Goal: Task Accomplishment & Management: Use online tool/utility

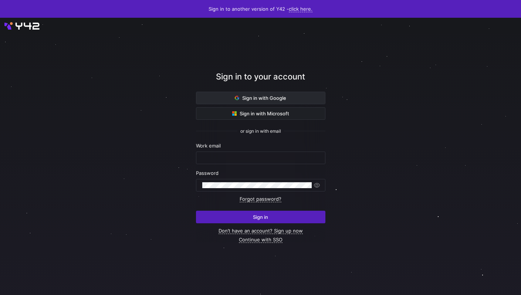
click at [219, 101] on span at bounding box center [260, 98] width 129 height 12
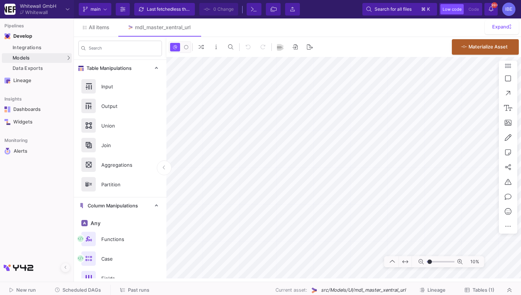
type input "-7"
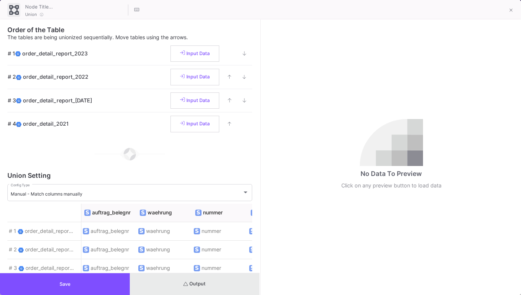
click at [218, 286] on button "Output" at bounding box center [195, 284] width 130 height 22
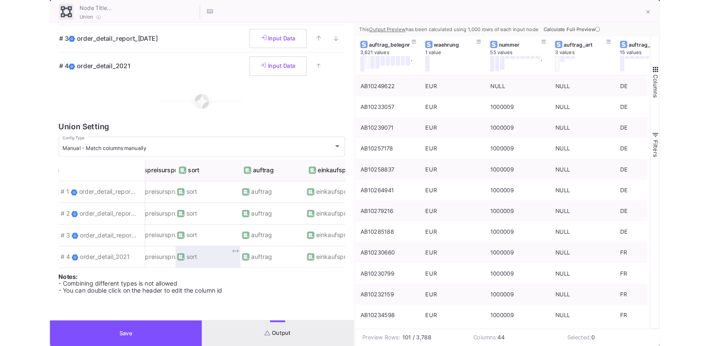
scroll to position [0, 645]
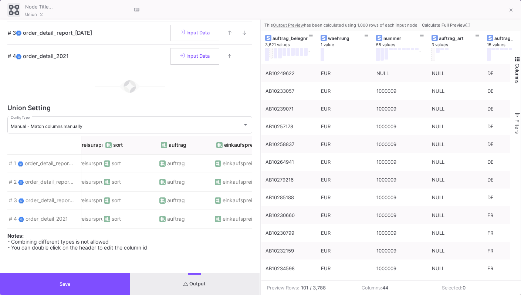
click at [104, 282] on button "Save" at bounding box center [65, 284] width 130 height 22
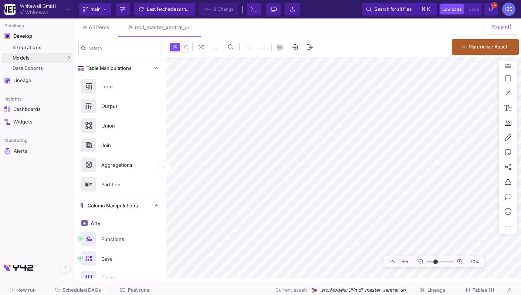
click at [472, 292] on span "Tables (1)" at bounding box center [480, 291] width 30 height 6
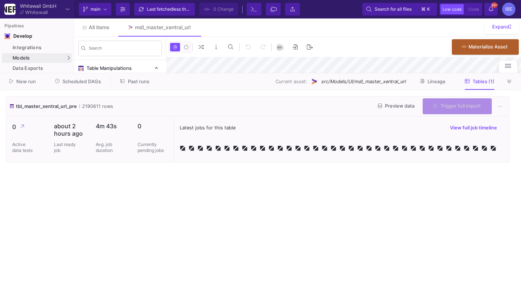
type input "-46"
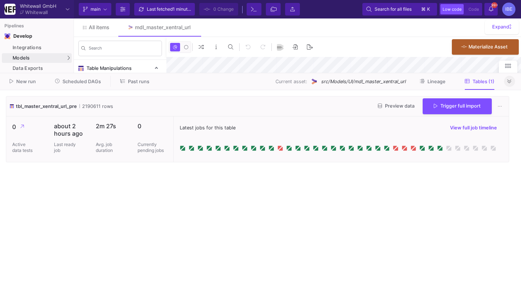
click at [508, 79] on fa-icon at bounding box center [510, 82] width 4 height 6
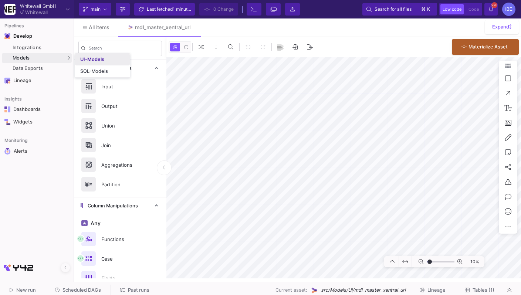
click at [84, 64] on link "UI-Models" at bounding box center [102, 60] width 55 height 12
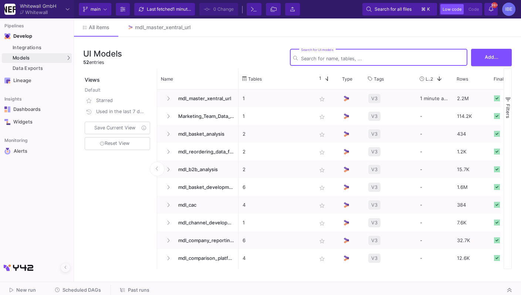
type input "f"
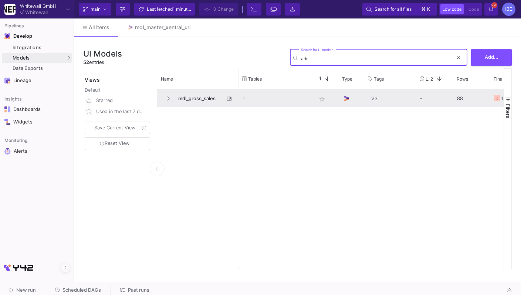
type input "adr"
click at [188, 98] on span "mdl_gross_sales" at bounding box center [199, 98] width 51 height 17
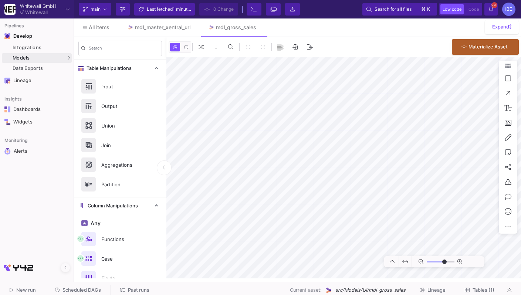
type input "-39"
click at [475, 53] on button "Materialize Asset" at bounding box center [485, 46] width 67 height 16
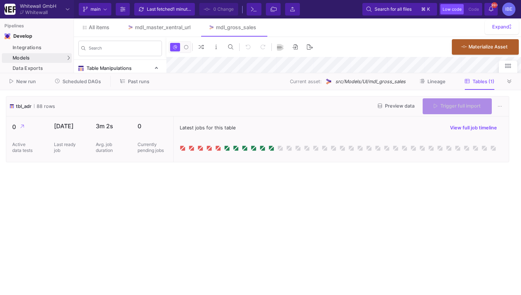
click at [438, 107] on div "Trigger full import" at bounding box center [457, 106] width 69 height 16
click at [438, 107] on span "Trigger full import" at bounding box center [457, 106] width 47 height 6
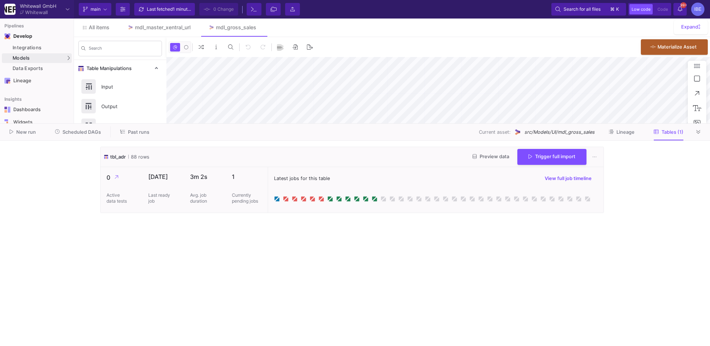
type input "-33"
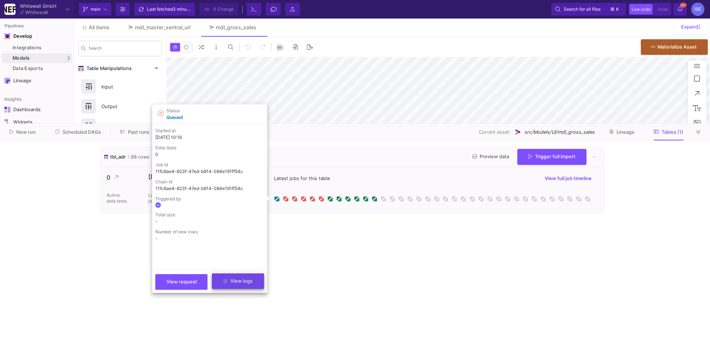
click at [246, 285] on button "View logs" at bounding box center [238, 281] width 52 height 16
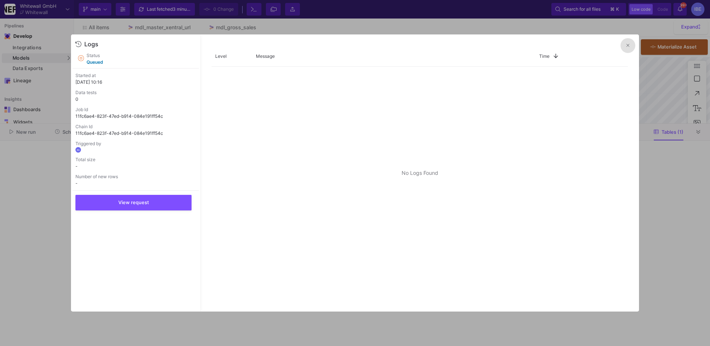
click at [291, 295] on div at bounding box center [355, 173] width 710 height 346
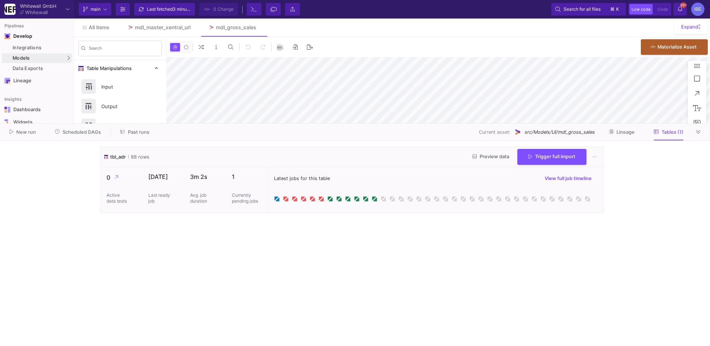
click at [78, 138] on div "New run Scheduled DAGs Past runs Current asset: src/Models/UI/mdl_gross_sales L…" at bounding box center [355, 132] width 710 height 17
click at [79, 137] on button "Scheduled DAGs" at bounding box center [78, 131] width 64 height 11
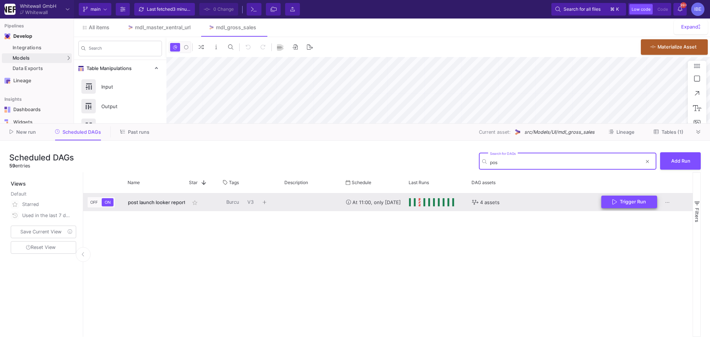
type input "pos"
click at [521, 204] on span "Trigger Run" at bounding box center [633, 202] width 26 height 6
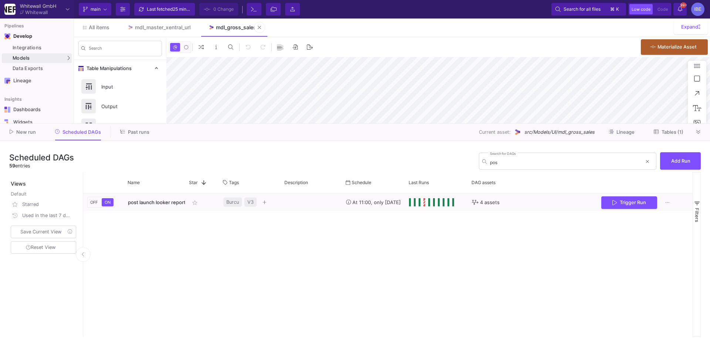
click at [241, 30] on div "mdl_gross_sales" at bounding box center [236, 27] width 40 height 6
click at [521, 131] on span "Tables (1)" at bounding box center [673, 132] width 22 height 6
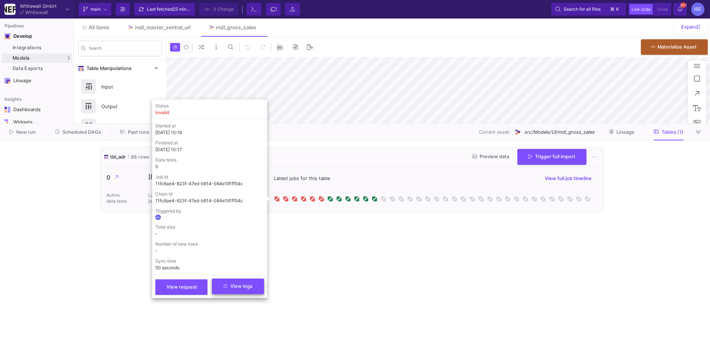
click at [236, 286] on span "View logs" at bounding box center [237, 286] width 29 height 6
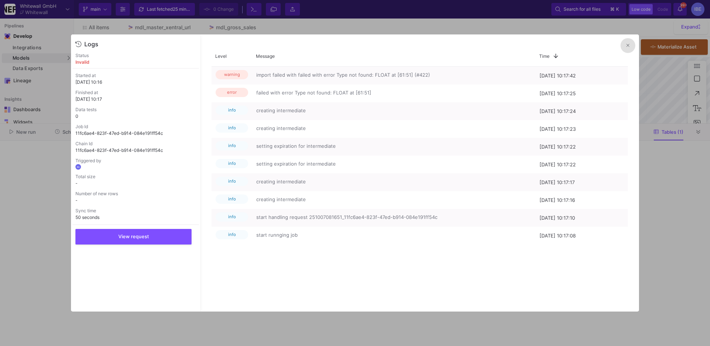
click at [521, 46] on button at bounding box center [628, 45] width 15 height 15
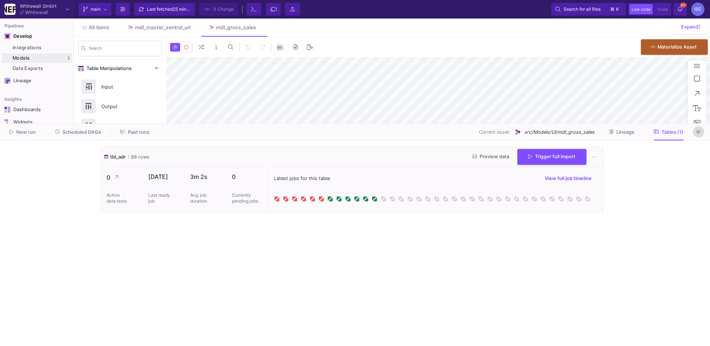
click at [521, 133] on icon at bounding box center [699, 132] width 4 height 5
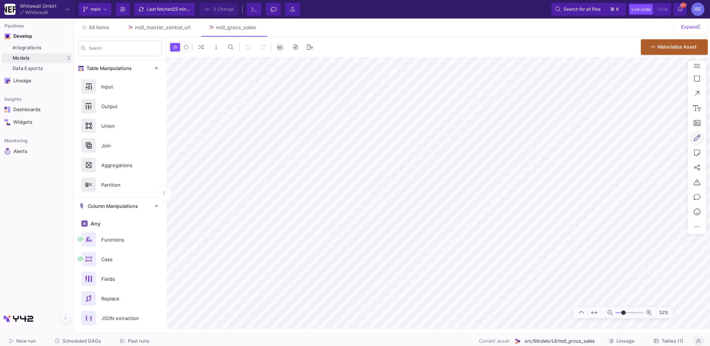
type input "-7"
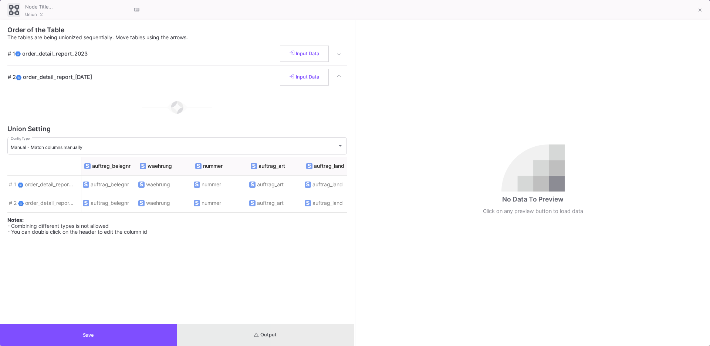
click at [296, 295] on button "Output" at bounding box center [265, 335] width 177 height 22
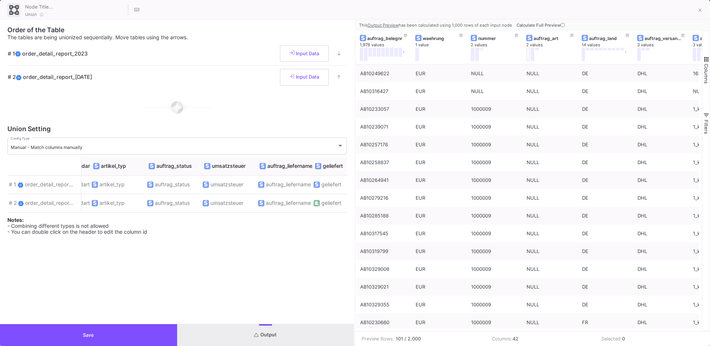
scroll to position [0, 397]
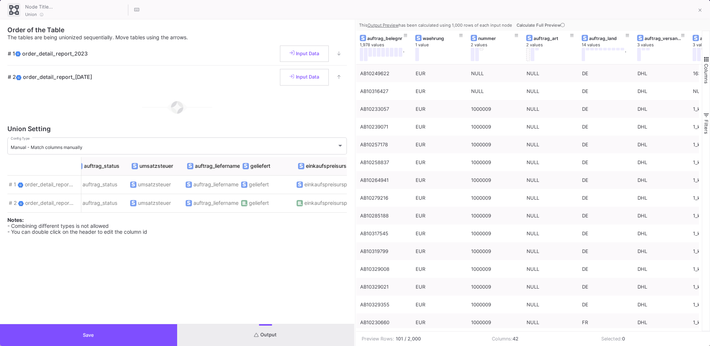
click at [159, 295] on button "Save" at bounding box center [88, 335] width 177 height 22
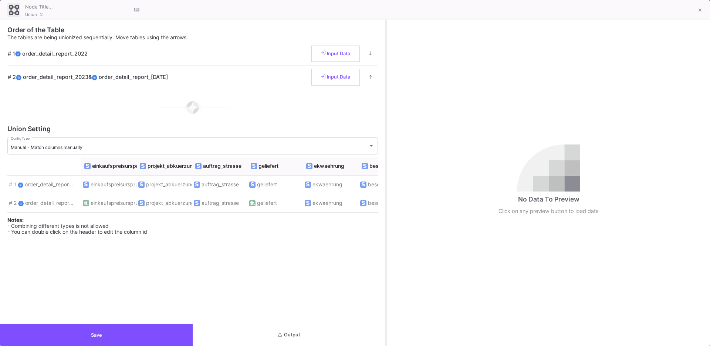
drag, startPoint x: 355, startPoint y: 162, endPoint x: 386, endPoint y: 157, distance: 31.5
click at [386, 158] on div at bounding box center [387, 183] width 2 height 326
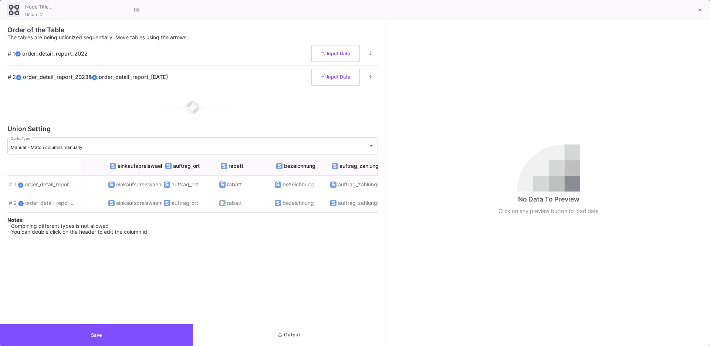
scroll to position [0, 1018]
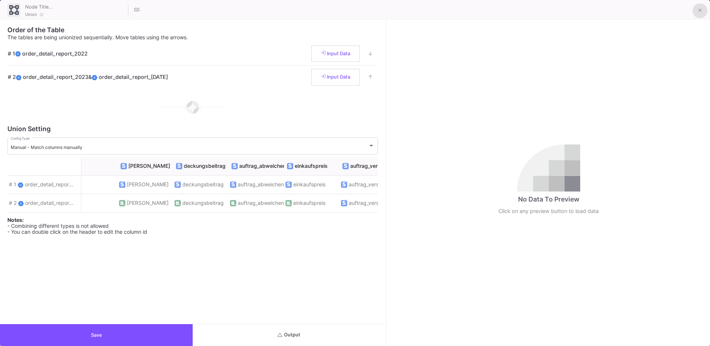
click at [521, 12] on icon at bounding box center [700, 10] width 3 height 5
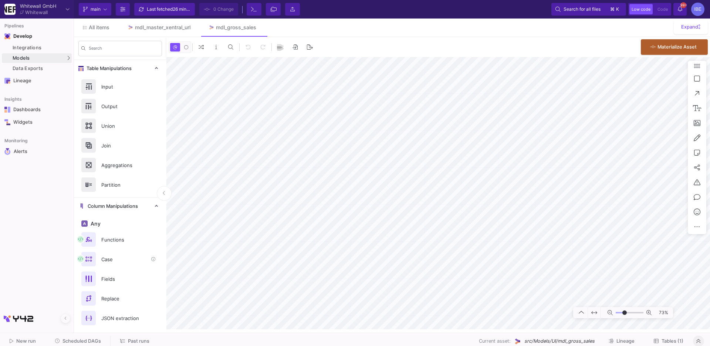
scroll to position [30, 0]
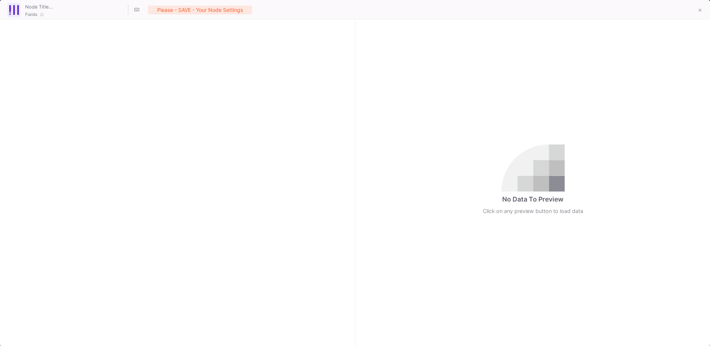
checkbox input "true"
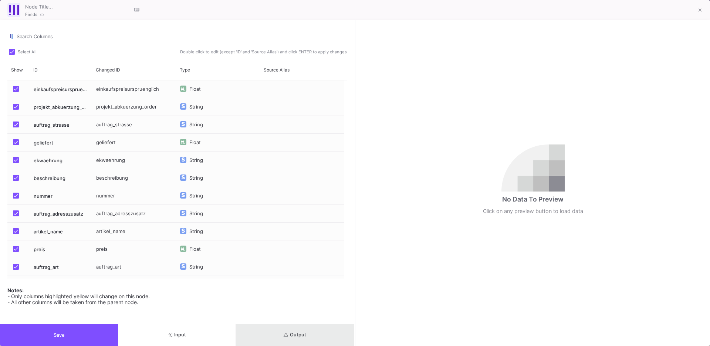
click at [270, 295] on button "Output" at bounding box center [295, 335] width 118 height 22
click at [298, 295] on button "Output" at bounding box center [295, 335] width 118 height 22
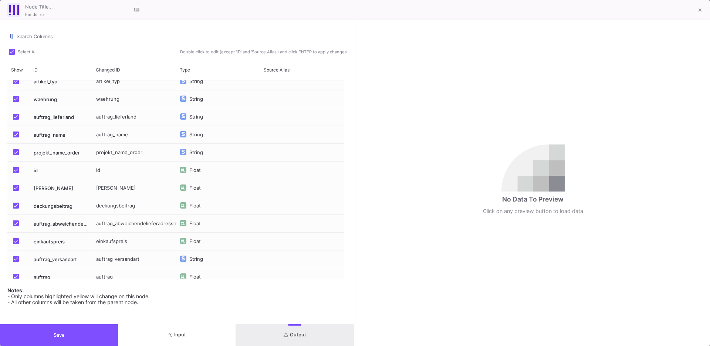
scroll to position [307, 0]
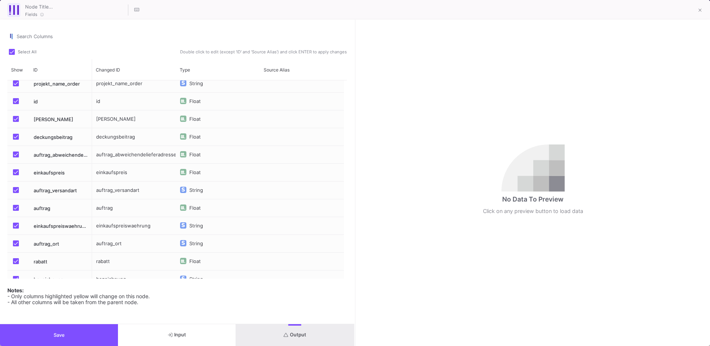
click at [198, 222] on div "String" at bounding box center [197, 226] width 17 height 18
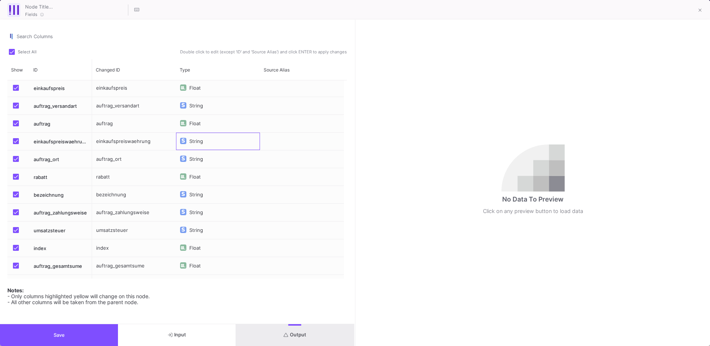
scroll to position [566, 0]
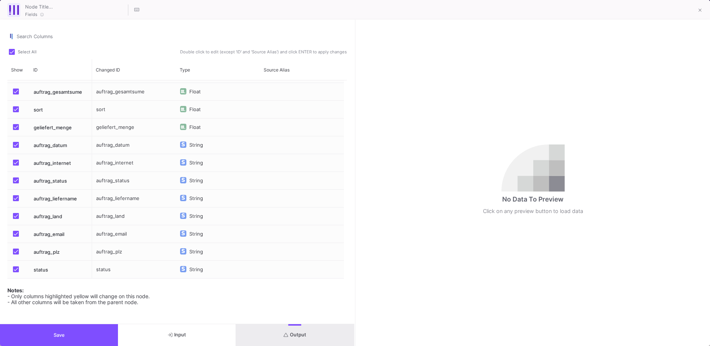
click at [72, 295] on button "Save" at bounding box center [59, 335] width 118 height 22
click at [521, 12] on button at bounding box center [700, 10] width 15 height 15
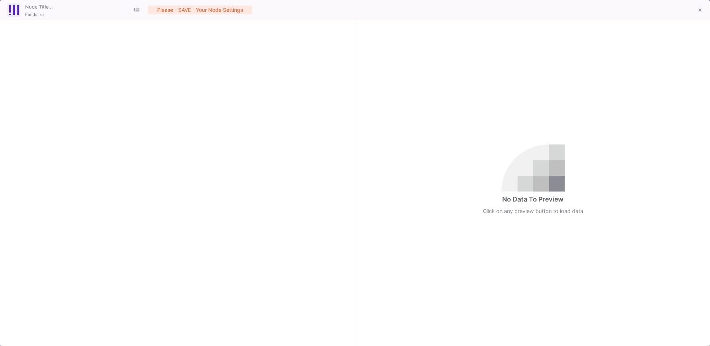
checkbox input "true"
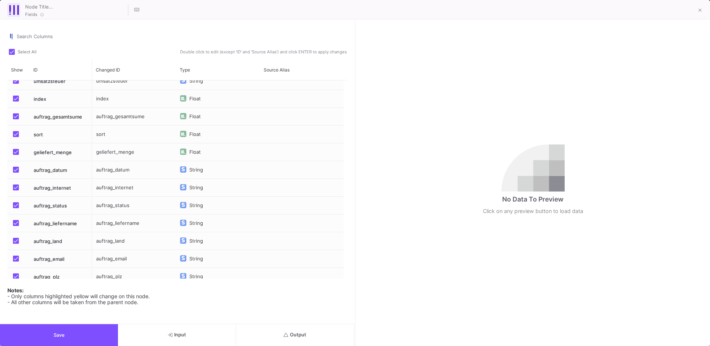
scroll to position [0, 0]
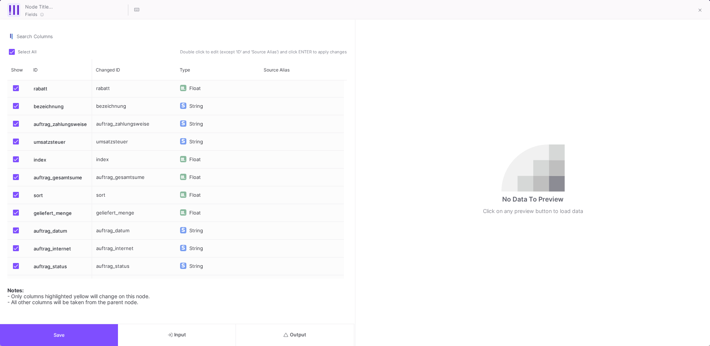
click at [200, 142] on div "String" at bounding box center [197, 142] width 17 height 18
click at [217, 172] on div "Numeric" at bounding box center [213, 168] width 74 height 12
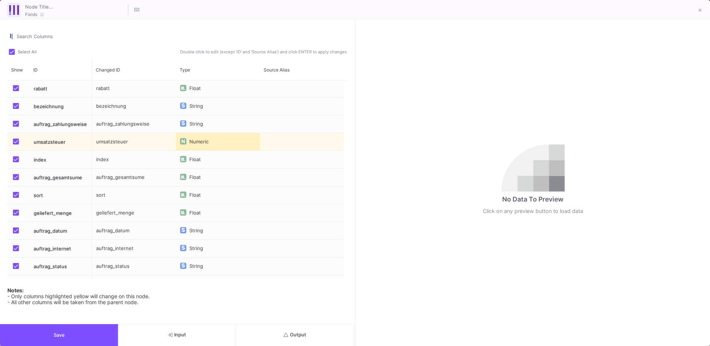
click at [301, 295] on span "Output" at bounding box center [295, 335] width 23 height 6
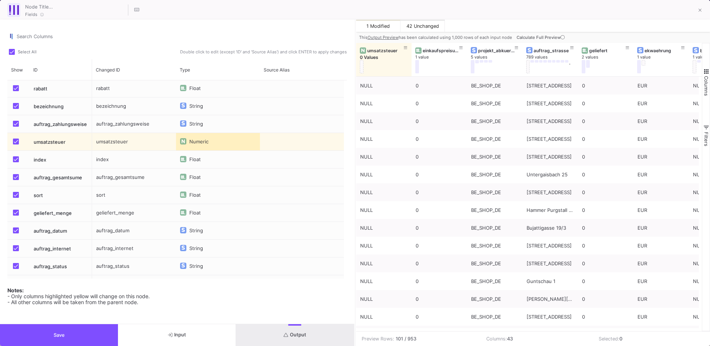
click at [91, 295] on button "Save" at bounding box center [59, 335] width 118 height 22
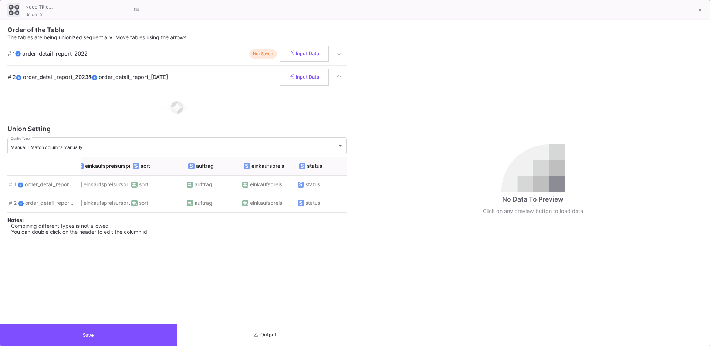
click at [282, 295] on button "Output" at bounding box center [265, 335] width 177 height 22
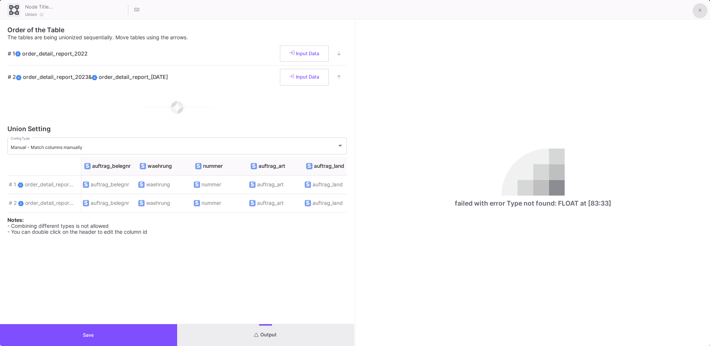
click at [521, 9] on button at bounding box center [700, 10] width 15 height 15
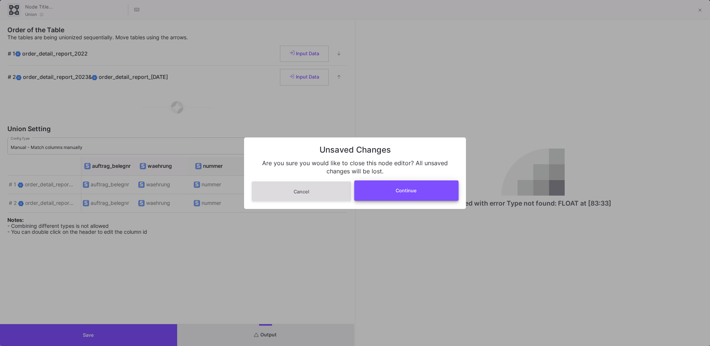
click at [416, 185] on button "Continue" at bounding box center [406, 190] width 105 height 20
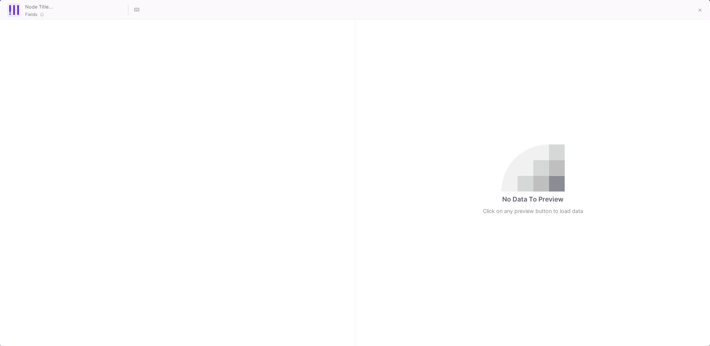
checkbox input "true"
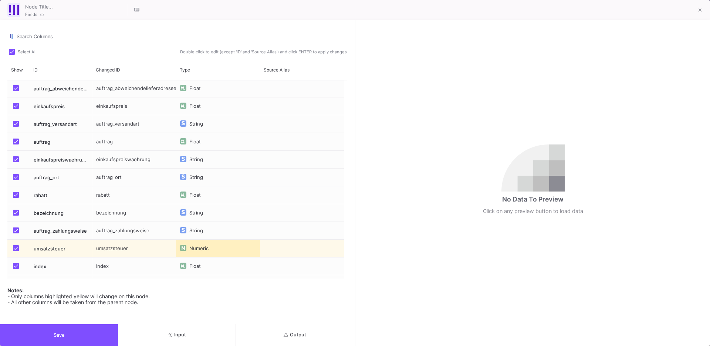
scroll to position [386, 0]
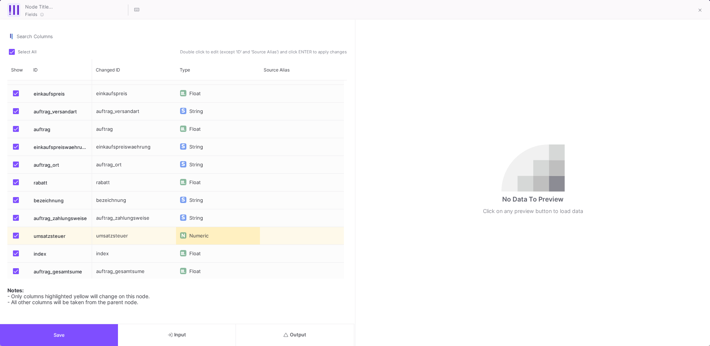
click at [208, 237] on div "Numeric" at bounding box center [200, 236] width 23 height 18
click at [207, 248] on span "String" at bounding box center [201, 249] width 14 height 6
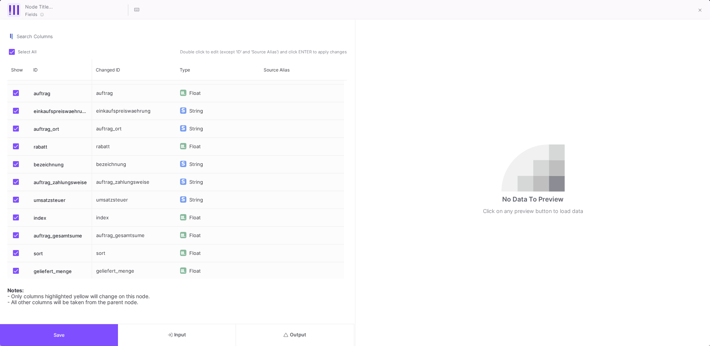
scroll to position [486, 0]
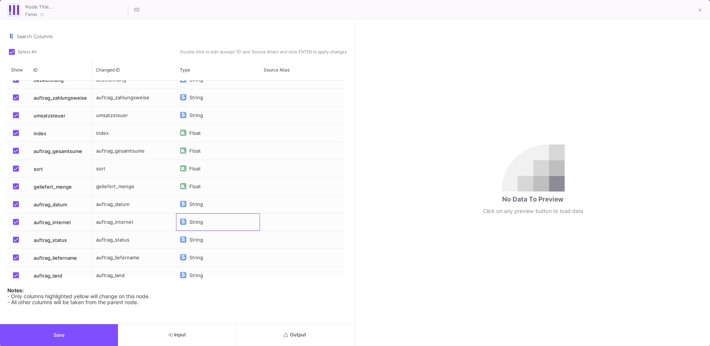
click at [199, 222] on div "String" at bounding box center [197, 222] width 17 height 18
click at [205, 246] on span "Numeric" at bounding box center [203, 249] width 19 height 6
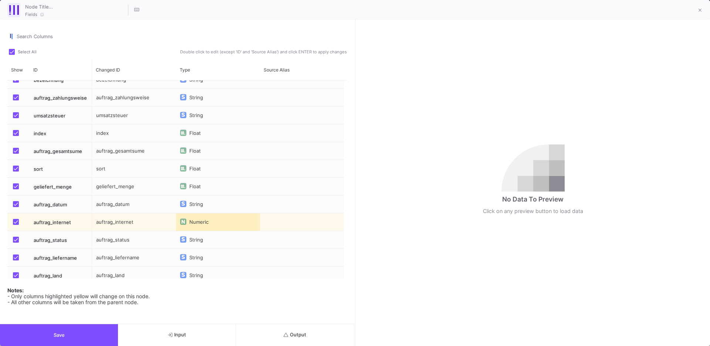
click at [212, 222] on div "Numeric" at bounding box center [218, 221] width 84 height 17
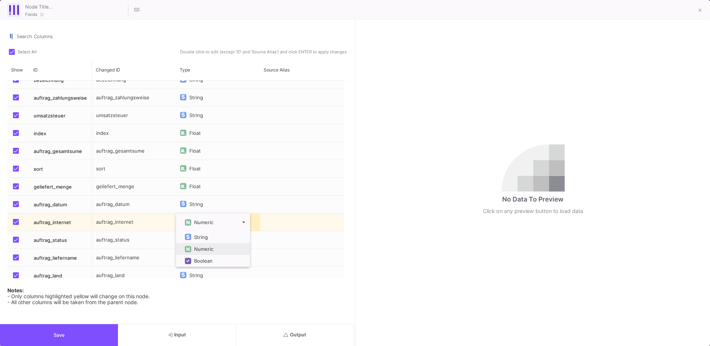
click at [216, 248] on div "Numeric" at bounding box center [205, 249] width 23 height 6
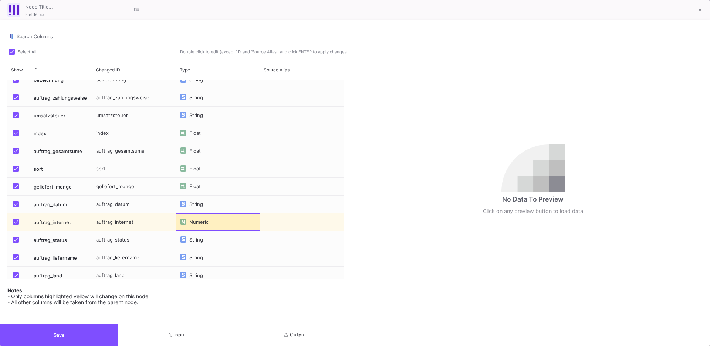
click at [240, 228] on div "Numeric" at bounding box center [218, 221] width 84 height 17
click at [238, 223] on div "Numeric" at bounding box center [218, 221] width 84 height 17
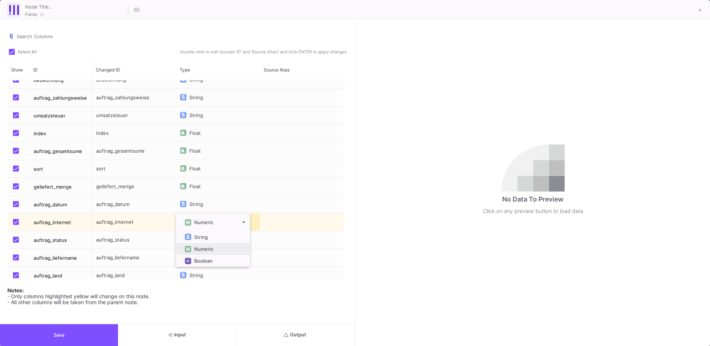
click at [246, 221] on span "Cell Editor" at bounding box center [232, 222] width 30 height 7
click at [243, 221] on span "Cell Editor" at bounding box center [232, 222] width 30 height 7
click at [248, 295] on div "Notes: - Only columns highlighted yellow will change on this node. - All other …" at bounding box center [177, 294] width 340 height 22
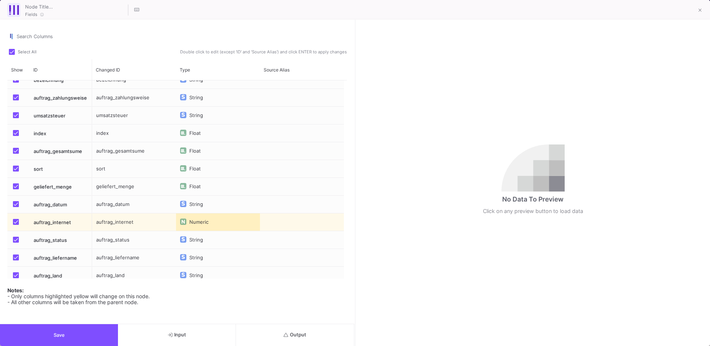
click at [282, 295] on button "Output" at bounding box center [295, 335] width 118 height 22
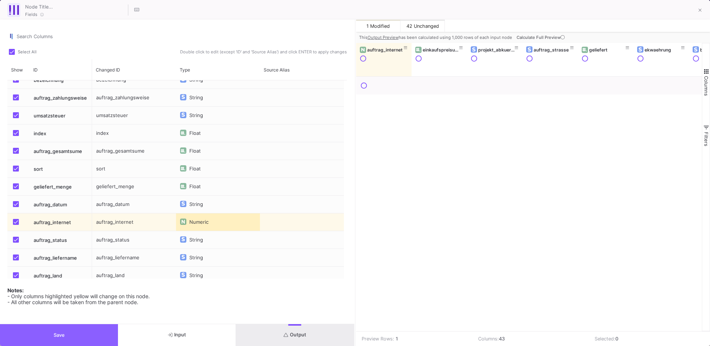
click at [90, 295] on button "Save" at bounding box center [59, 335] width 118 height 22
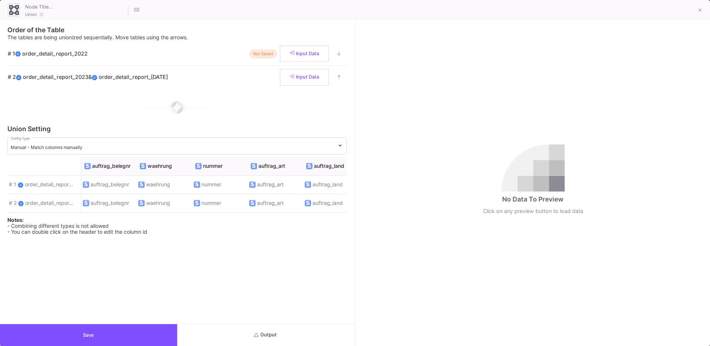
click at [299, 295] on button "Output" at bounding box center [265, 335] width 177 height 22
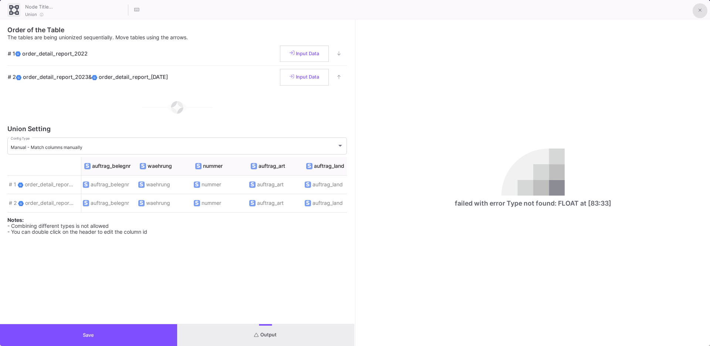
click at [521, 6] on button at bounding box center [700, 10] width 15 height 15
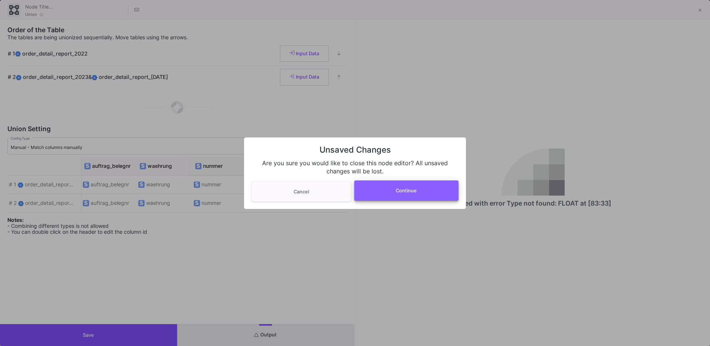
click at [418, 195] on button "Continue" at bounding box center [406, 190] width 105 height 20
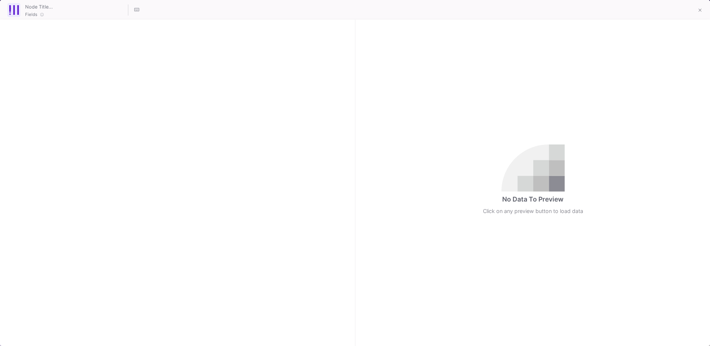
checkbox input "true"
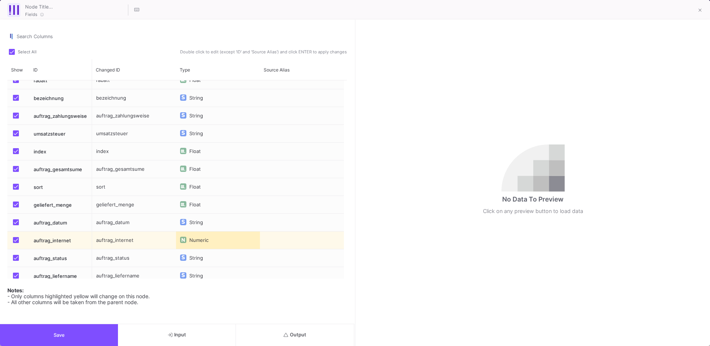
click at [107, 295] on button "Save" at bounding box center [59, 335] width 118 height 22
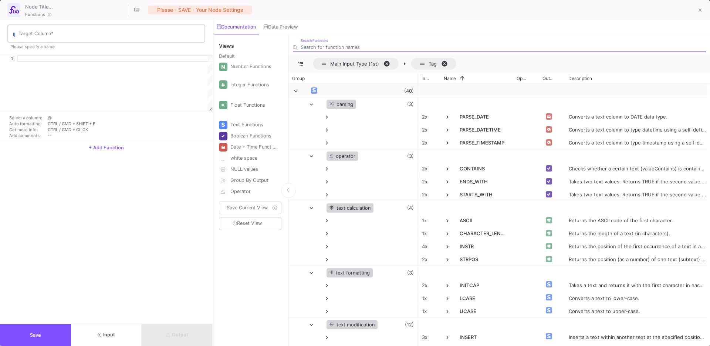
click at [89, 30] on div "Target Column *" at bounding box center [110, 32] width 183 height 19
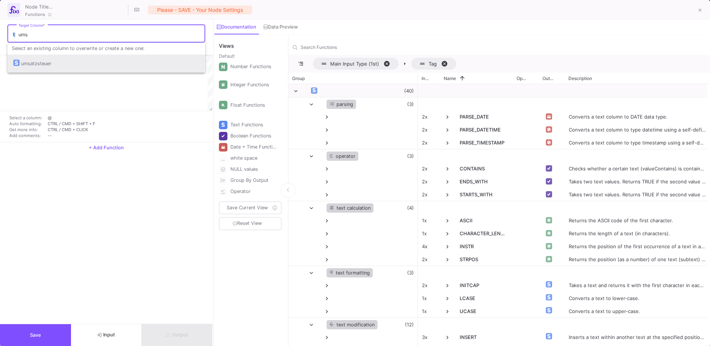
click at [67, 67] on div "umsatzsteuer" at bounding box center [106, 64] width 186 height 18
type input "umsatzsteuer"
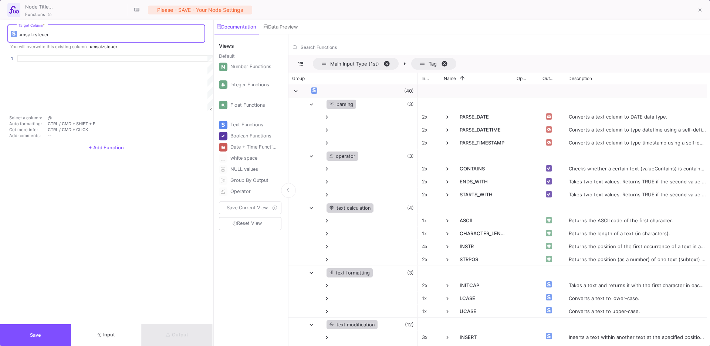
click at [65, 36] on input "umsatzsteuer" at bounding box center [110, 35] width 183 height 6
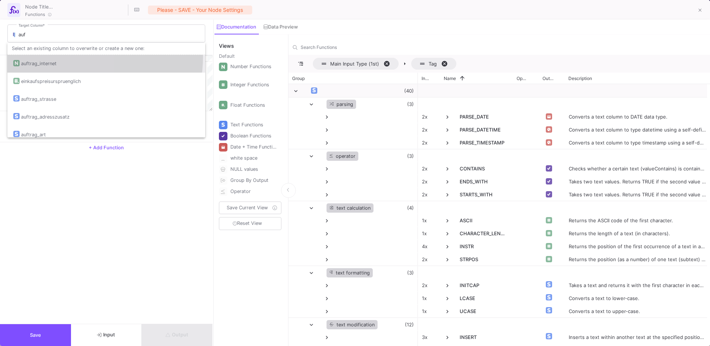
click at [64, 57] on div "auftrag_internet" at bounding box center [106, 64] width 186 height 18
type input "auftrag_internet"
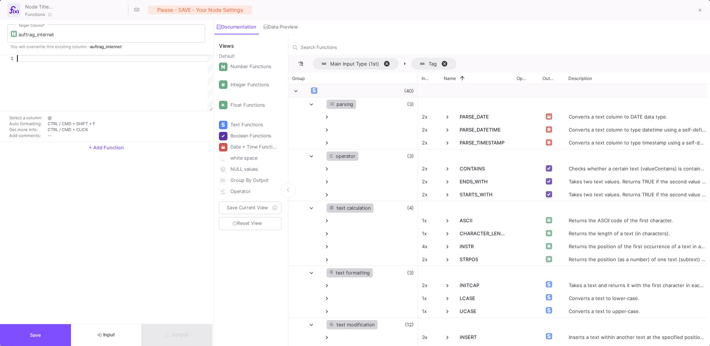
click at [70, 59] on div at bounding box center [115, 58] width 196 height 7
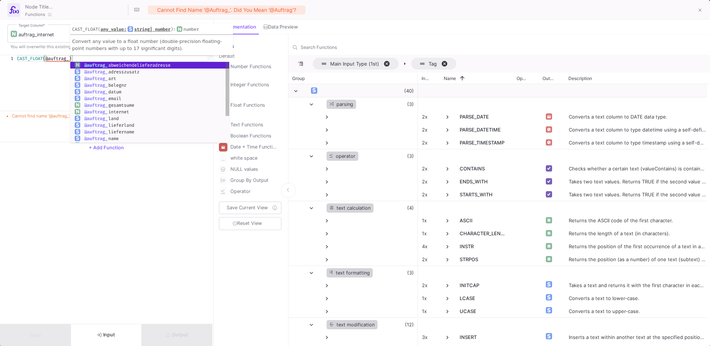
scroll to position [0, 58]
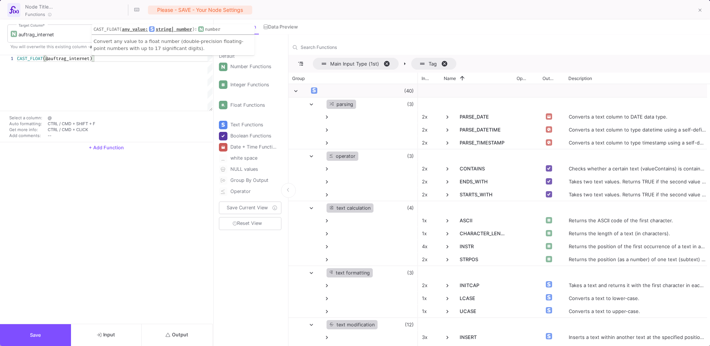
type textarea "CAST_FLOAT(@auftrag_internet)"
click at [161, 295] on button "Output" at bounding box center [177, 335] width 71 height 22
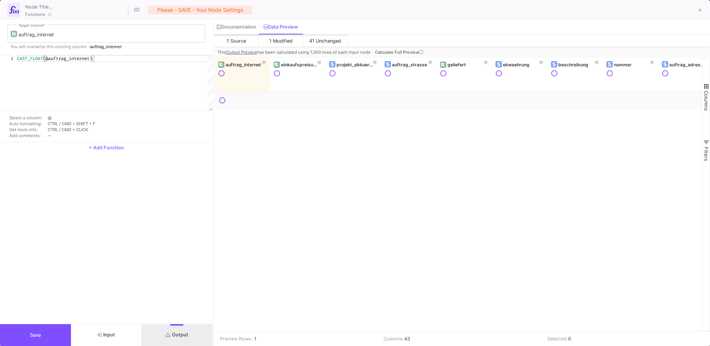
click at [56, 295] on button "Save" at bounding box center [35, 335] width 71 height 22
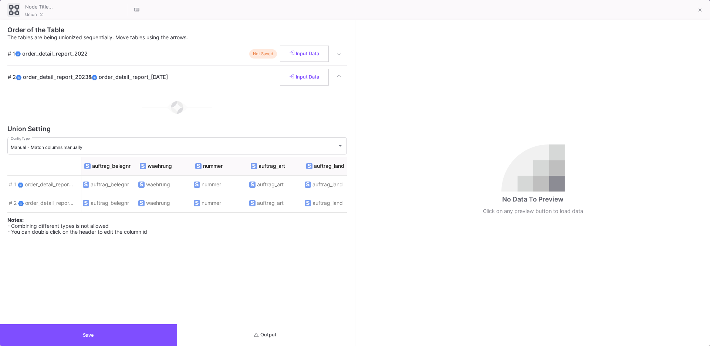
click at [209, 295] on button "Output" at bounding box center [265, 335] width 177 height 22
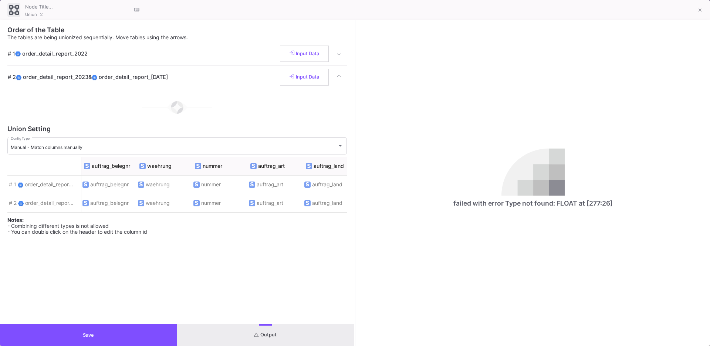
scroll to position [0, 0]
click at [521, 13] on button at bounding box center [700, 10] width 15 height 15
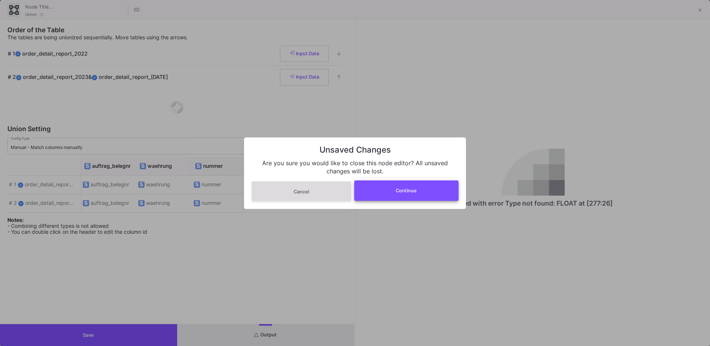
click at [415, 187] on button "Continue" at bounding box center [406, 190] width 105 height 20
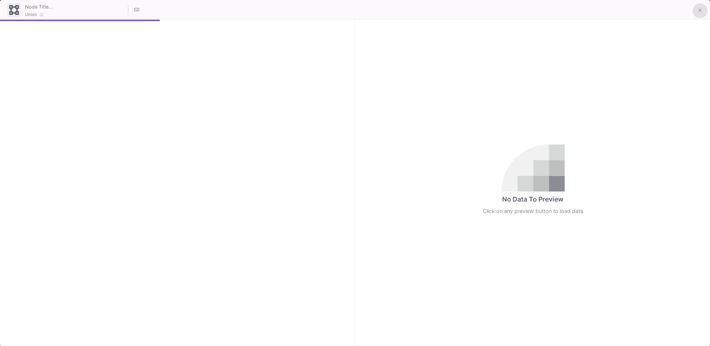
click at [521, 4] on button at bounding box center [700, 10] width 15 height 15
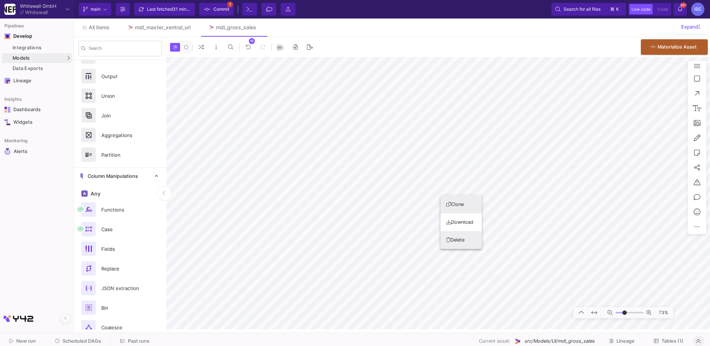
click at [454, 240] on button "Delete" at bounding box center [461, 240] width 41 height 18
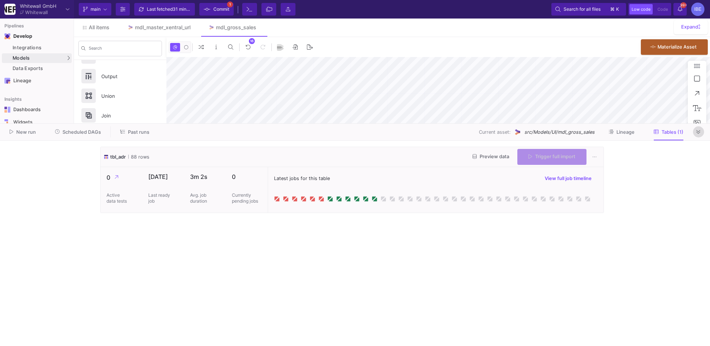
click at [521, 131] on icon at bounding box center [699, 132] width 4 height 5
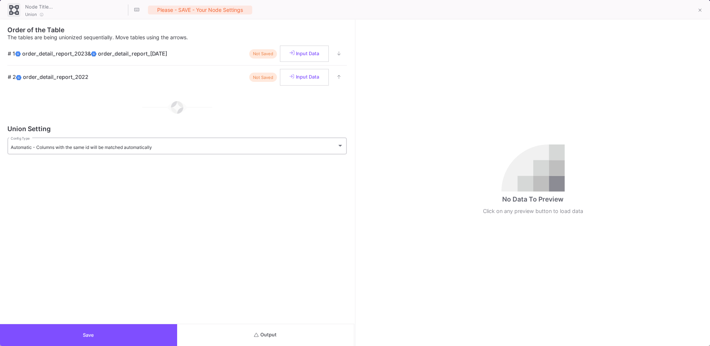
click at [334, 148] on div "Automatic - Columns with the same id will be matched automatically" at bounding box center [174, 147] width 326 height 6
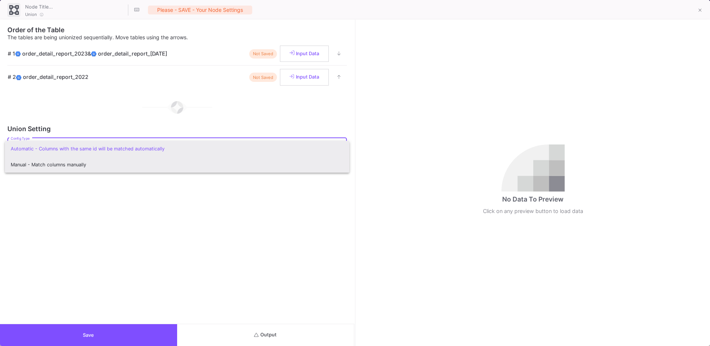
click at [295, 164] on span "Manual - Match columns manually" at bounding box center [177, 165] width 333 height 16
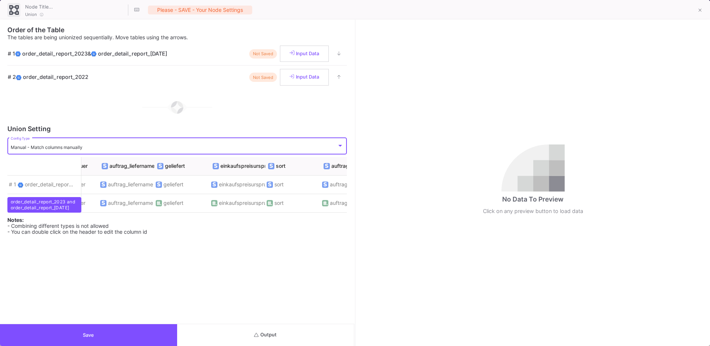
scroll to position [0, 482]
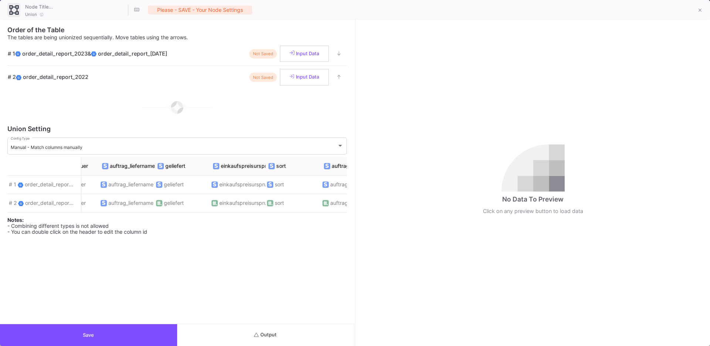
click at [102, 215] on div "Notes: - Combining different types is not allowed - You can double click on the…" at bounding box center [177, 225] width 340 height 27
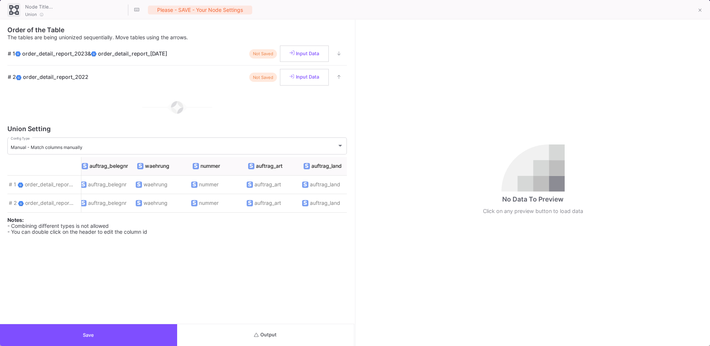
scroll to position [0, 0]
click at [521, 11] on icon at bounding box center [700, 10] width 3 height 5
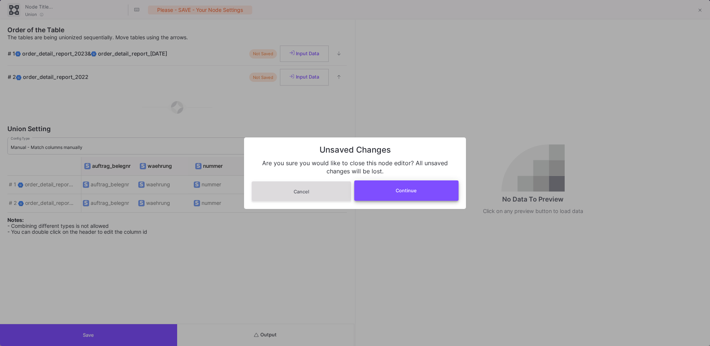
click at [436, 181] on button "Continue" at bounding box center [406, 190] width 105 height 20
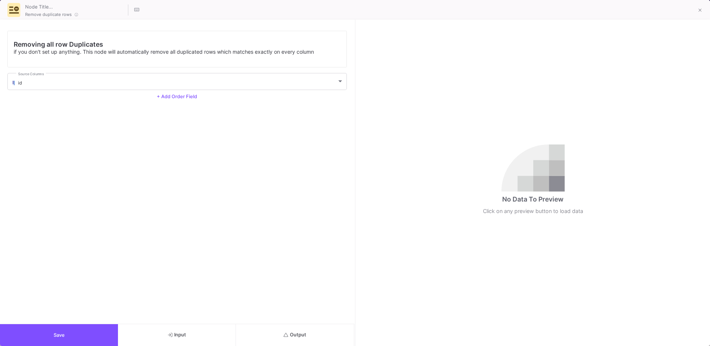
click at [268, 295] on button "Output" at bounding box center [295, 335] width 118 height 22
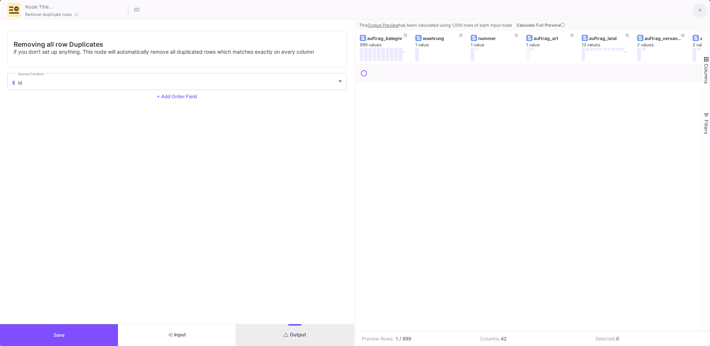
click at [521, 11] on button at bounding box center [700, 10] width 15 height 15
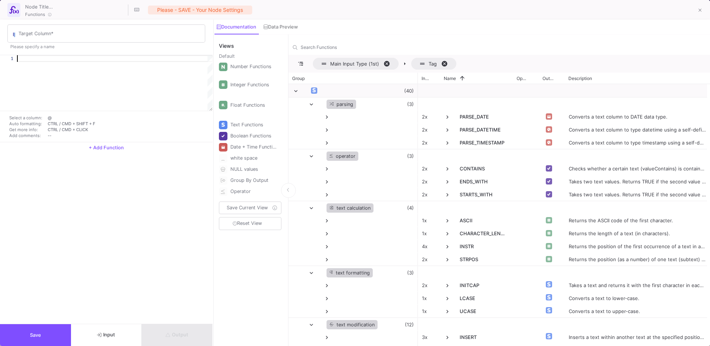
click at [105, 60] on div at bounding box center [115, 58] width 196 height 7
click at [101, 32] on input "Target Column *" at bounding box center [110, 35] width 183 height 6
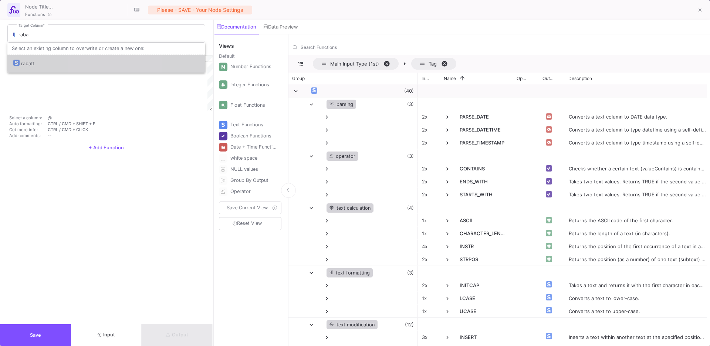
click at [90, 63] on div "rabatt" at bounding box center [106, 64] width 186 height 18
type input "rabatt"
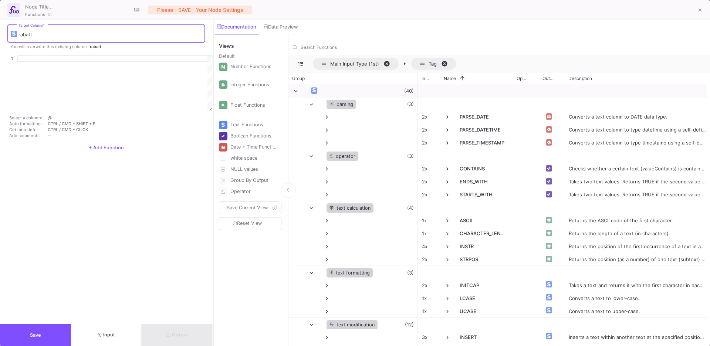
click at [90, 63] on div at bounding box center [115, 83] width 196 height 56
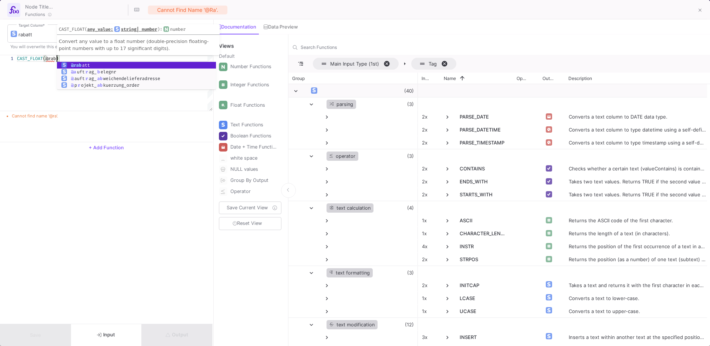
scroll to position [0, 43]
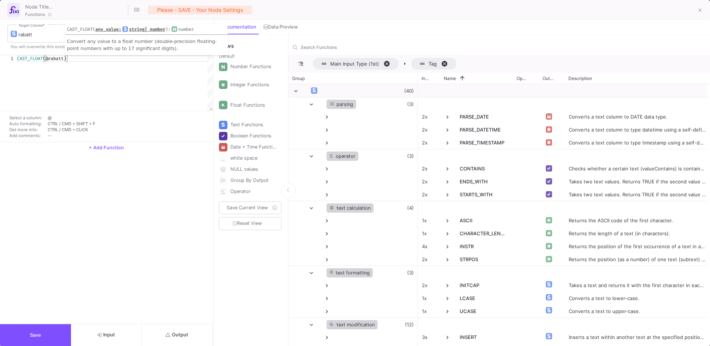
type textarea "CAST_FLOAT(@rabatt)"
click at [112, 146] on span "+ Add Function" at bounding box center [106, 148] width 35 height 6
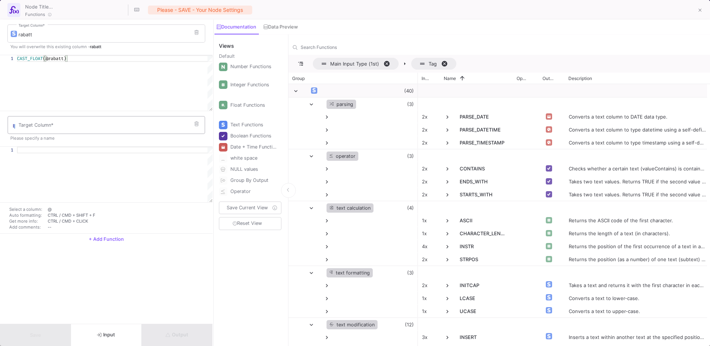
click at [99, 121] on div "Target Column *" at bounding box center [110, 124] width 183 height 19
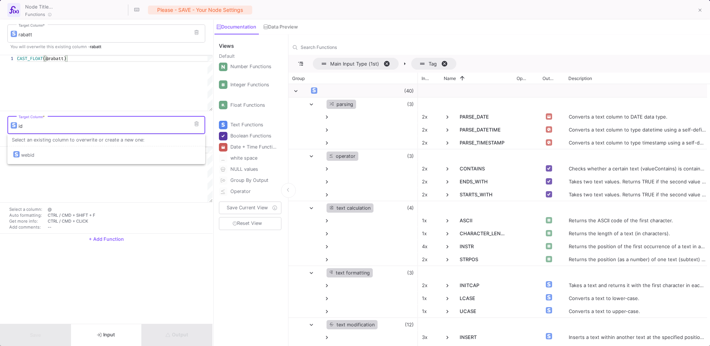
type input "i"
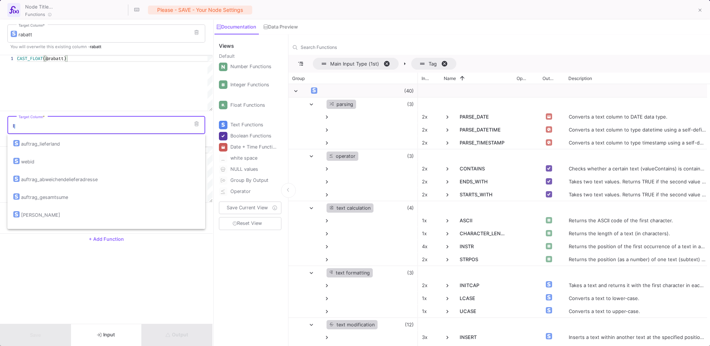
scroll to position [663, 0]
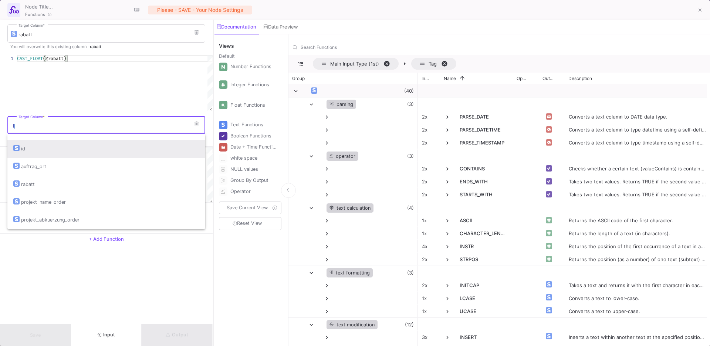
click at [81, 149] on div "id" at bounding box center [106, 149] width 186 height 18
type input "id"
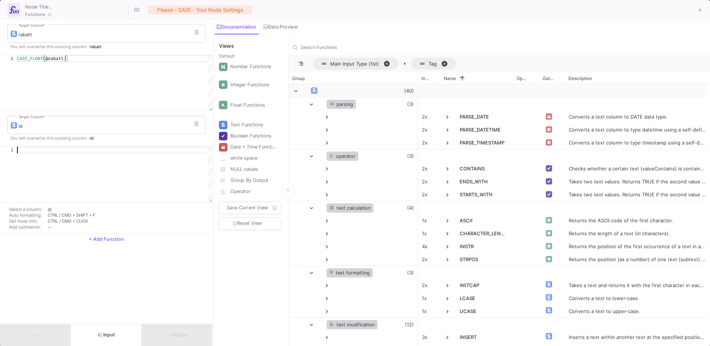
click at [70, 153] on div at bounding box center [115, 150] width 196 height 7
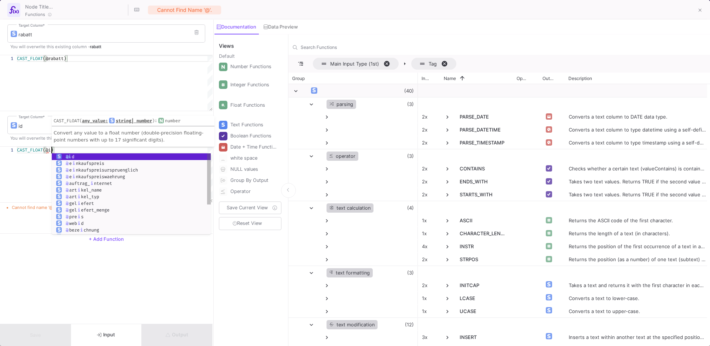
scroll to position [0, 37]
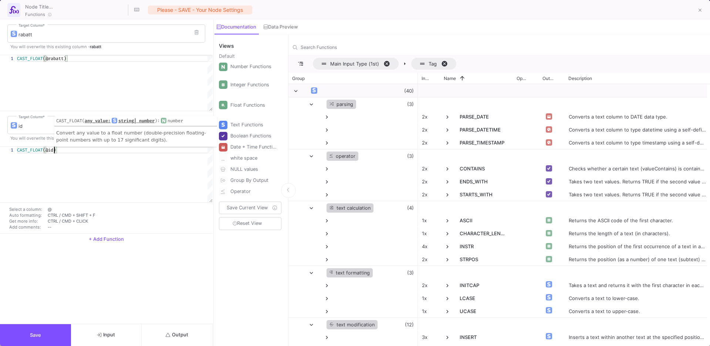
type textarea "CAST_FLOAT(@id)"
click at [100, 239] on span "+ Add Function" at bounding box center [106, 239] width 35 height 6
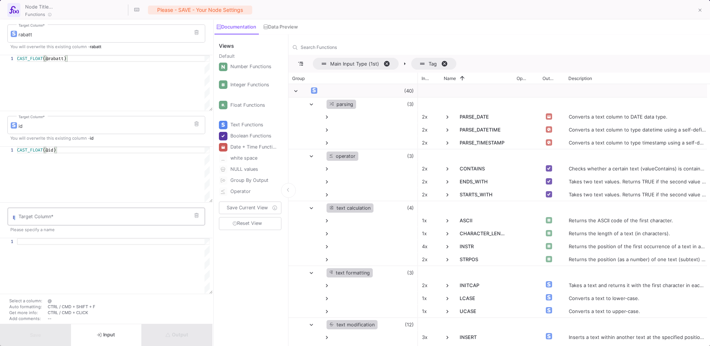
click at [90, 219] on input "Target Column *" at bounding box center [110, 218] width 183 height 6
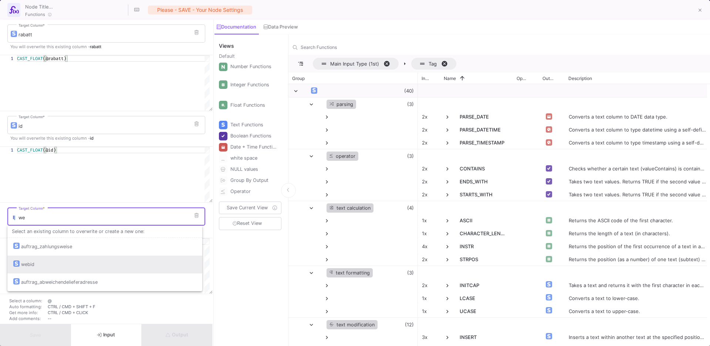
click at [81, 258] on div "webid" at bounding box center [104, 264] width 183 height 18
type input "webid"
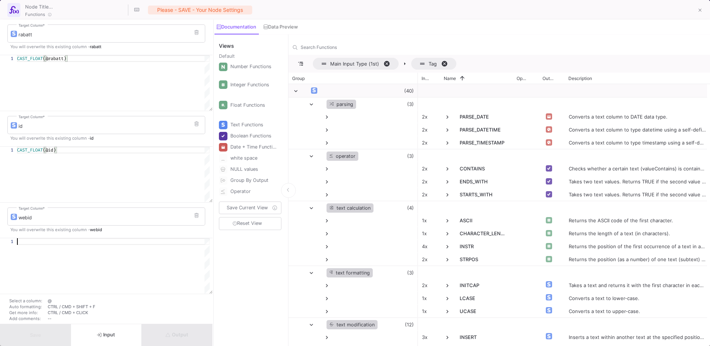
click at [78, 243] on div at bounding box center [113, 241] width 193 height 7
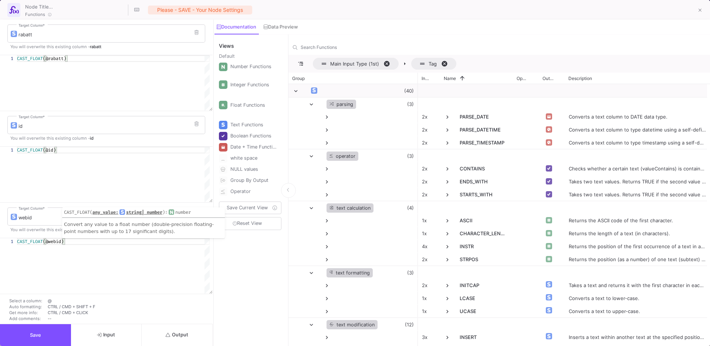
scroll to position [31, 0]
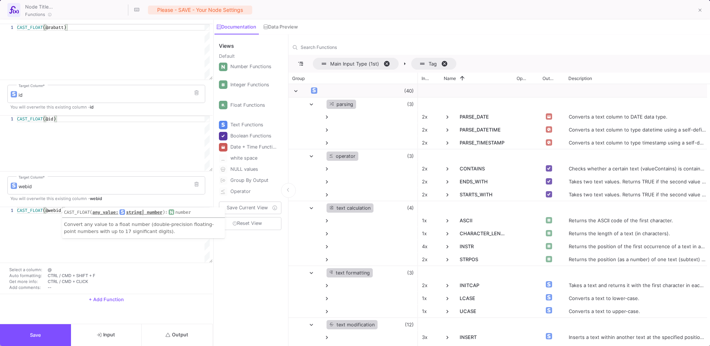
type textarea "CAST_FLOAT(@webid)"
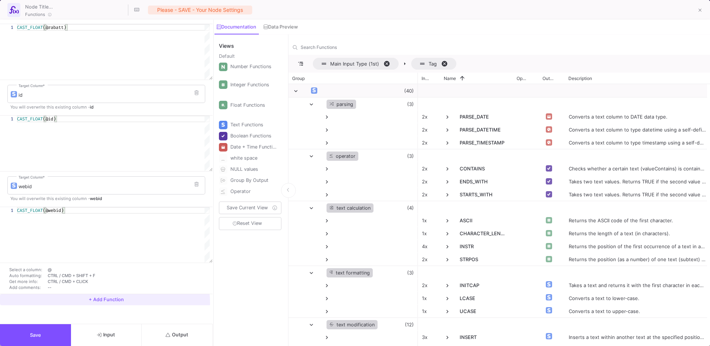
click at [98, 295] on button "+ Add Function" at bounding box center [106, 299] width 213 height 11
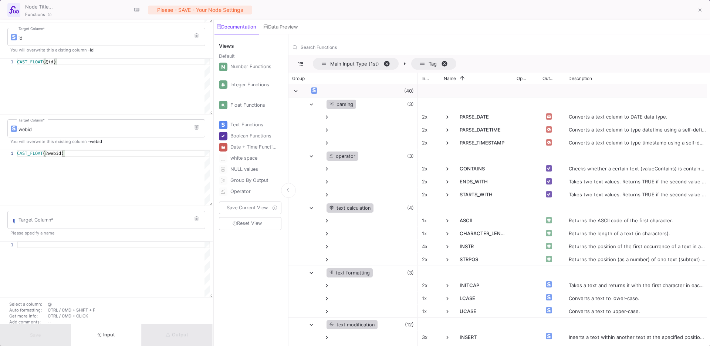
scroll to position [93, 0]
click at [78, 221] on div "Target Column *" at bounding box center [110, 214] width 183 height 19
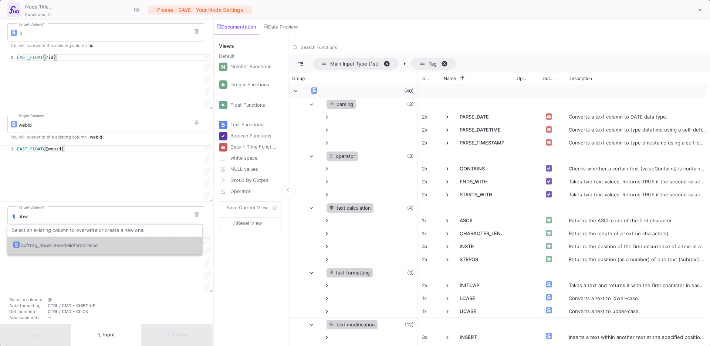
click at [80, 241] on div "auftrag_abweichendelieferadresse" at bounding box center [59, 245] width 77 height 18
type input "auftrag_abweichendelieferadresse"
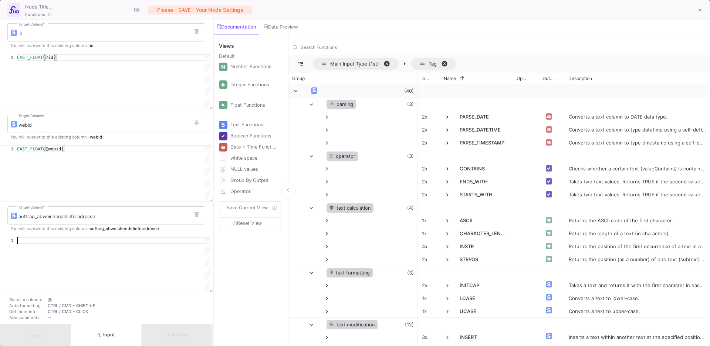
click at [34, 237] on div at bounding box center [113, 240] width 193 height 7
drag, startPoint x: 198, startPoint y: 214, endPoint x: 191, endPoint y: 213, distance: 7.4
click at [191, 213] on button at bounding box center [196, 214] width 11 height 11
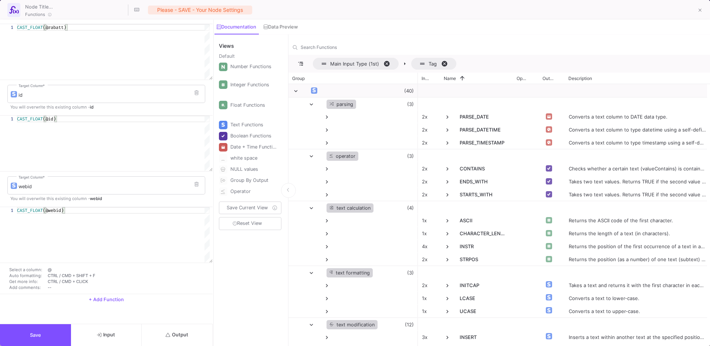
scroll to position [0, 45]
click at [106, 295] on span "+ Add Function" at bounding box center [106, 299] width 35 height 6
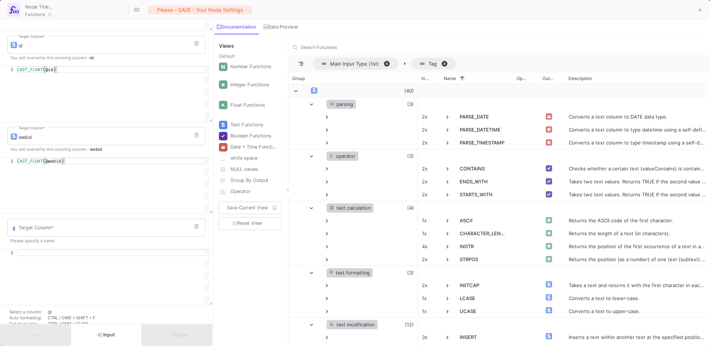
scroll to position [113, 0]
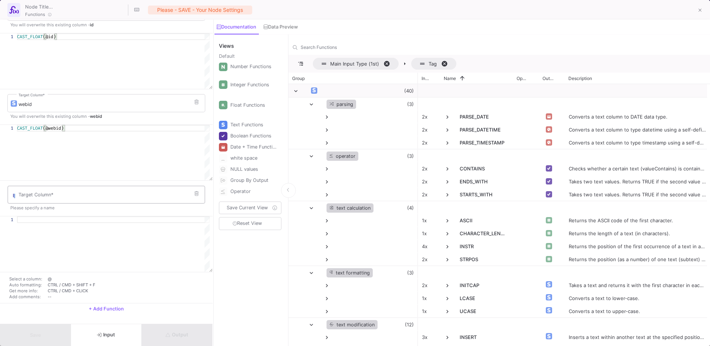
click at [69, 199] on div "Target Column *" at bounding box center [110, 193] width 183 height 19
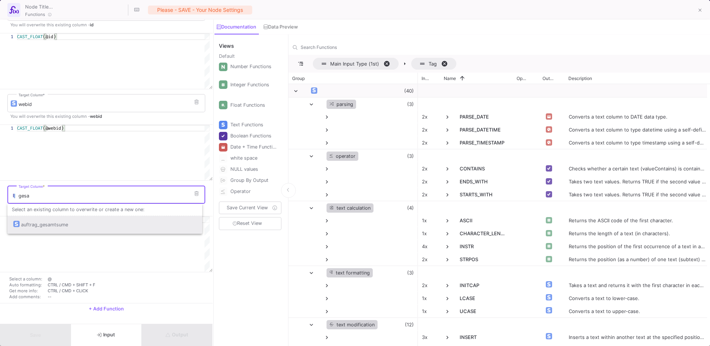
click at [74, 219] on div "auftrag_gesamtsume" at bounding box center [104, 225] width 183 height 18
type input "auftrag_gesamtsume"
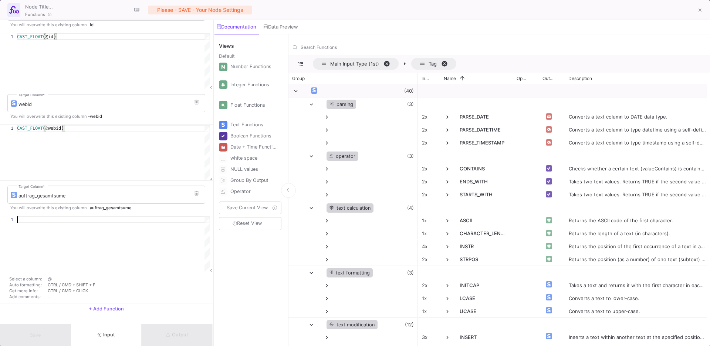
click at [74, 220] on div at bounding box center [113, 219] width 193 height 7
type textarea "@"
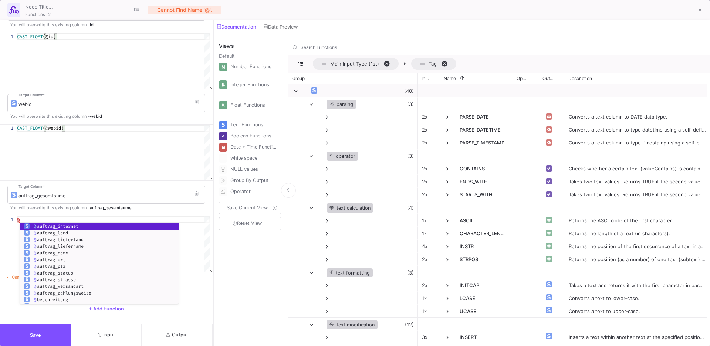
scroll to position [0, 0]
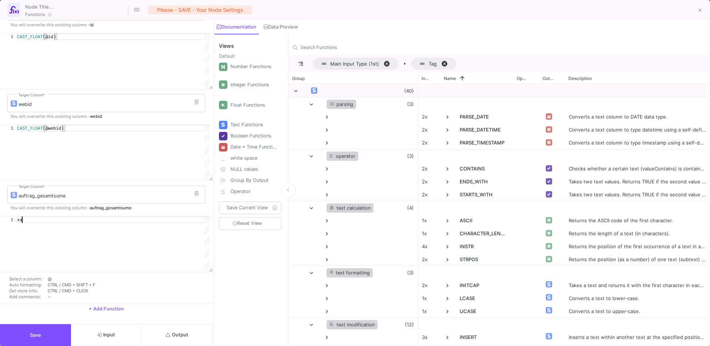
type textarea "x"
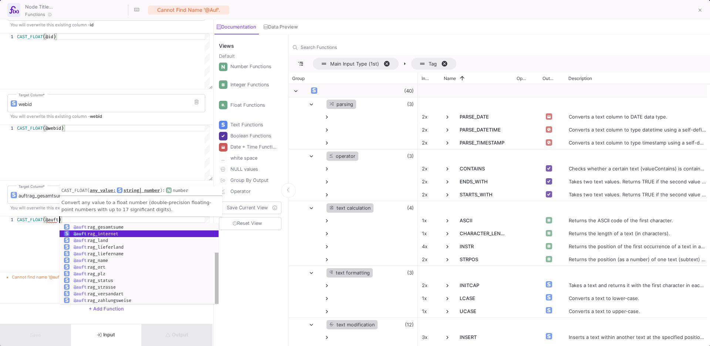
scroll to position [0, 43]
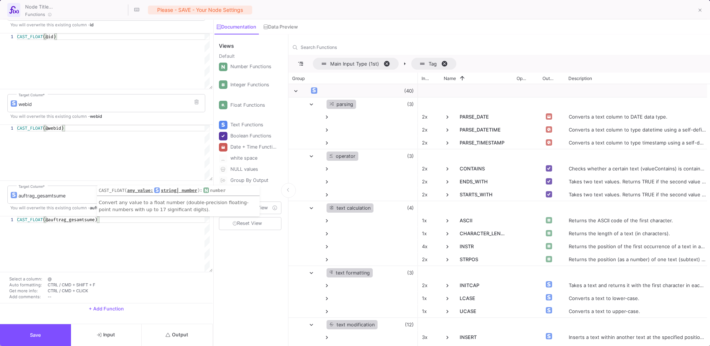
type textarea "CAST_FLOAT(@auftrag_gesamtsume)"
click at [122, 295] on button "+ Add Function" at bounding box center [106, 308] width 213 height 11
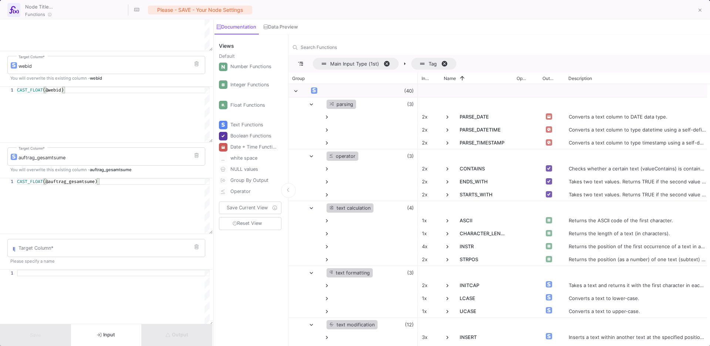
scroll to position [154, 0]
click at [121, 243] on div "Target Column *" at bounding box center [110, 244] width 183 height 19
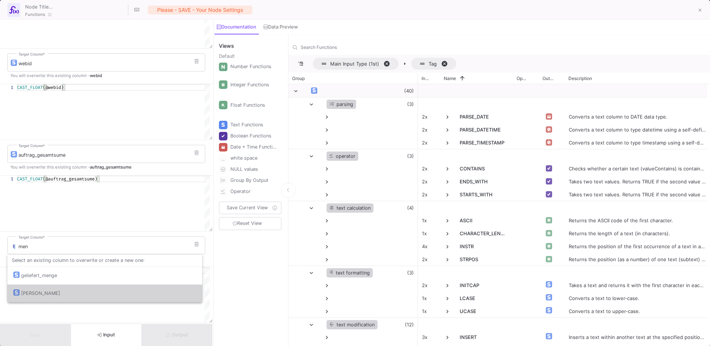
click at [102, 285] on div "menge" at bounding box center [104, 293] width 183 height 18
type input "menge"
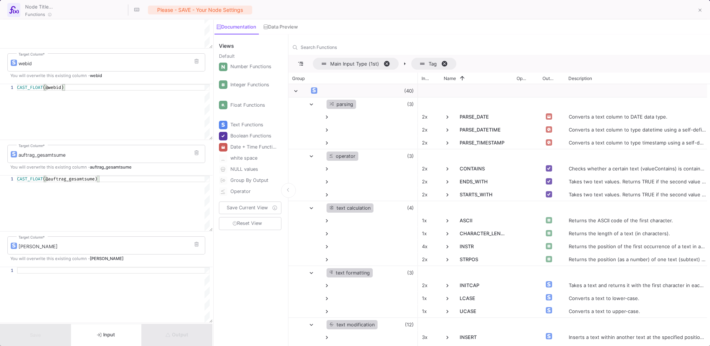
click at [98, 265] on div "menge Target Column * You will overwrite this existing column - menge" at bounding box center [106, 248] width 213 height 35
click at [96, 270] on div at bounding box center [113, 270] width 193 height 7
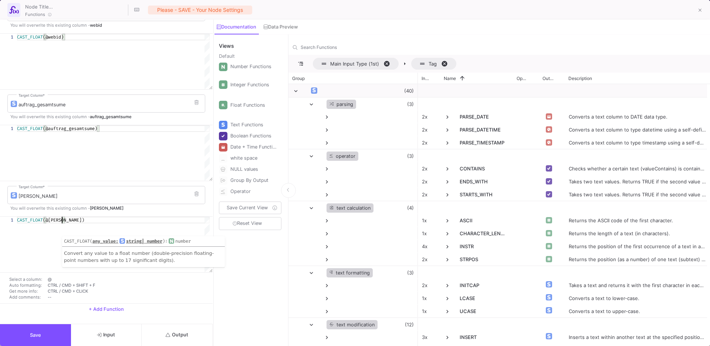
scroll to position [214, 0]
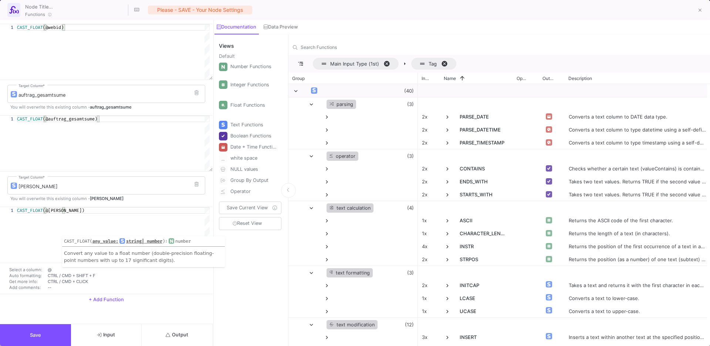
type textarea "CAST_FLOAT(@menge)"
click at [91, 295] on span "+ Add Function" at bounding box center [106, 299] width 35 height 6
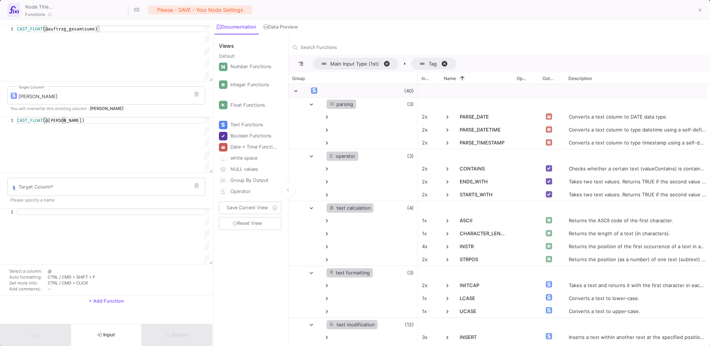
scroll to position [305, 0]
click at [101, 178] on div "Target Column *" at bounding box center [110, 184] width 183 height 19
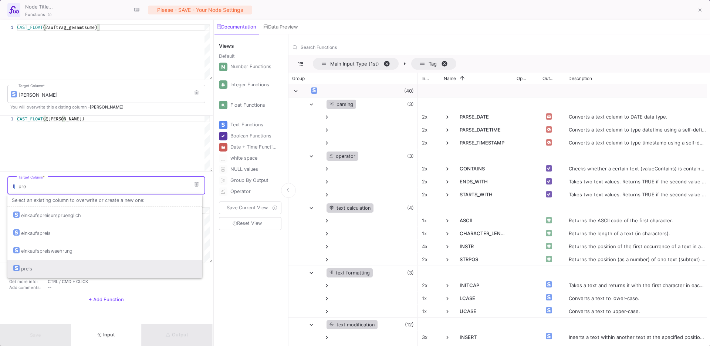
click at [71, 267] on div "preis" at bounding box center [104, 269] width 183 height 18
type input "preis"
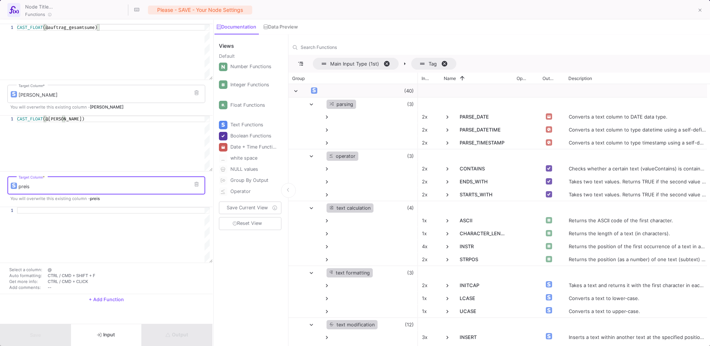
click at [77, 215] on div at bounding box center [113, 235] width 193 height 56
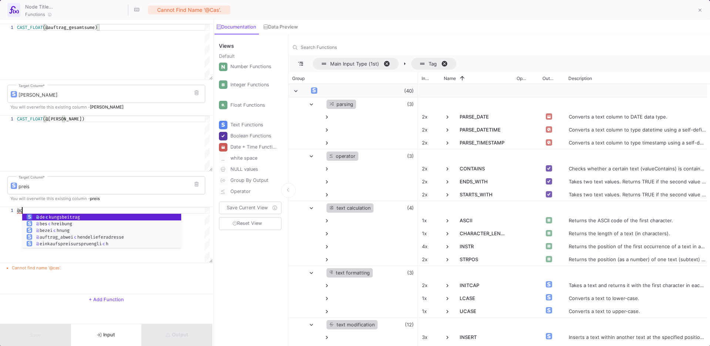
type textarea "@"
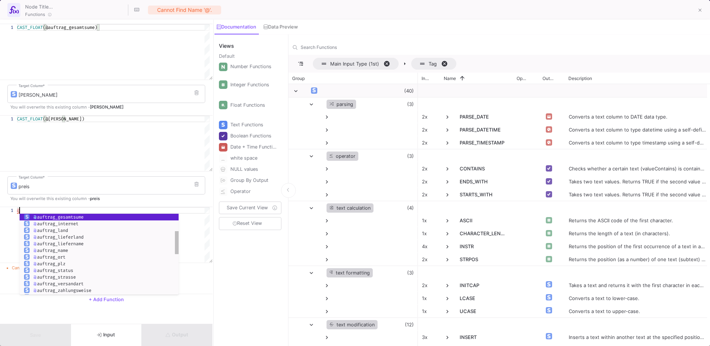
scroll to position [0, 0]
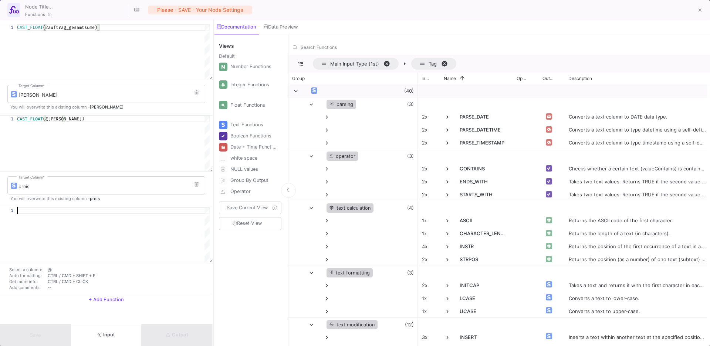
type textarea "f"
type textarea "c"
type textarea "a"
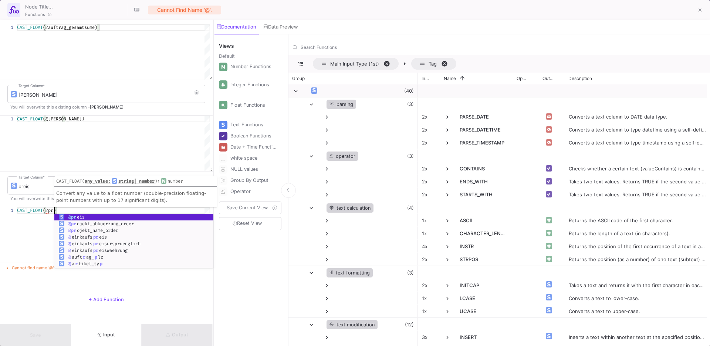
scroll to position [0, 40]
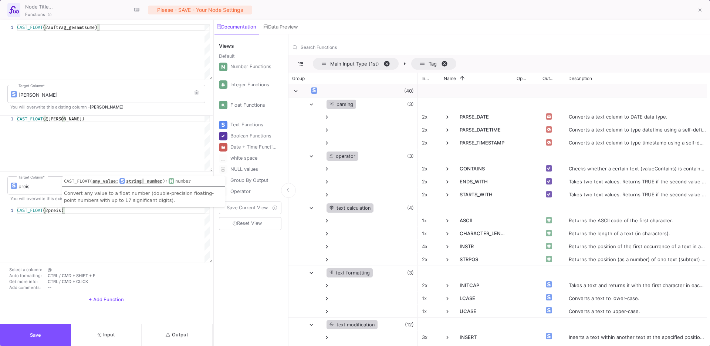
type textarea "CAST_FLOAT(@preis)"
click at [100, 295] on button "+ Add Function" at bounding box center [106, 299] width 213 height 11
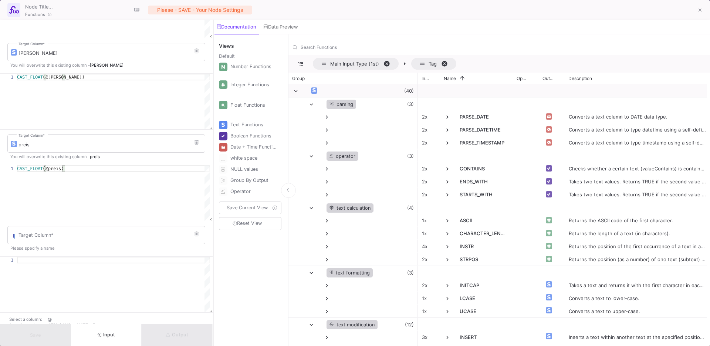
scroll to position [397, 0]
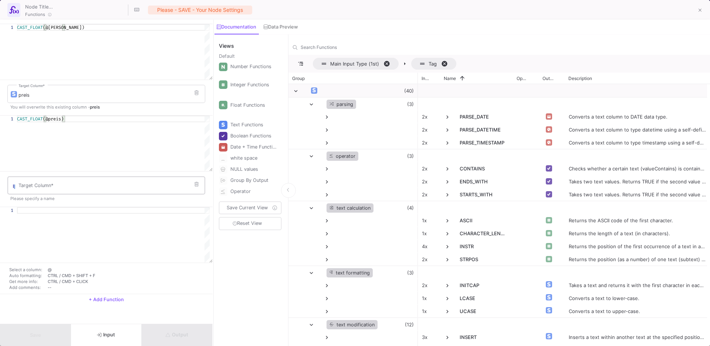
click at [87, 185] on input "Target Column *" at bounding box center [110, 187] width 183 height 6
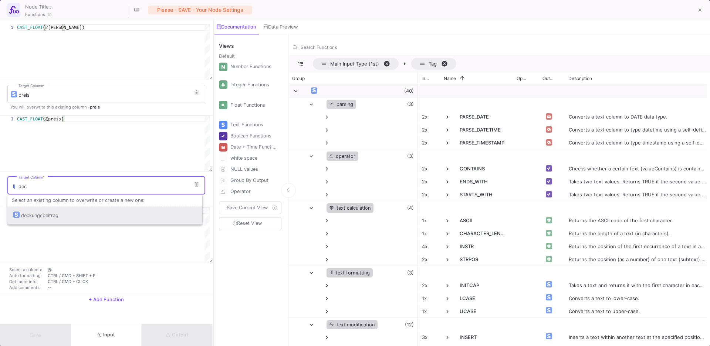
click at [72, 211] on div "deckungsbeitrag" at bounding box center [104, 215] width 183 height 18
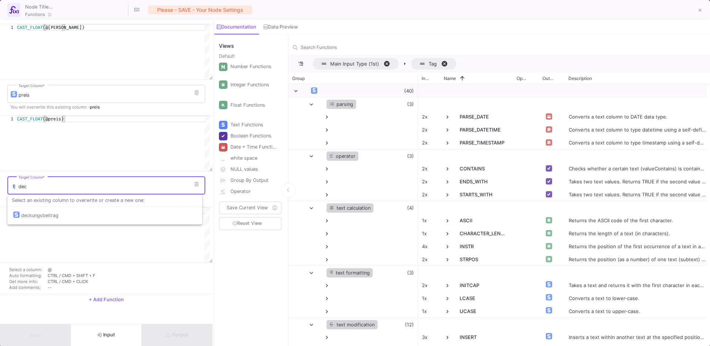
type input "deckungsbeitrag"
click at [72, 211] on div at bounding box center [113, 210] width 193 height 7
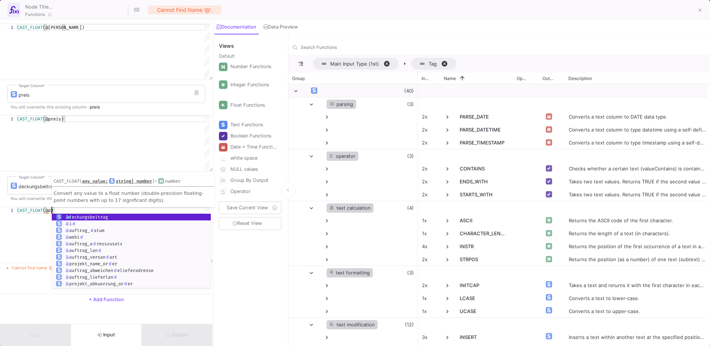
scroll to position [0, 37]
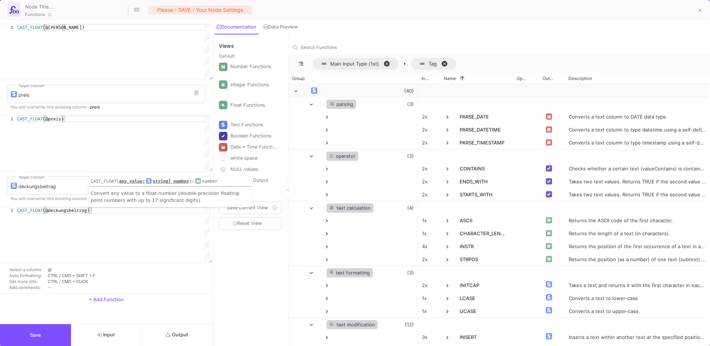
type textarea "CAST_FLOAT(@deckungsbeitrag)"
click at [98, 295] on span "+ Add Function" at bounding box center [106, 299] width 35 height 6
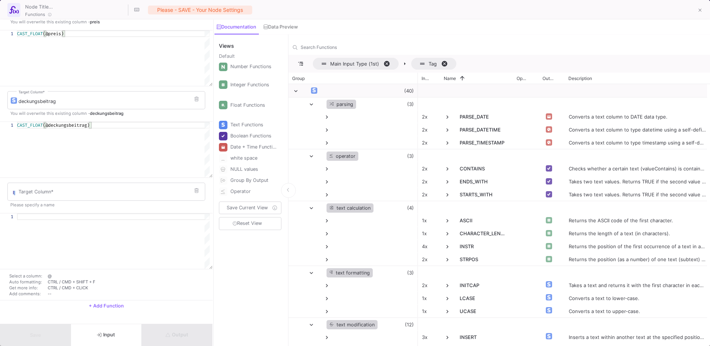
scroll to position [484, 0]
click at [100, 181] on div "Target Column *" at bounding box center [110, 188] width 183 height 19
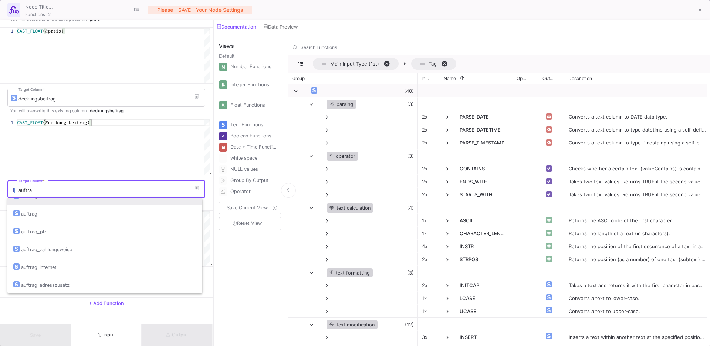
scroll to position [124, 0]
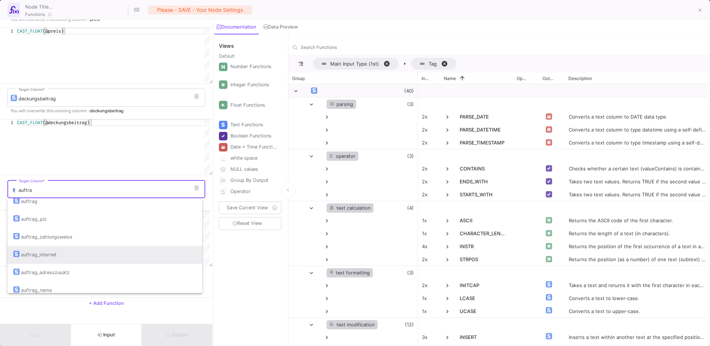
click at [88, 259] on div "auftrag_internet" at bounding box center [104, 255] width 183 height 18
type input "auftrag_internet"
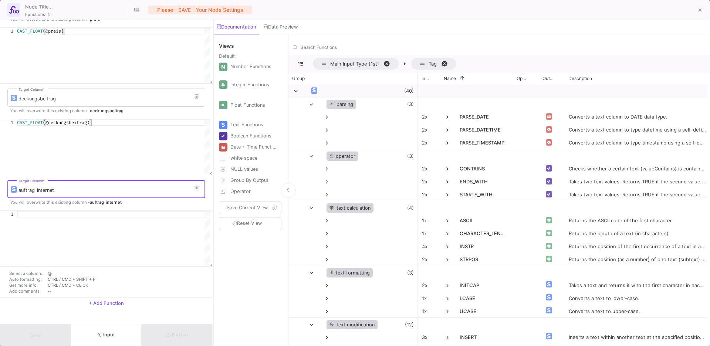
click at [77, 211] on div at bounding box center [113, 214] width 193 height 7
click at [77, 215] on div at bounding box center [113, 214] width 193 height 7
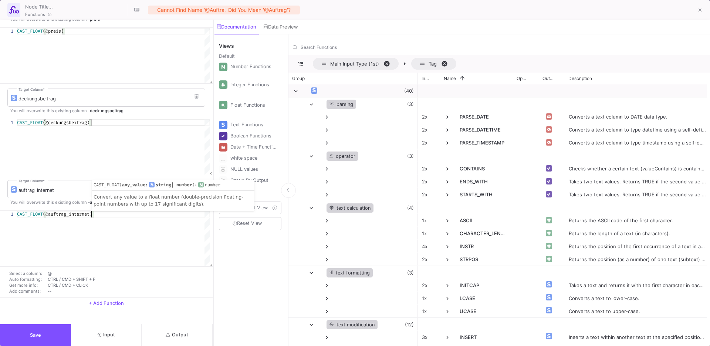
scroll to position [488, 0]
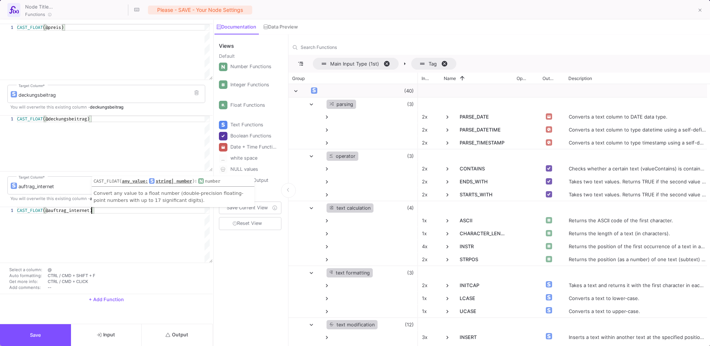
type textarea "CAST_FLOAT(@auftrag_internet)"
click at [102, 295] on span "+ Add Function" at bounding box center [106, 299] width 35 height 6
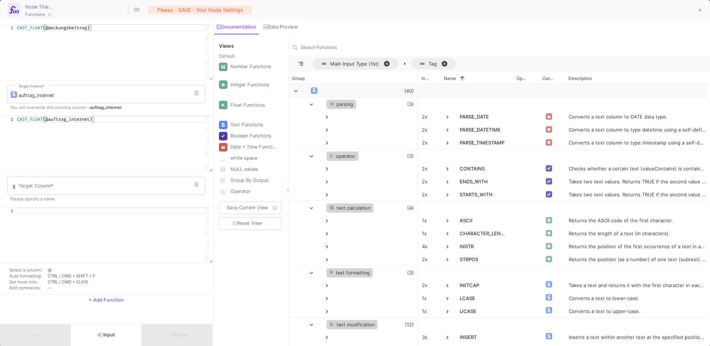
scroll to position [579, 0]
click at [109, 184] on input "Target Column *" at bounding box center [110, 187] width 183 height 6
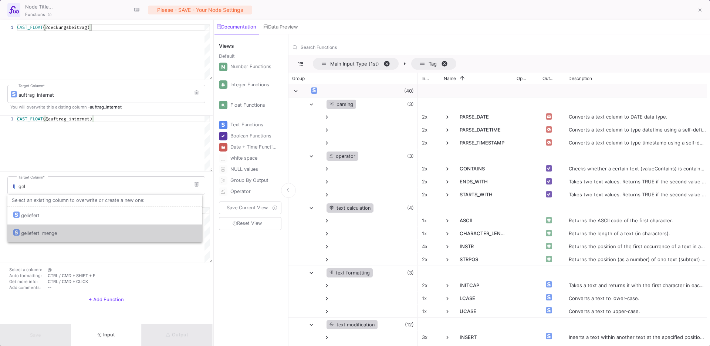
click at [99, 230] on div "geliefert_menge" at bounding box center [104, 233] width 183 height 18
type input "geliefert_menge"
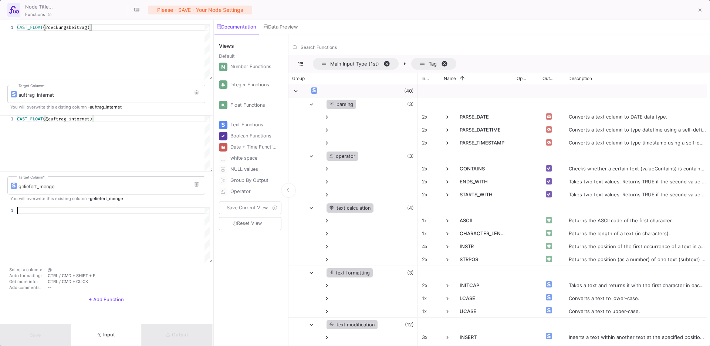
click at [91, 211] on div at bounding box center [113, 210] width 193 height 7
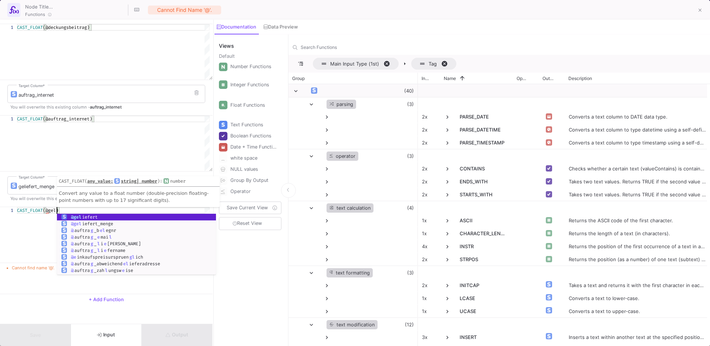
scroll to position [0, 45]
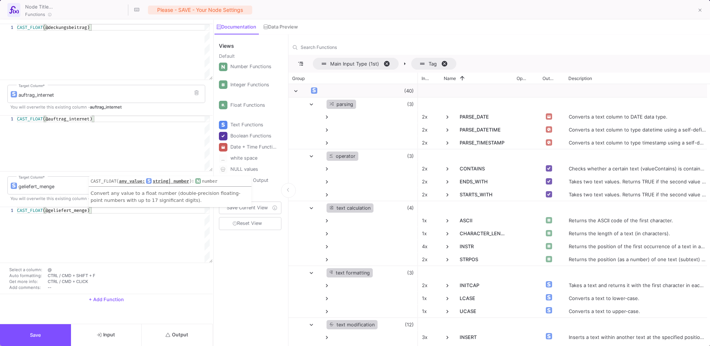
type textarea "CAST_FLOAT(@geliefert_menge)"
click at [100, 289] on div "Select a column: @ Auto formatting: CTRL / CMD + SHIFT + F Get more info: CTRL …" at bounding box center [106, 277] width 213 height 29
click at [102, 295] on button "+ Add Function" at bounding box center [106, 299] width 213 height 11
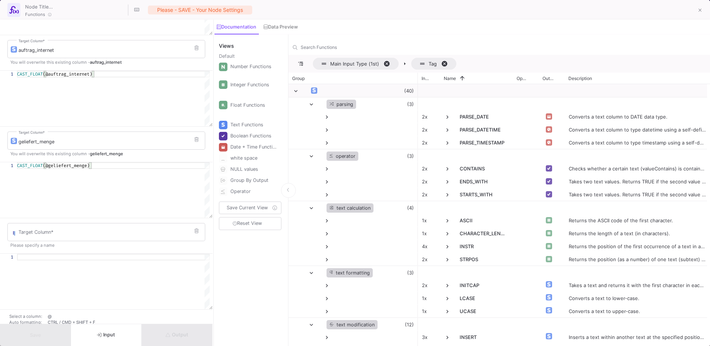
scroll to position [635, 0]
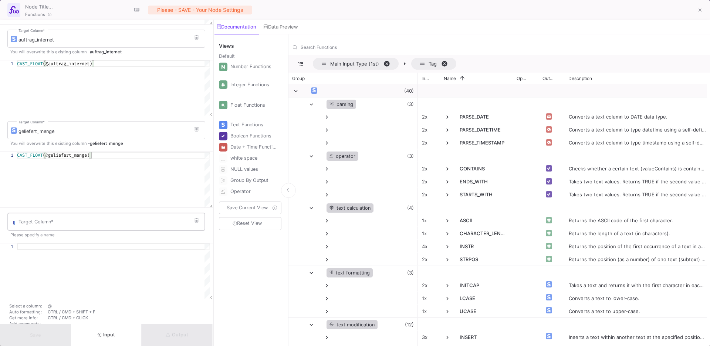
click at [85, 216] on div "Target Column *" at bounding box center [110, 220] width 183 height 19
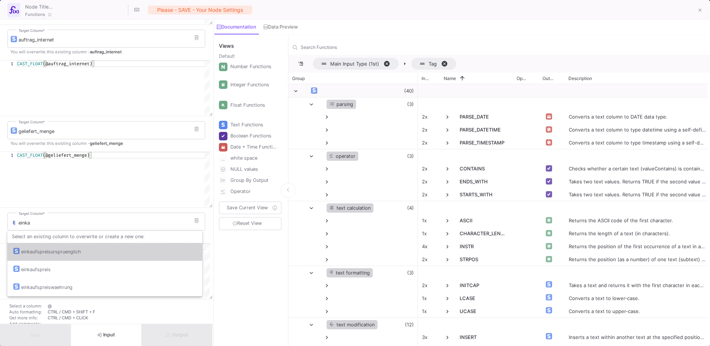
click at [102, 254] on div "einkaufspreisurspruenglich" at bounding box center [104, 252] width 183 height 18
type input "einkaufspreisurspruenglich"
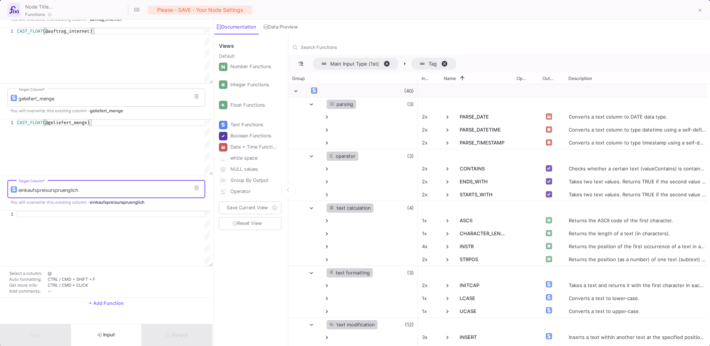
scroll to position [671, 0]
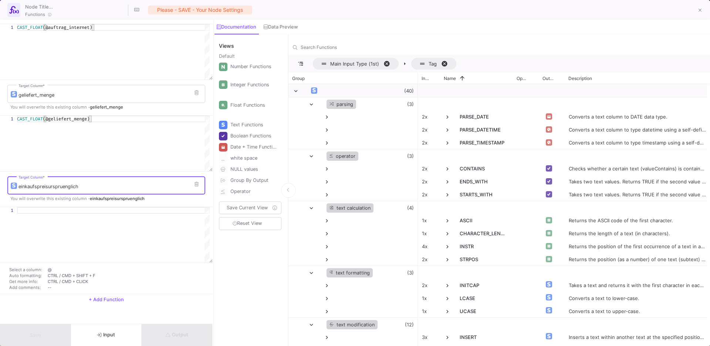
click at [88, 214] on div at bounding box center [113, 235] width 193 height 56
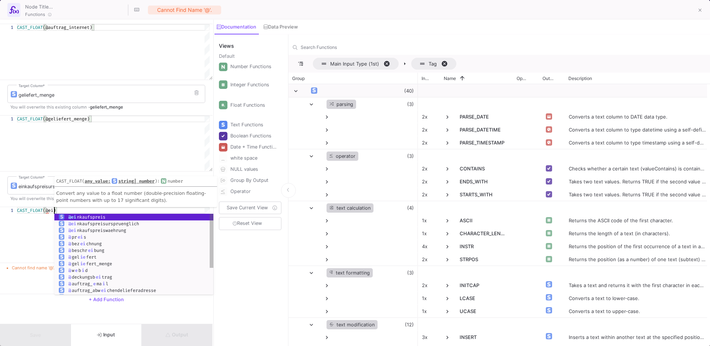
scroll to position [0, 40]
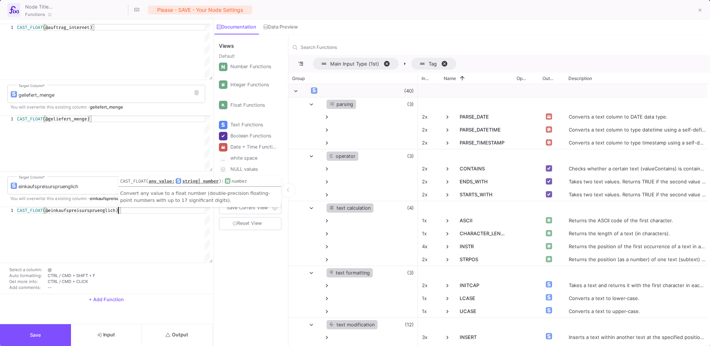
type textarea "CAST_FLOAT(@einkaufspreisurspruenglich)"
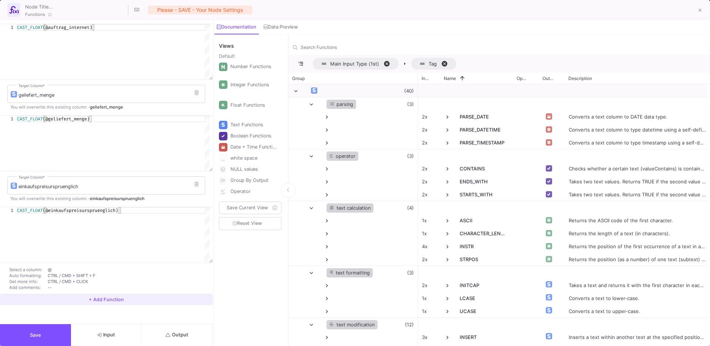
click at [118, 295] on span "+ Add Function" at bounding box center [106, 299] width 35 height 6
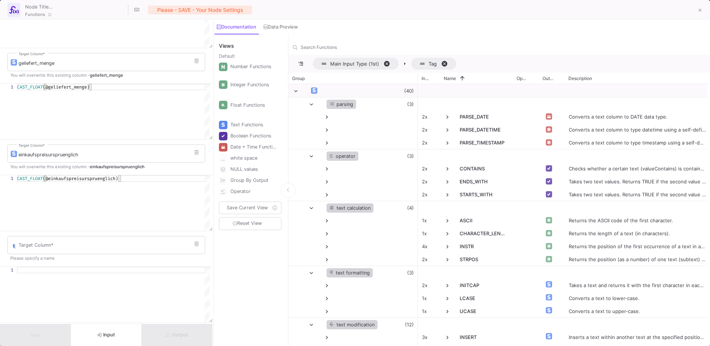
scroll to position [703, 0]
click at [108, 245] on input "Target Column *" at bounding box center [110, 246] width 183 height 6
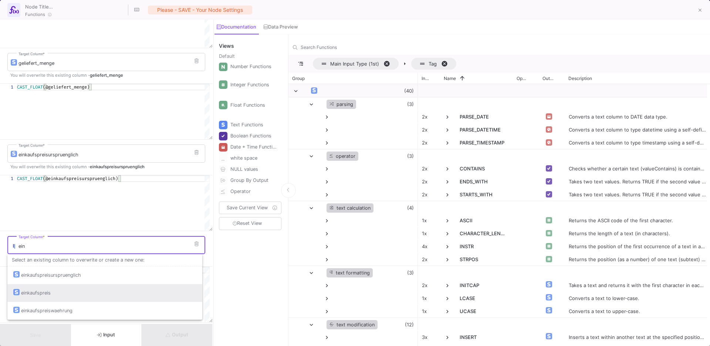
click at [100, 290] on div "einkaufspreis" at bounding box center [104, 293] width 183 height 18
type input "einkaufspreis"
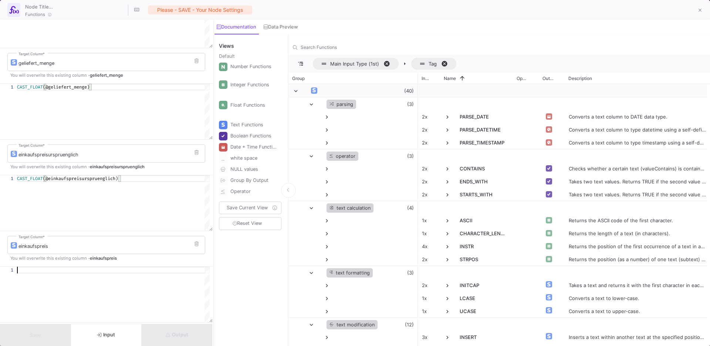
click at [94, 269] on div at bounding box center [113, 269] width 193 height 7
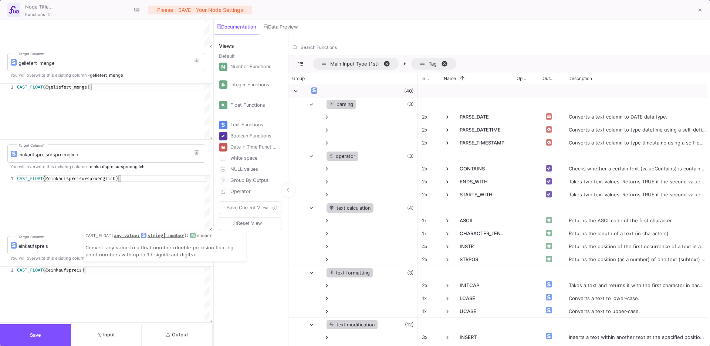
scroll to position [762, 0]
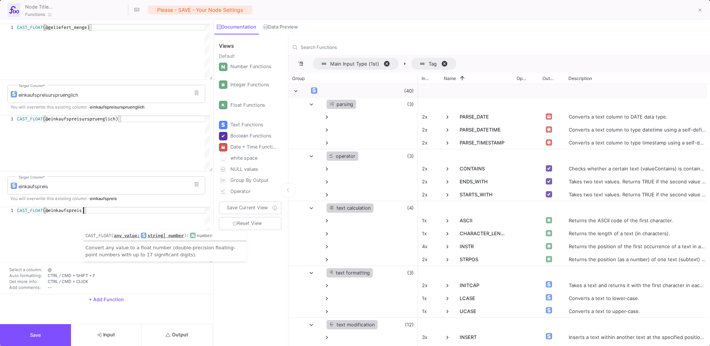
type textarea "CAST_FLOAT(@einkaufspreis)"
click at [113, 295] on span "+ Add Function" at bounding box center [106, 299] width 35 height 6
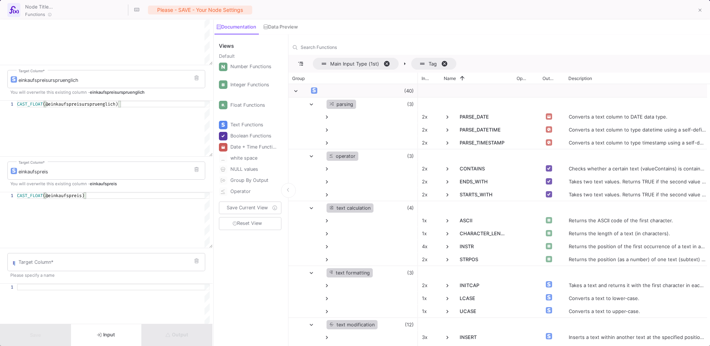
scroll to position [780, 0]
click at [95, 263] on div "Target Column *" at bounding box center [110, 258] width 183 height 19
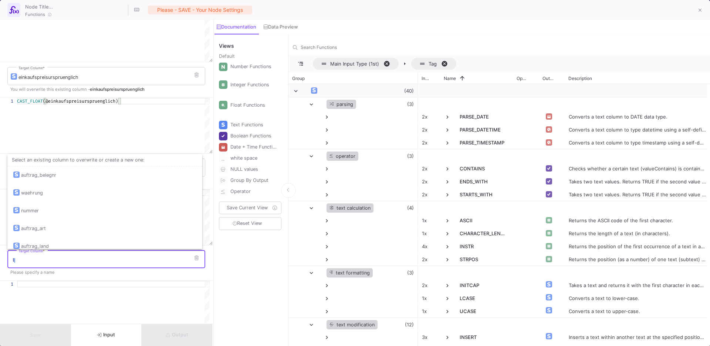
click at [65, 263] on input "Target Column *" at bounding box center [110, 260] width 183 height 6
click at [58, 263] on div "sort Target Column *" at bounding box center [110, 258] width 183 height 19
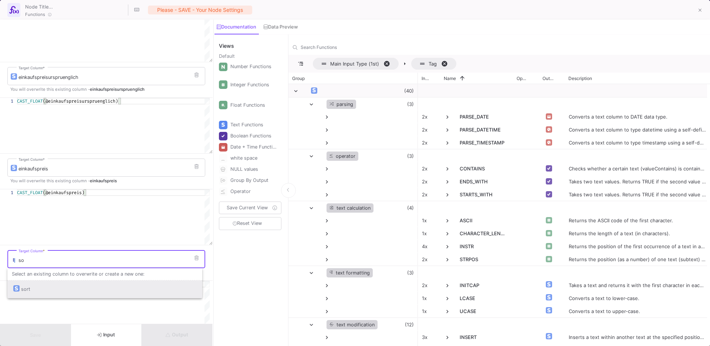
click at [51, 289] on div "sort" at bounding box center [104, 289] width 183 height 18
type input "sort"
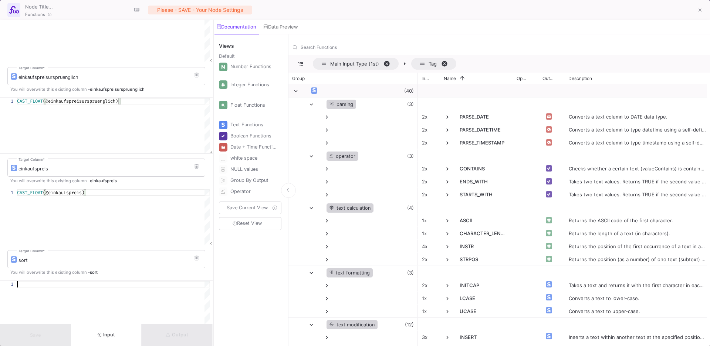
click at [51, 289] on div at bounding box center [113, 308] width 193 height 56
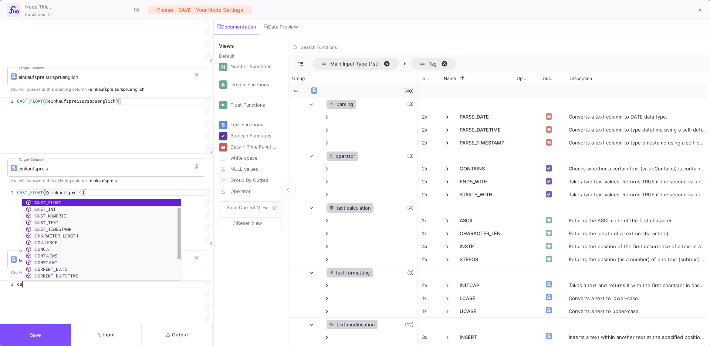
scroll to position [0, 7]
type textarea "cas"
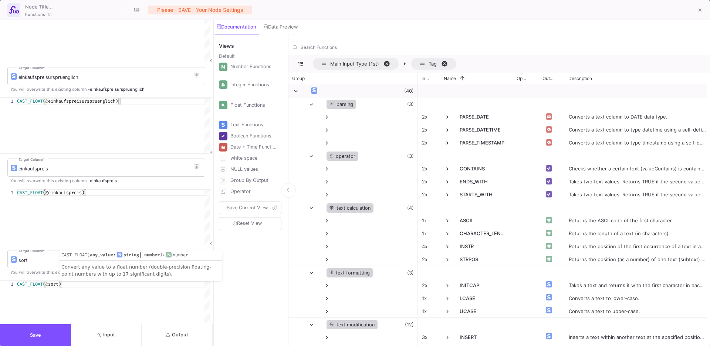
scroll to position [854, 0]
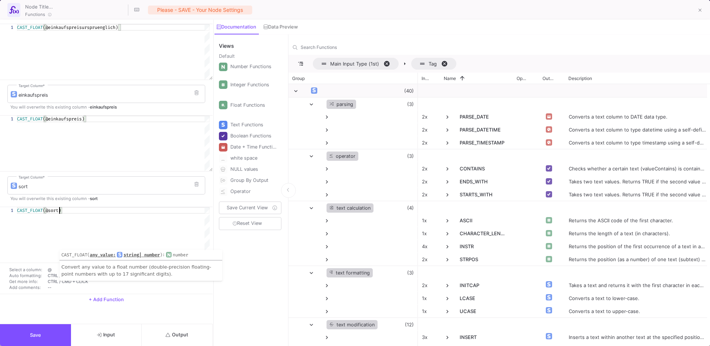
type textarea "CAST_FLOAT(@sort)"
click at [92, 295] on button "+ Add Function" at bounding box center [106, 299] width 213 height 11
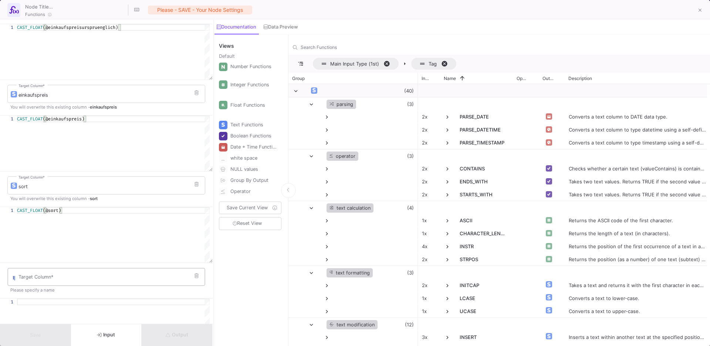
click at [87, 274] on div "Target Column *" at bounding box center [110, 275] width 183 height 19
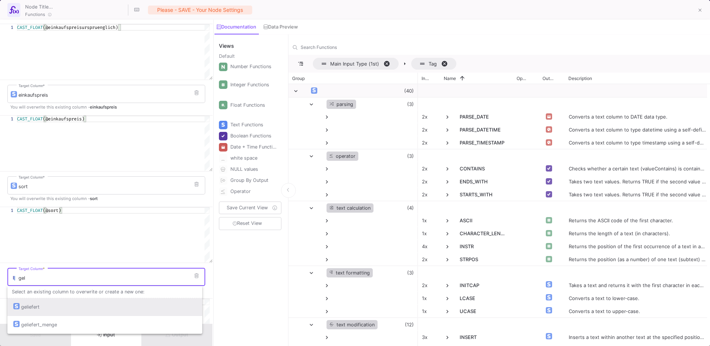
click at [76, 304] on div "geliefert" at bounding box center [104, 307] width 183 height 18
type input "geliefert"
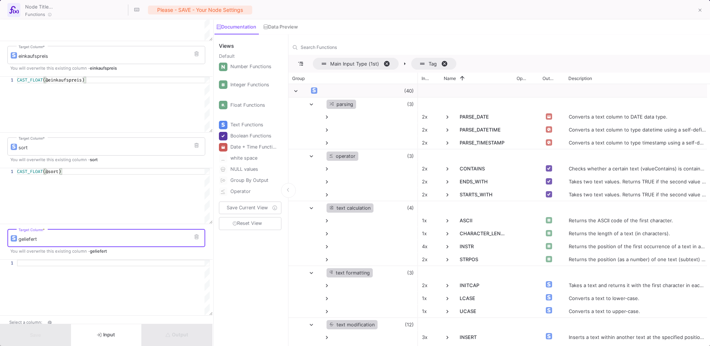
scroll to position [897, 0]
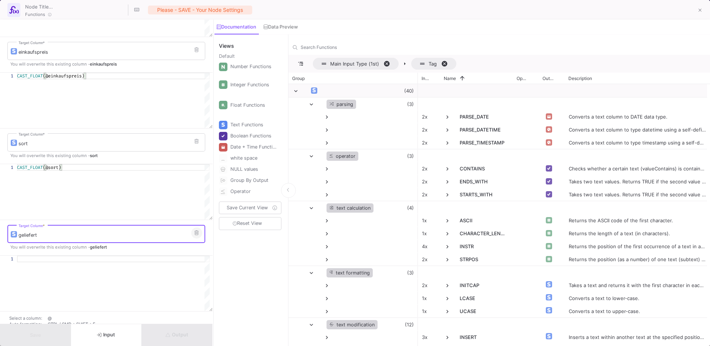
click at [191, 236] on button at bounding box center [196, 232] width 11 height 11
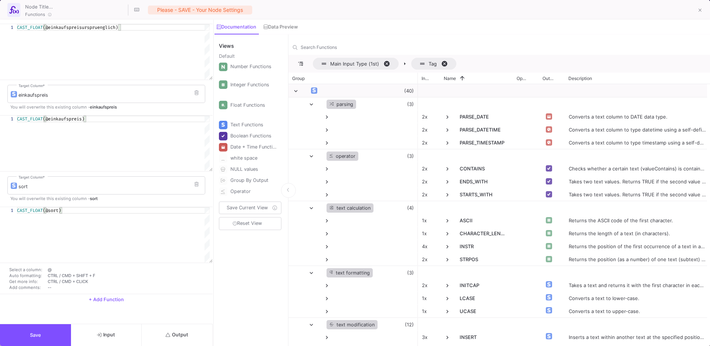
scroll to position [854, 0]
click at [187, 333] on span "Output" at bounding box center [177, 335] width 23 height 6
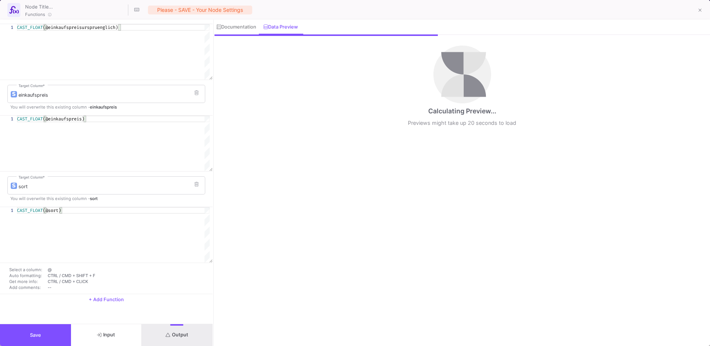
click at [187, 333] on span "Output" at bounding box center [177, 335] width 23 height 6
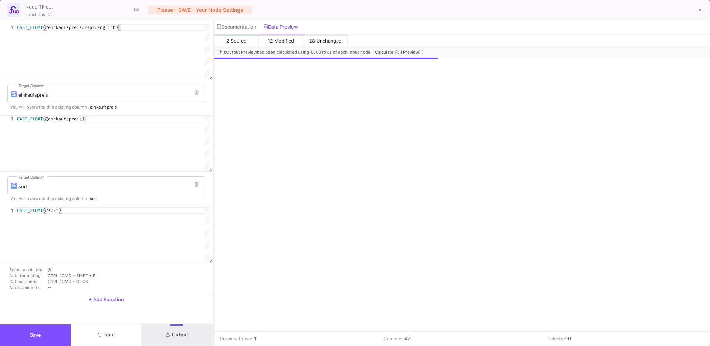
scroll to position [0, 178]
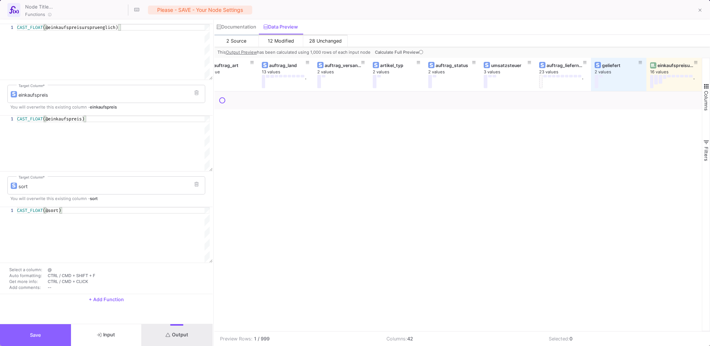
click at [48, 339] on button "Save" at bounding box center [35, 335] width 71 height 22
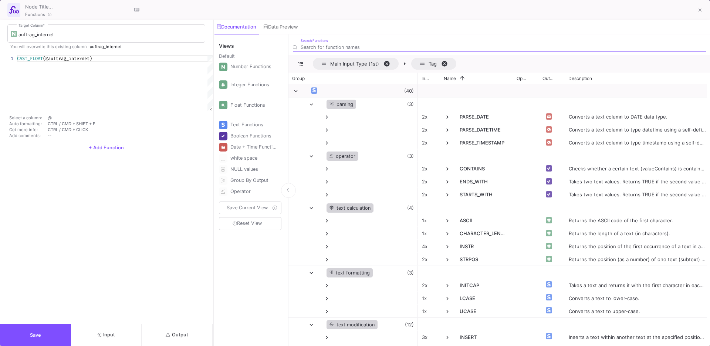
click at [111, 154] on div "auftrag_internet Target Column * You will overwrite this existing column - auft…" at bounding box center [106, 172] width 213 height 304
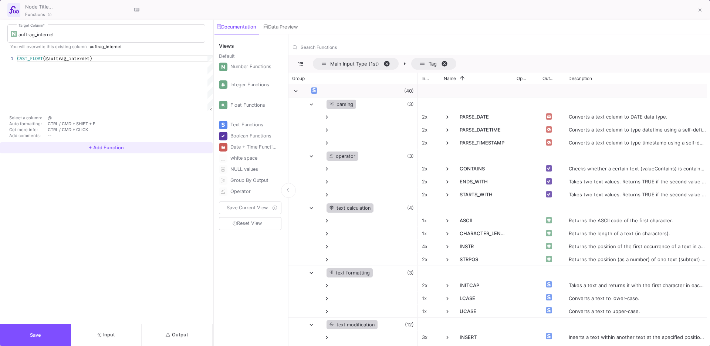
click at [110, 150] on button "+ Add Function" at bounding box center [106, 147] width 213 height 11
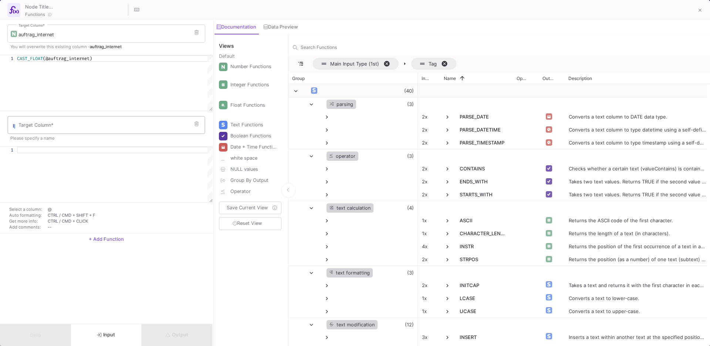
click at [99, 131] on div "Target Column *" at bounding box center [110, 124] width 183 height 19
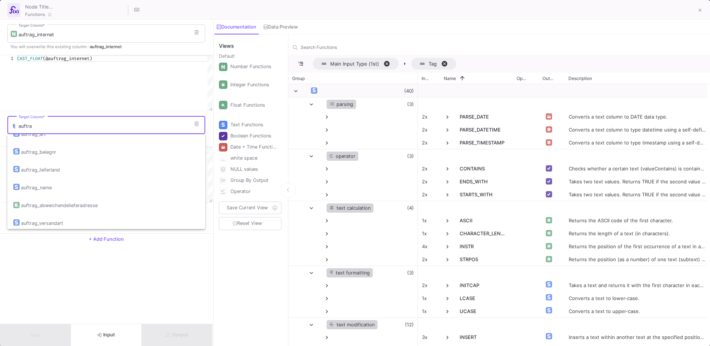
scroll to position [83, 0]
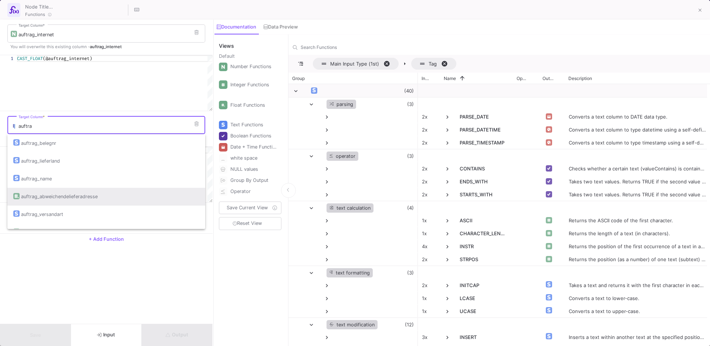
click at [87, 191] on div "auftrag_abweichendelieferadresse" at bounding box center [59, 197] width 77 height 18
type input "auftrag_abweichendelieferadresse"
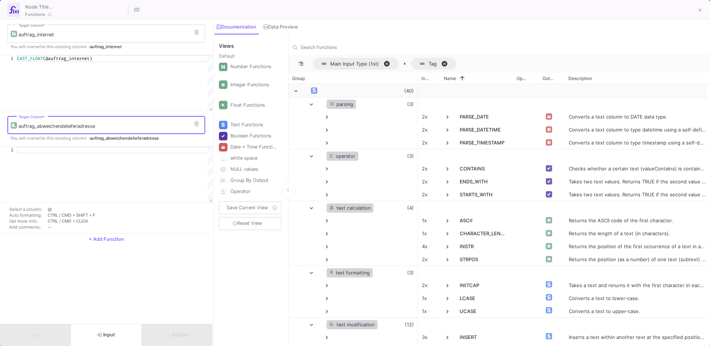
click at [78, 148] on div at bounding box center [115, 150] width 196 height 7
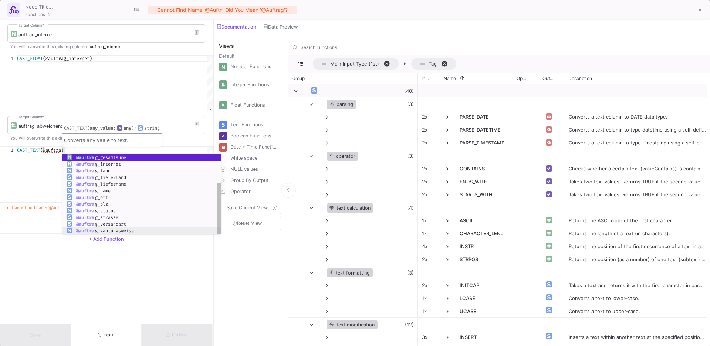
scroll to position [0, 45]
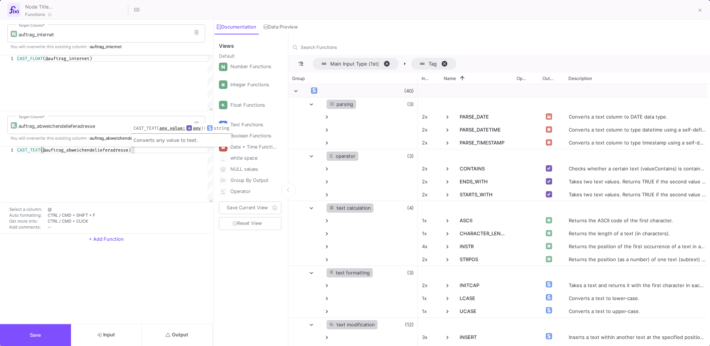
type textarea "CAST_TEXT(@auftrag_abweichendelieferadresse)"
click at [119, 232] on div "Select a column: @ Auto formatting: CTRL / CMD + SHIFT + F Get more info: CTRL …" at bounding box center [106, 217] width 213 height 31
click at [120, 239] on span "+ Add Function" at bounding box center [106, 239] width 35 height 6
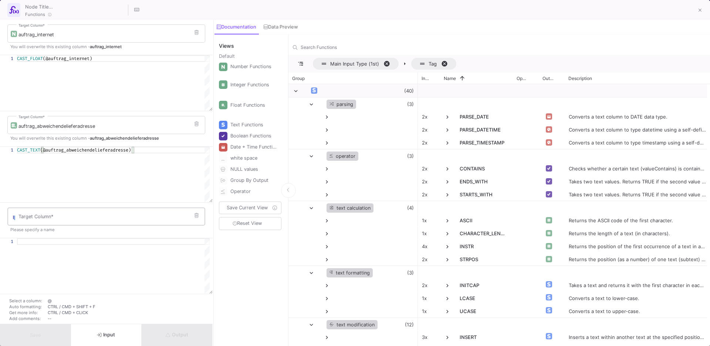
click at [111, 221] on div "Target Column *" at bounding box center [110, 215] width 183 height 19
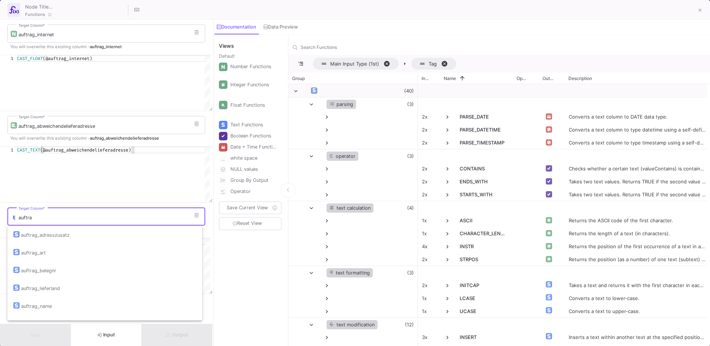
scroll to position [121, 0]
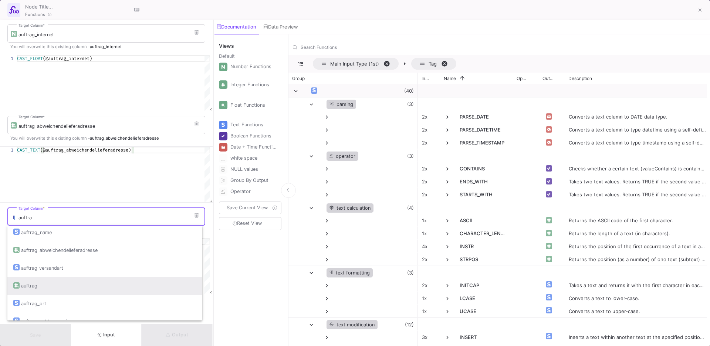
click at [86, 286] on div "auftrag" at bounding box center [104, 286] width 183 height 18
type input "auftrag"
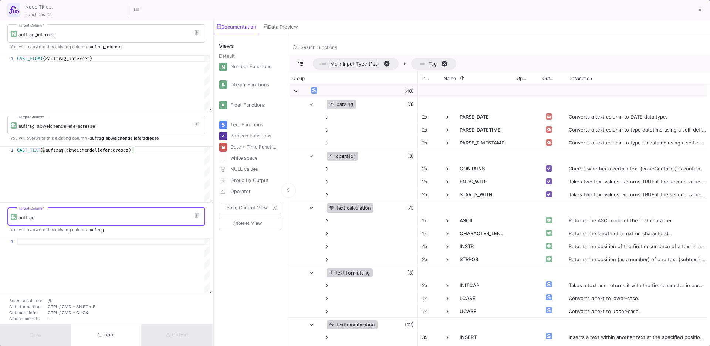
click at [77, 244] on div at bounding box center [113, 241] width 193 height 7
type textarea "@"
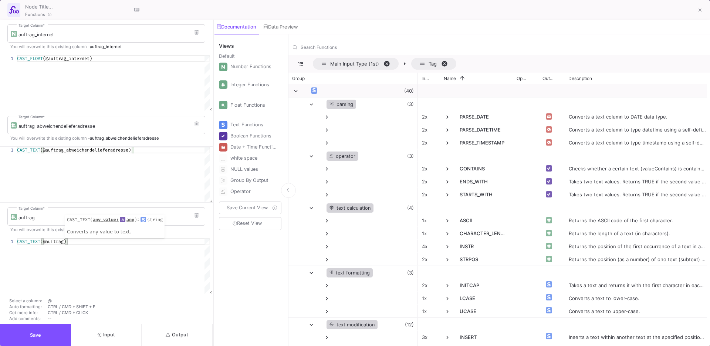
scroll to position [31, 0]
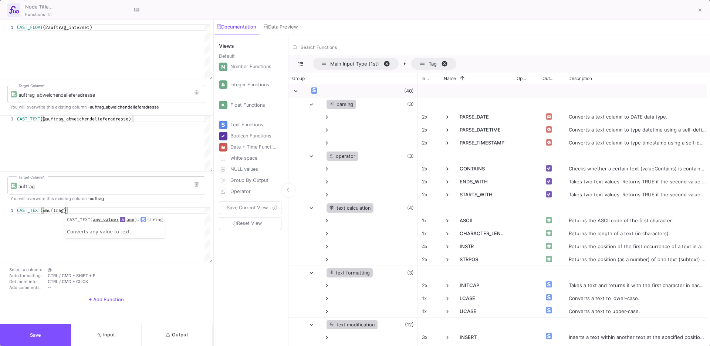
type textarea "CAST_TEXT(@auftrag)"
click at [122, 296] on button "+ Add Function" at bounding box center [106, 299] width 213 height 11
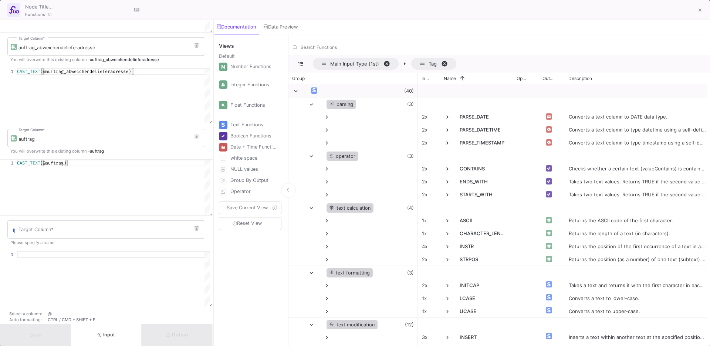
scroll to position [87, 0]
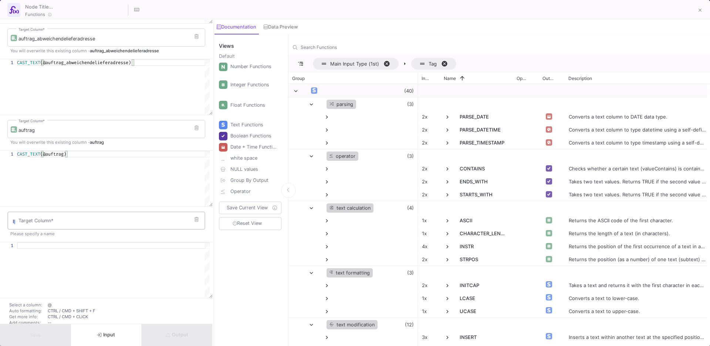
click at [90, 216] on div "Target Column *" at bounding box center [110, 219] width 183 height 19
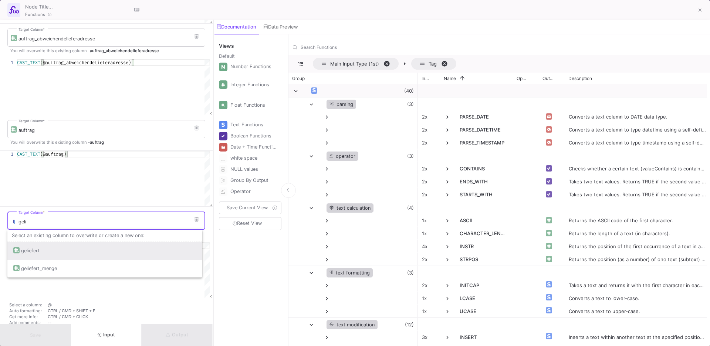
click at [65, 248] on div "geliefert" at bounding box center [104, 251] width 183 height 18
type input "geliefert"
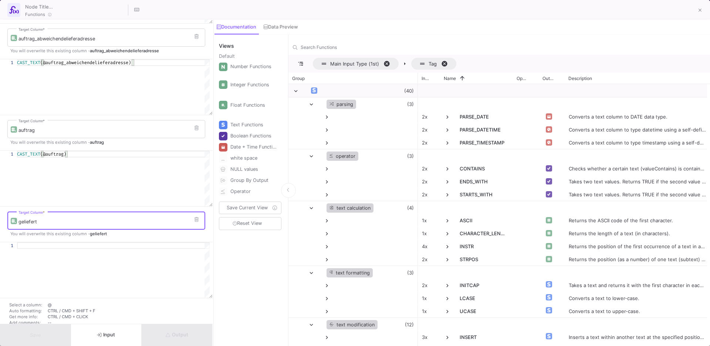
click at [59, 247] on div at bounding box center [113, 245] width 193 height 7
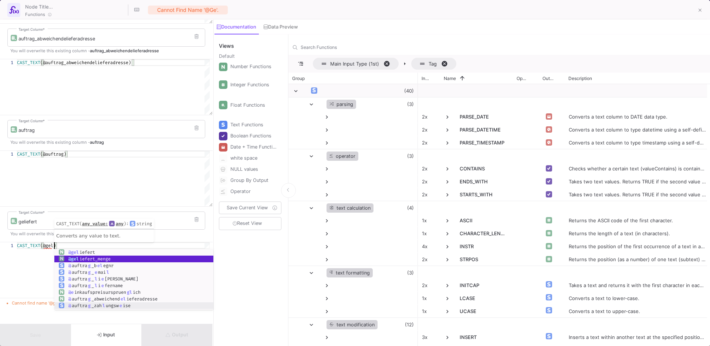
scroll to position [0, 40]
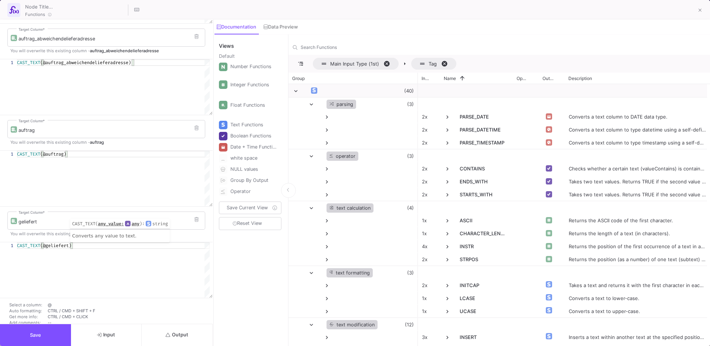
type textarea "CAST_TEXT(@geliefert)"
click at [195, 335] on button "Output" at bounding box center [177, 335] width 71 height 22
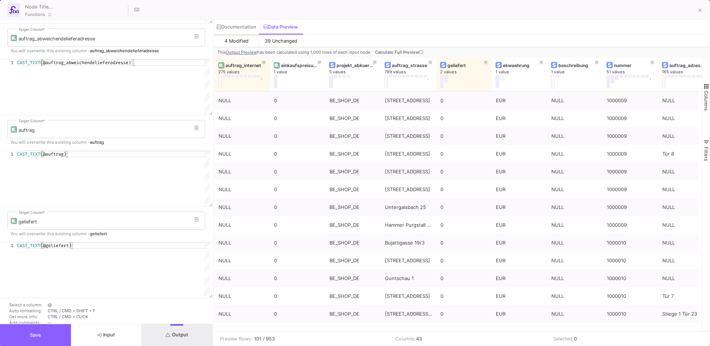
click at [48, 335] on button "Save" at bounding box center [35, 335] width 71 height 22
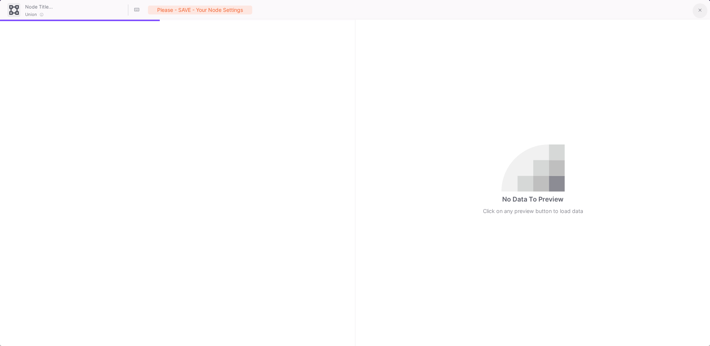
click at [698, 7] on button at bounding box center [700, 10] width 15 height 15
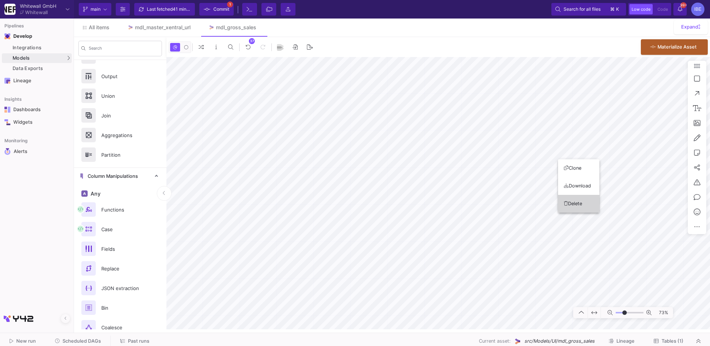
click at [570, 200] on button "Delete" at bounding box center [578, 204] width 41 height 18
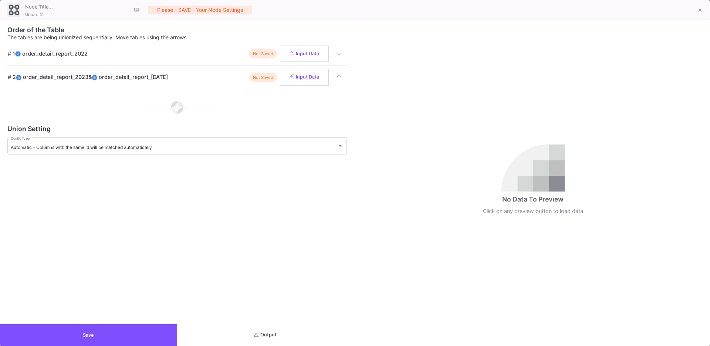
click at [263, 335] on span "Output" at bounding box center [265, 335] width 23 height 6
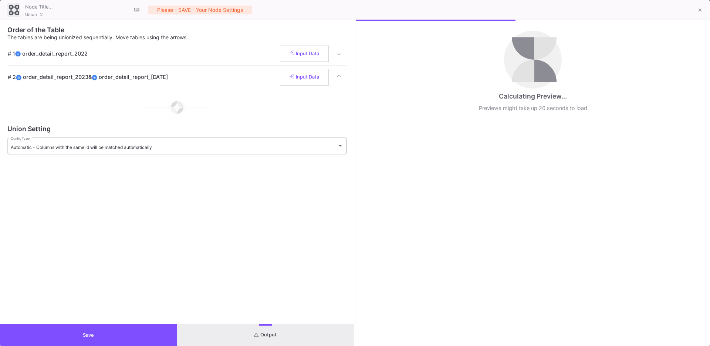
click at [214, 151] on div "Automatic - Columns with the same id will be matched automatically Config Type" at bounding box center [177, 145] width 333 height 18
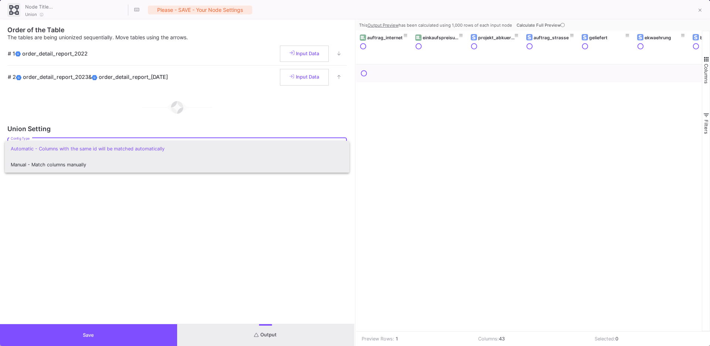
click at [209, 164] on span "Manual - Match columns manually" at bounding box center [177, 165] width 333 height 16
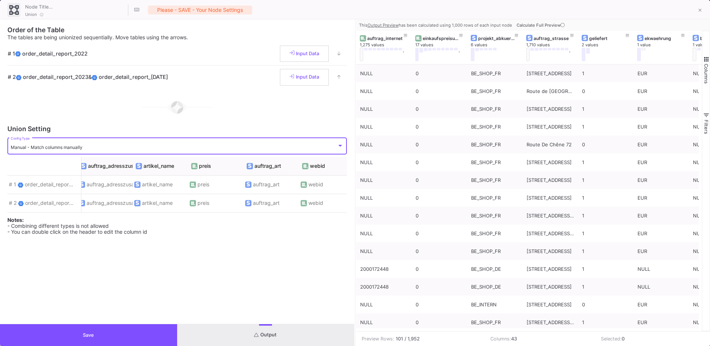
scroll to position [0, 451]
click at [168, 336] on button "Save" at bounding box center [88, 335] width 177 height 22
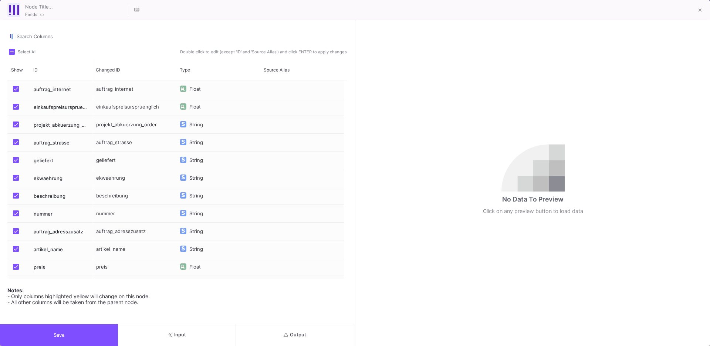
click at [295, 335] on span "Output" at bounding box center [295, 335] width 23 height 6
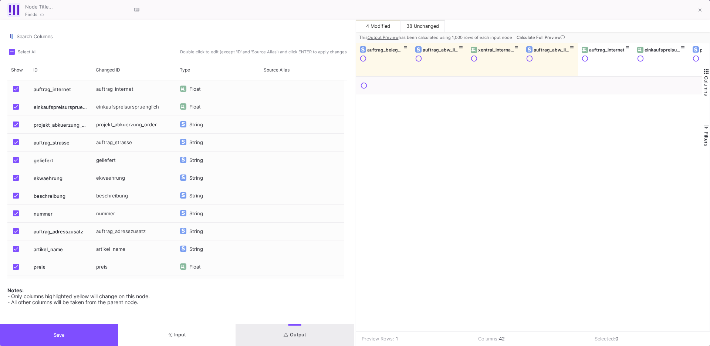
click at [115, 330] on button "Save" at bounding box center [59, 335] width 118 height 22
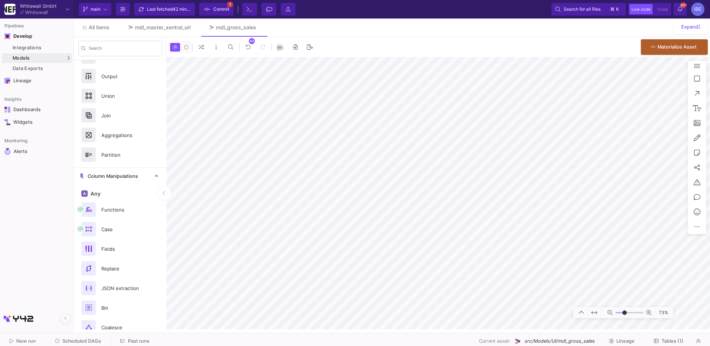
click at [658, 332] on as-split-area "Whitewall GmbH Whitewall Current branch main Branch Options Last fetched 42 min…" at bounding box center [355, 166] width 710 height 332
click at [661, 334] on div "New run Scheduled DAGs Past runs Current asset: src/Models/UI/mdl_gross_sales L…" at bounding box center [355, 341] width 710 height 17
click at [663, 340] on span "Tables (1)" at bounding box center [673, 341] width 22 height 6
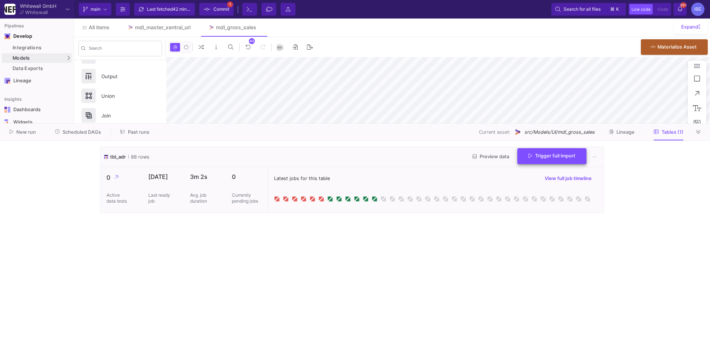
click at [533, 154] on span "Trigger full import" at bounding box center [552, 156] width 47 height 6
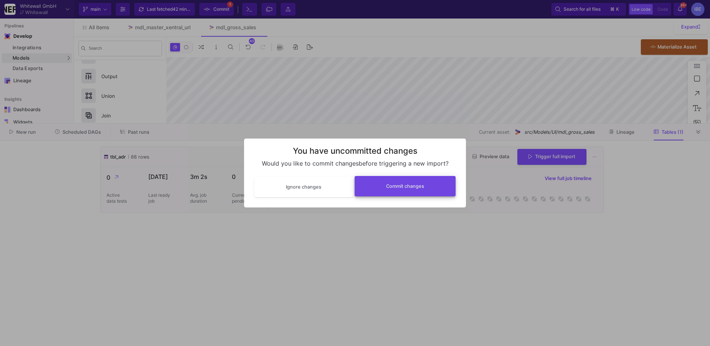
click at [407, 189] on button "Commit changes" at bounding box center [405, 186] width 101 height 20
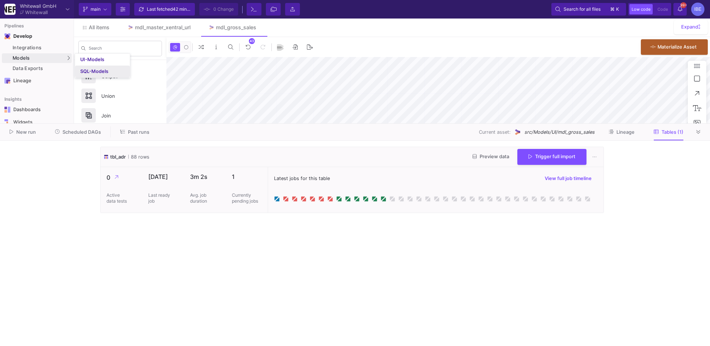
click at [83, 74] on div "SQL-Models" at bounding box center [94, 71] width 28 height 6
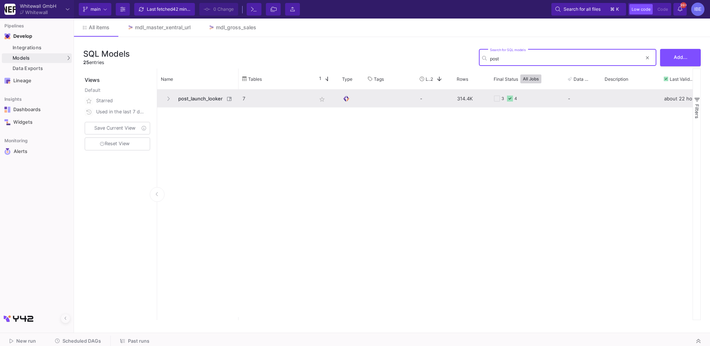
type input "post"
click at [180, 96] on span "post_launch_looker" at bounding box center [199, 98] width 51 height 17
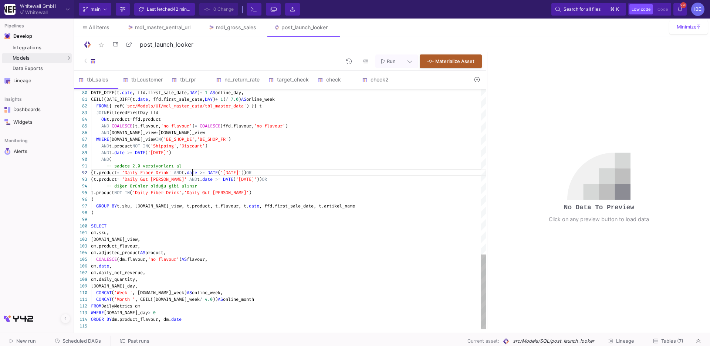
click at [174, 170] on span at bounding box center [172, 172] width 3 height 6
type textarea "WITH FirstValidSalesPerShop AS ( SELECT product, COALESCE(flavour, 'no flavour'…"
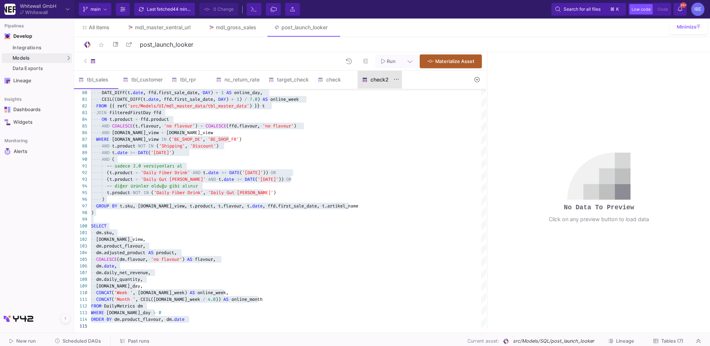
click at [387, 81] on div "check2" at bounding box center [380, 80] width 36 height 6
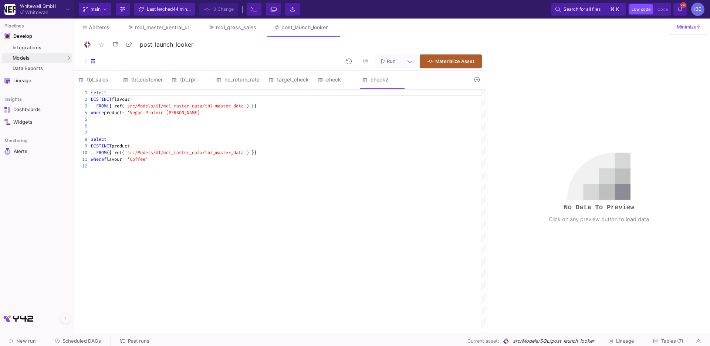
click at [321, 160] on div "where flavour = 'Coffee'" at bounding box center [289, 159] width 396 height 7
type textarea "select DISTINCT flavour FROM {{ ref('src/Models/UI/mdl_master_data/tbl_master_d…"
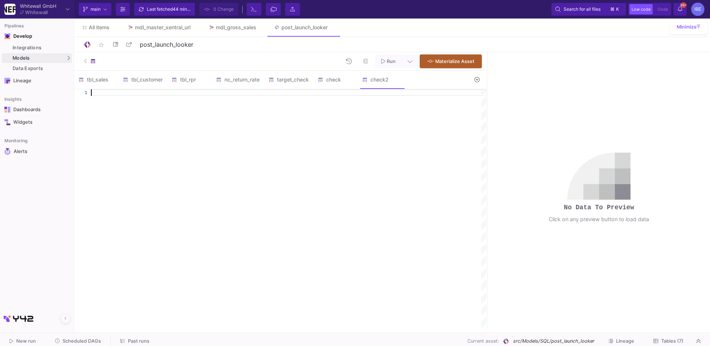
paste textarea "dm.daily_net_revenue, dm.daily_quantity, dm.online_day, CONCAT('Week ', dm.onli…"
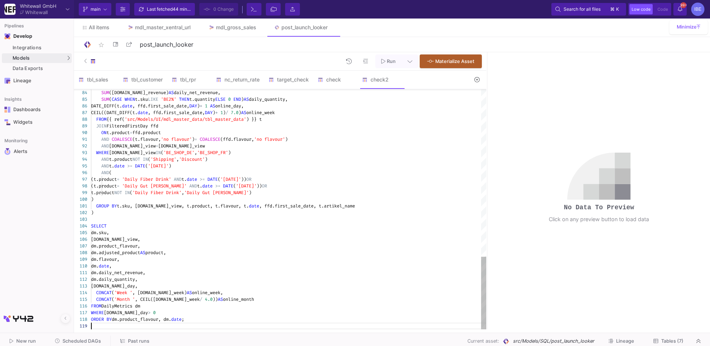
scroll to position [47, 0]
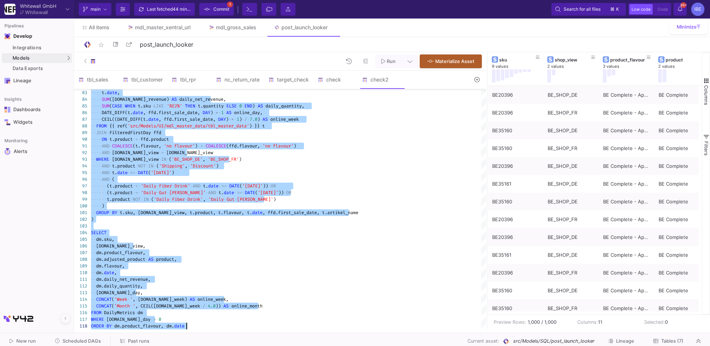
type textarea "WITH FirstValidSalesPerShop AS ( SELECT product, COALESCE(flavour, 'no flavour'…"
click at [411, 63] on icon at bounding box center [410, 60] width 5 height 5
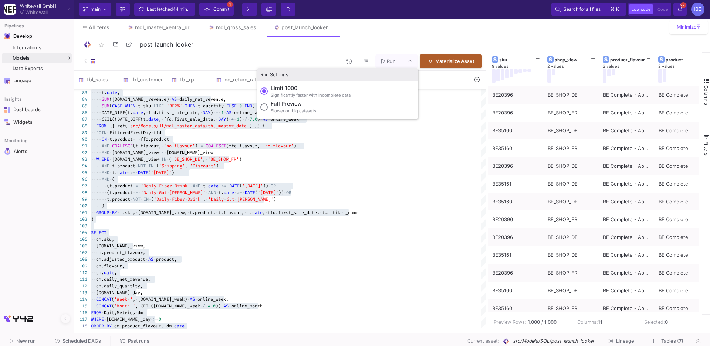
click at [300, 107] on div "Full preview Slower on big datasets" at bounding box center [294, 107] width 46 height 14
click at [268, 107] on input "Full preview Slower on big datasets" at bounding box center [264, 106] width 7 height 7
radio input "true"
click at [390, 61] on span "Run" at bounding box center [391, 61] width 9 height 6
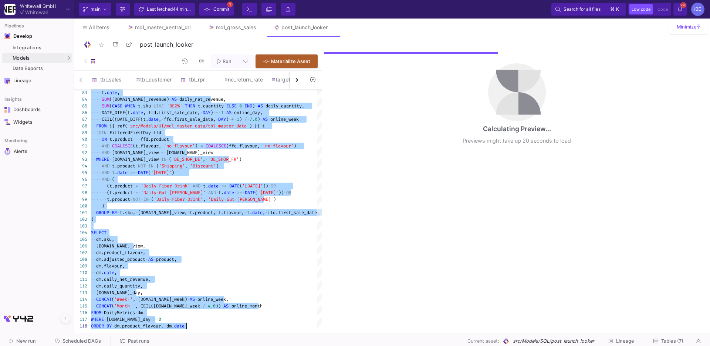
drag, startPoint x: 487, startPoint y: 113, endPoint x: 311, endPoint y: 123, distance: 176.0
click at [322, 123] on div at bounding box center [323, 190] width 2 height 277
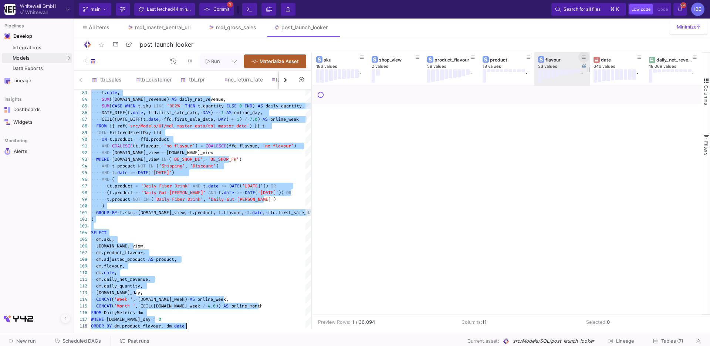
click at [588, 56] on button at bounding box center [584, 56] width 11 height 11
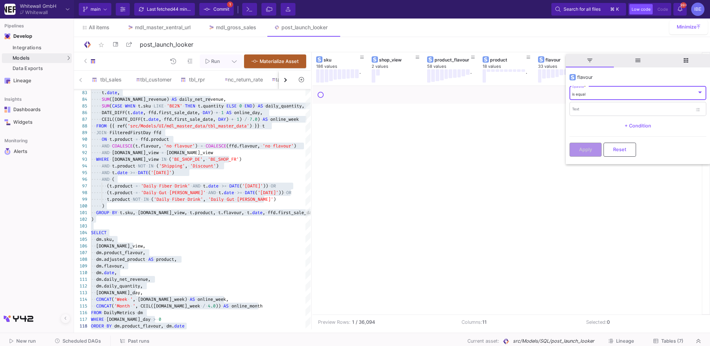
click at [591, 98] on div "is equal Operator *" at bounding box center [637, 92] width 131 height 15
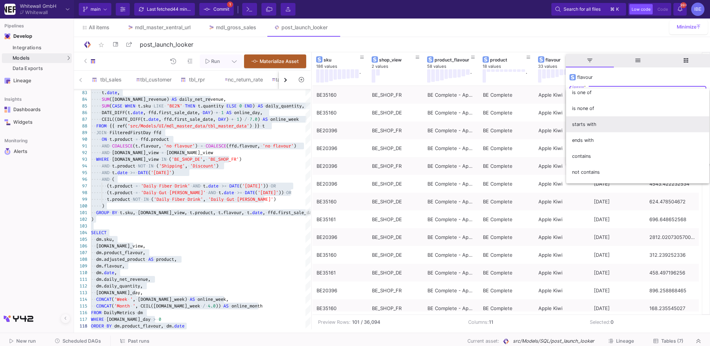
scroll to position [37, 0]
click at [591, 159] on span "contains" at bounding box center [637, 156] width 131 height 16
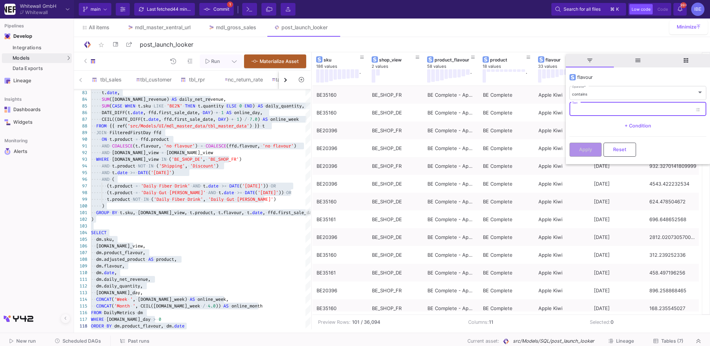
click at [583, 110] on input "Text" at bounding box center [632, 110] width 120 height 5
type input "immun"
click at [586, 153] on button "Apply" at bounding box center [586, 149] width 32 height 14
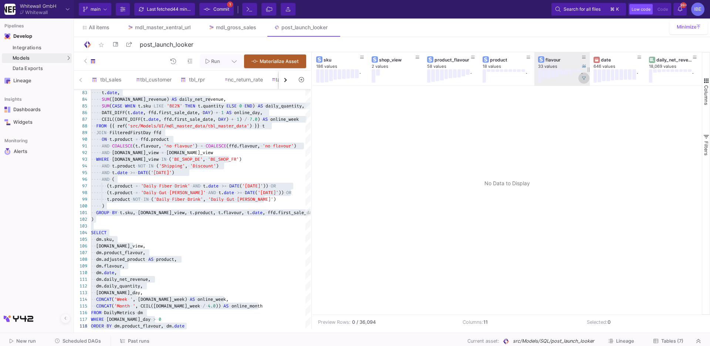
click at [583, 78] on icon at bounding box center [584, 78] width 4 height 4
click at [607, 64] on div "646 values" at bounding box center [622, 67] width 56 height 6
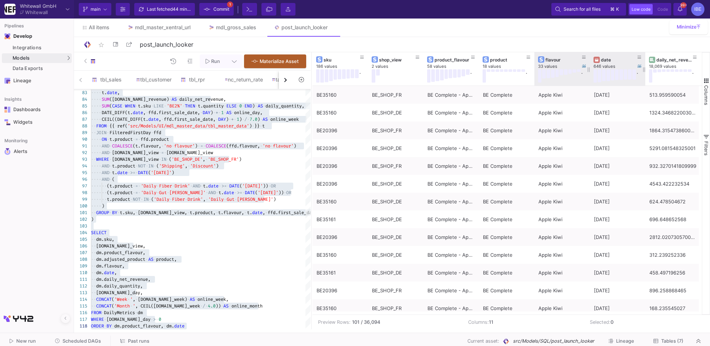
click at [615, 61] on div "date" at bounding box center [619, 60] width 37 height 6
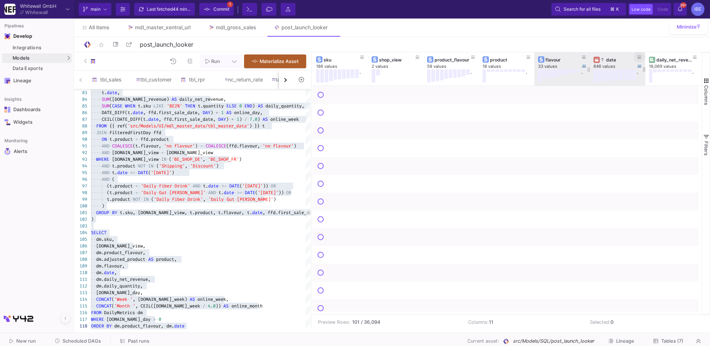
click at [638, 55] on icon at bounding box center [640, 57] width 4 height 4
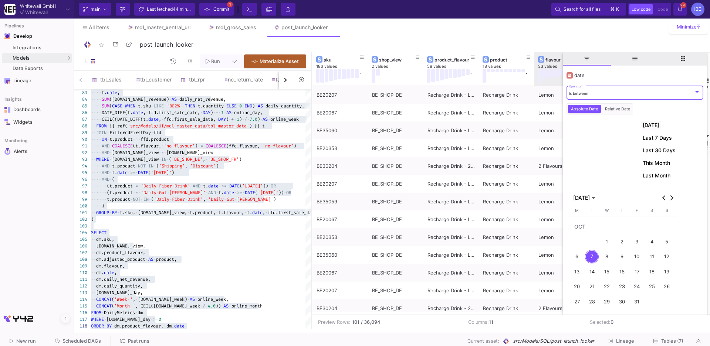
click at [651, 126] on span "Today" at bounding box center [651, 125] width 17 height 6
click at [648, 124] on span "Today" at bounding box center [651, 125] width 17 height 6
click at [571, 259] on div "6" at bounding box center [578, 257] width 14 height 14
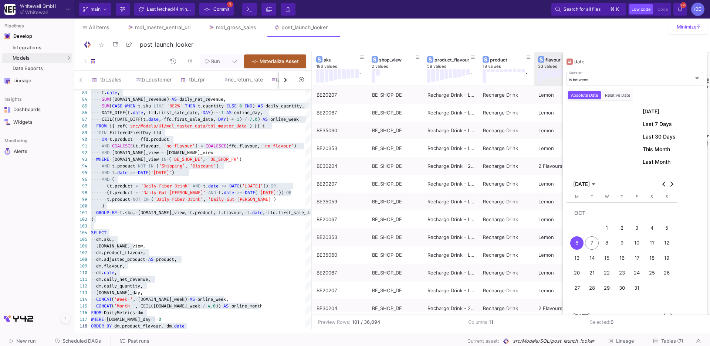
scroll to position [15, 0]
click at [624, 83] on div "is between Operator *" at bounding box center [634, 76] width 131 height 15
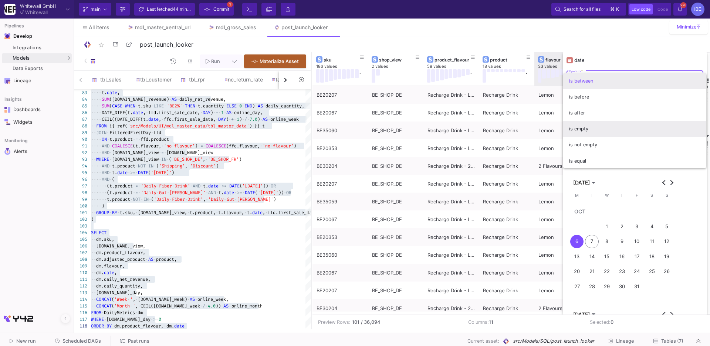
scroll to position [1, 0]
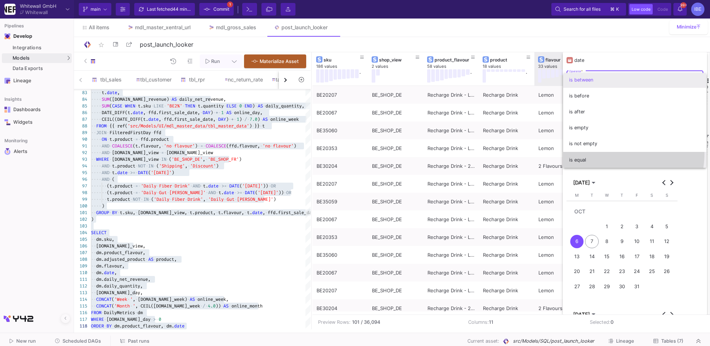
click at [620, 154] on span "is equal" at bounding box center [634, 160] width 131 height 16
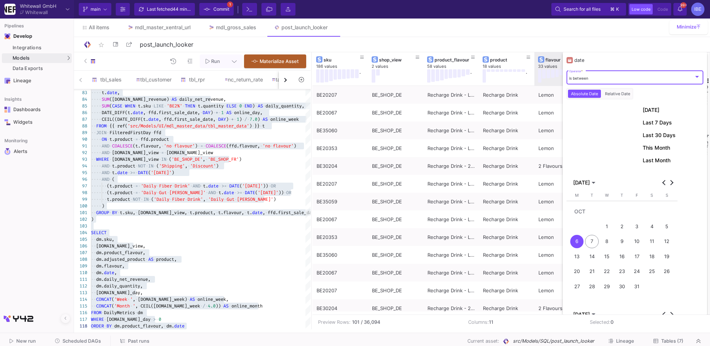
scroll to position [0, 0]
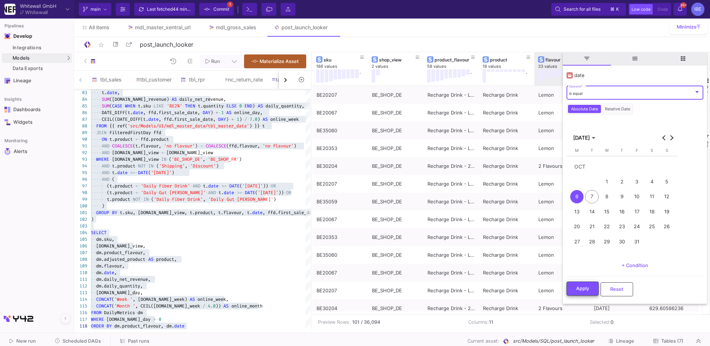
click at [587, 282] on button "Apply" at bounding box center [583, 288] width 32 height 14
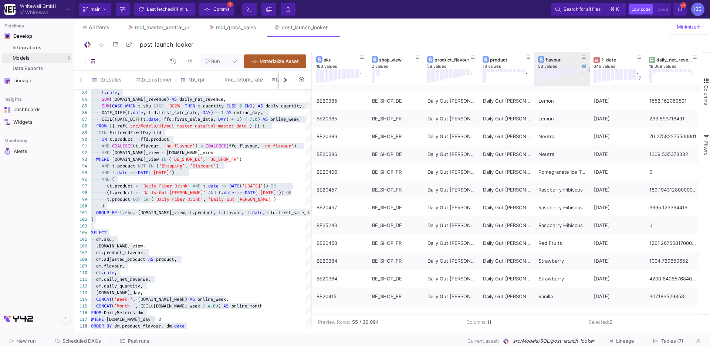
scroll to position [124, 0]
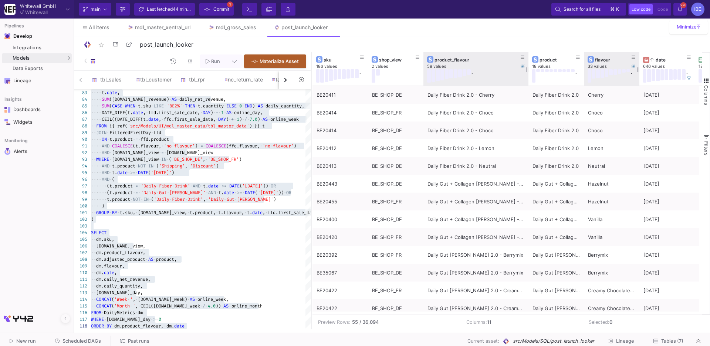
drag, startPoint x: 478, startPoint y: 61, endPoint x: 527, endPoint y: 64, distance: 48.9
click at [527, 64] on div at bounding box center [528, 68] width 3 height 33
click at [601, 61] on div "flavour" at bounding box center [613, 60] width 37 height 6
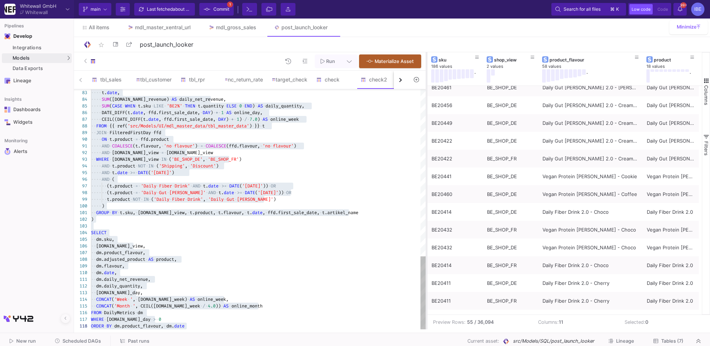
drag, startPoint x: 311, startPoint y: 137, endPoint x: 428, endPoint y: 137, distance: 116.9
click at [427, 137] on div at bounding box center [427, 190] width 2 height 277
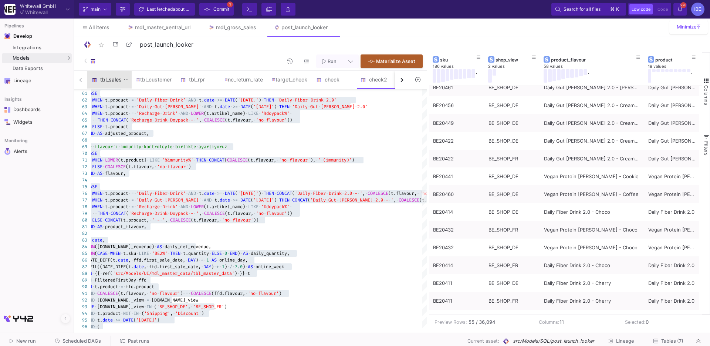
click at [102, 79] on div "tbl_sales" at bounding box center [110, 80] width 36 height 6
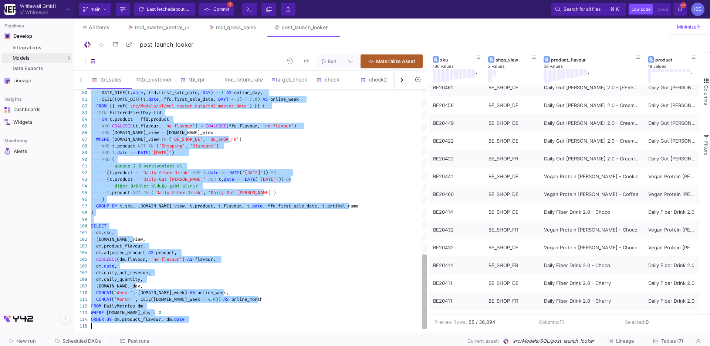
click at [172, 141] on span "'BE_SHOP_DE'" at bounding box center [187, 139] width 31 height 6
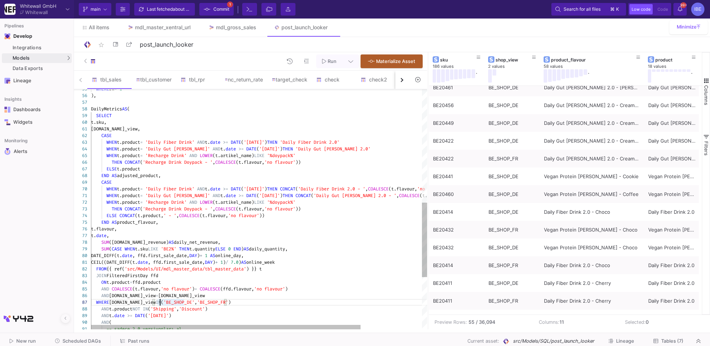
click at [175, 172] on div "END AS adjusted_product," at bounding box center [297, 175] width 413 height 7
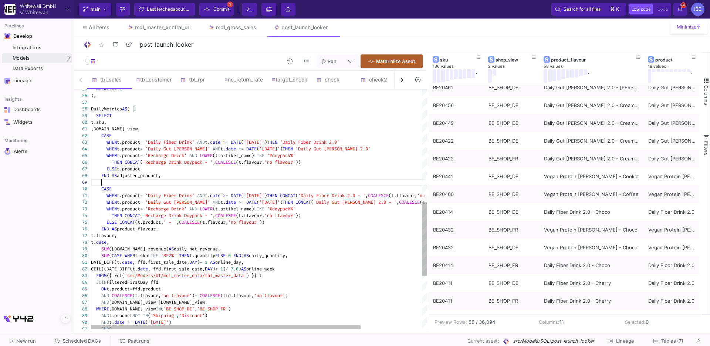
paste textarea "CONCAT(COALESCE(t.flavour, 'no flavour'), ' (immunity)') ELSE COALESCE(t.flavou…"
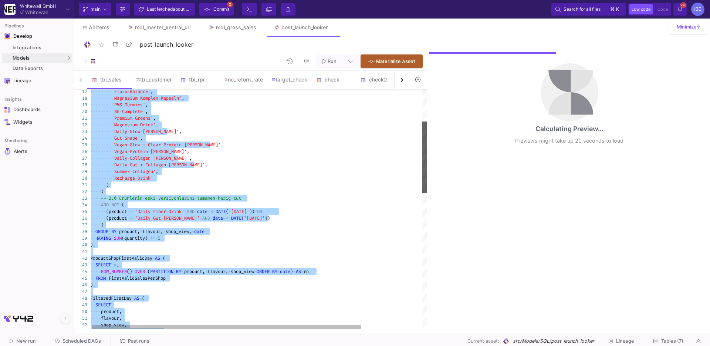
click at [426, 157] on div at bounding box center [424, 209] width 5 height 240
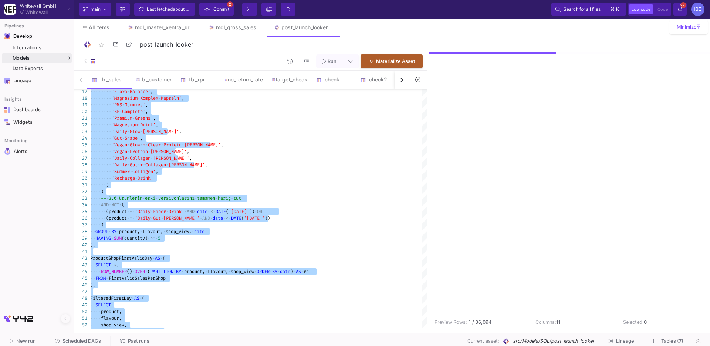
type textarea "WITH FirstValidSalesPerShop AS ( SELECT product, COALESCE(flavour, 'no flavour'…"
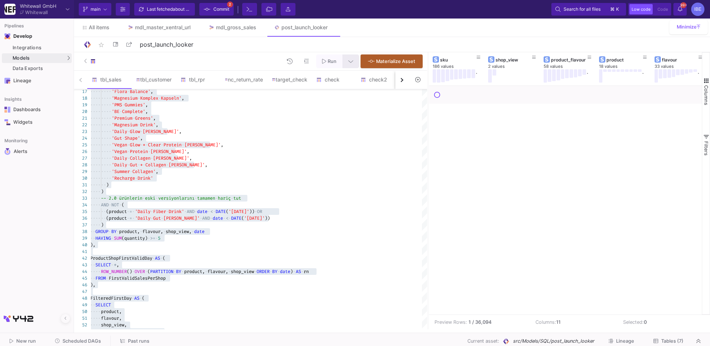
click at [354, 58] on button at bounding box center [351, 61] width 17 height 14
click at [430, 116] on div at bounding box center [355, 173] width 710 height 346
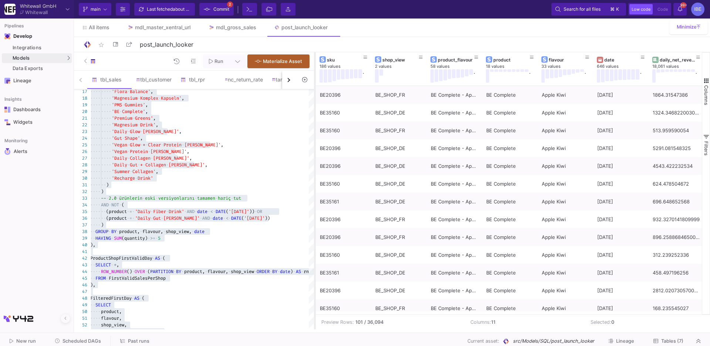
drag, startPoint x: 428, startPoint y: 116, endPoint x: 306, endPoint y: 115, distance: 122.1
click at [314, 115] on div at bounding box center [315, 190] width 2 height 277
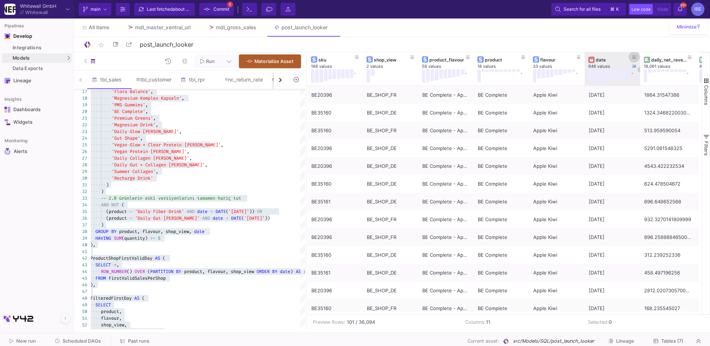
click at [633, 57] on icon at bounding box center [635, 57] width 4 height 4
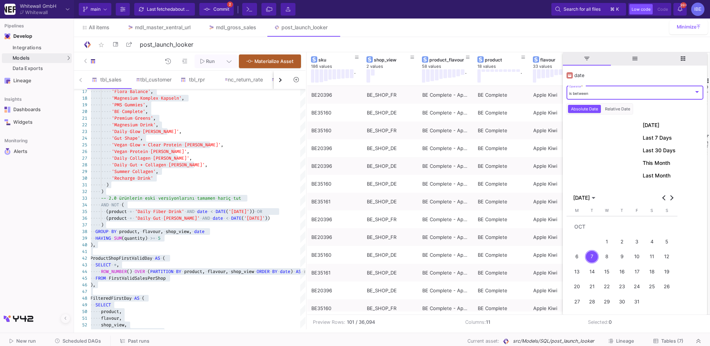
click at [621, 85] on div "is between Operator *" at bounding box center [634, 91] width 131 height 15
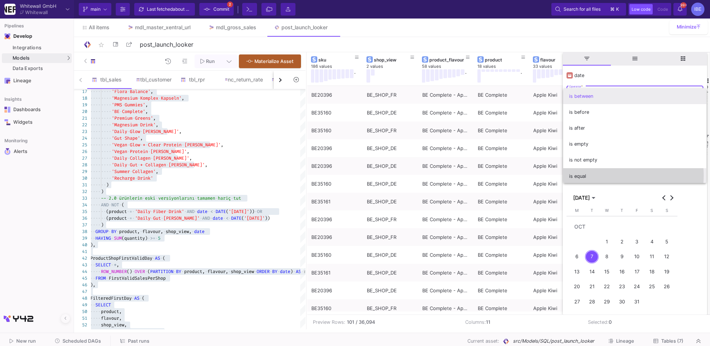
click at [605, 175] on span "is equal" at bounding box center [634, 176] width 131 height 16
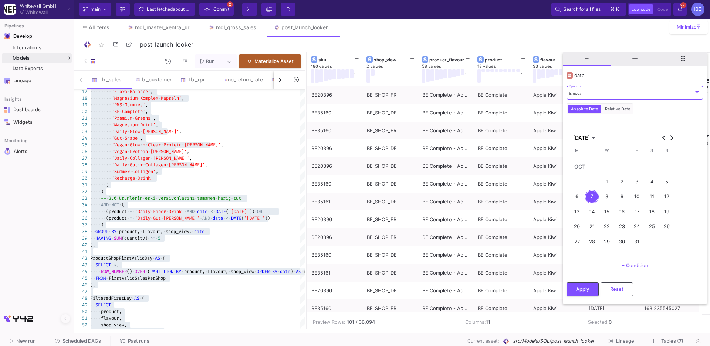
click at [580, 196] on div "6" at bounding box center [578, 197] width 14 height 14
click at [587, 284] on button "Apply" at bounding box center [583, 288] width 32 height 14
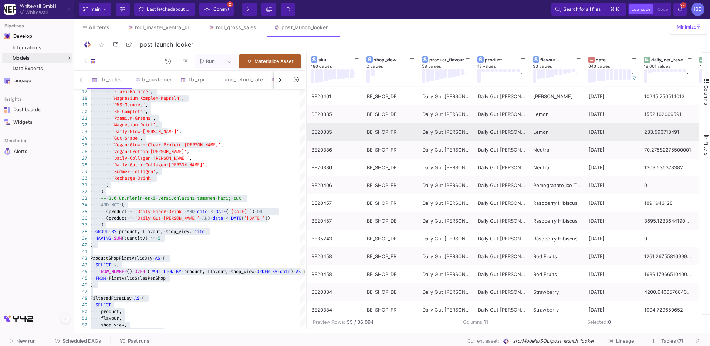
scroll to position [406, 0]
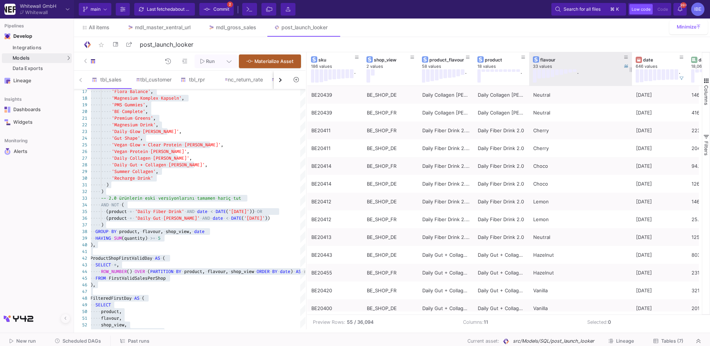
drag, startPoint x: 584, startPoint y: 64, endPoint x: 629, endPoint y: 62, distance: 45.2
click at [631, 62] on div at bounding box center [632, 68] width 3 height 33
click at [627, 58] on button at bounding box center [624, 56] width 11 height 11
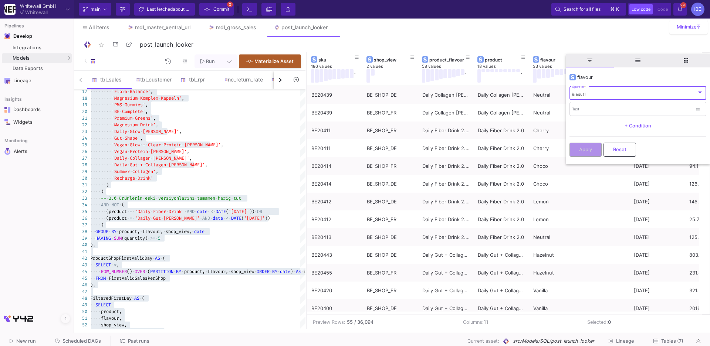
click at [602, 93] on div "is equal" at bounding box center [634, 94] width 125 height 5
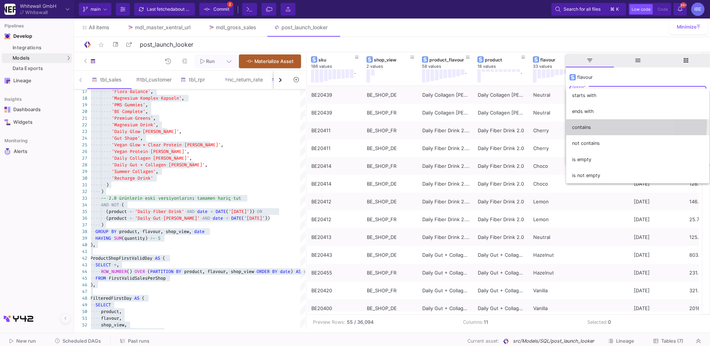
click at [597, 122] on span "contains" at bounding box center [637, 127] width 131 height 16
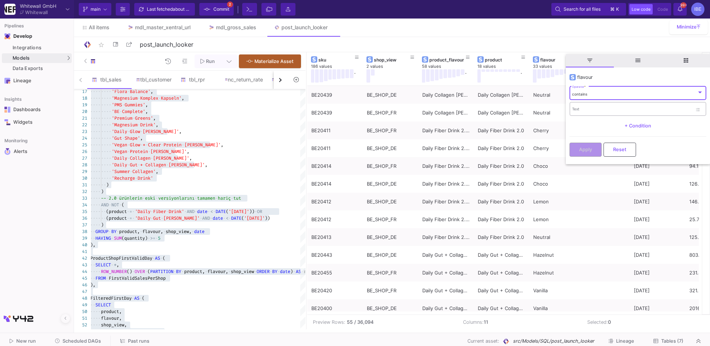
click at [591, 108] on input "Text" at bounding box center [632, 110] width 120 height 5
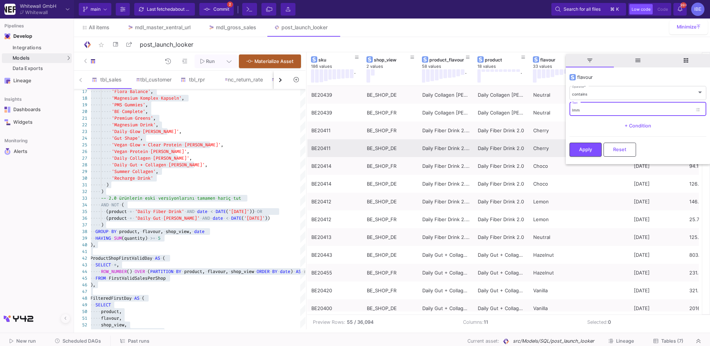
type input "Imm"
click at [592, 147] on span "Apply" at bounding box center [585, 150] width 13 height 6
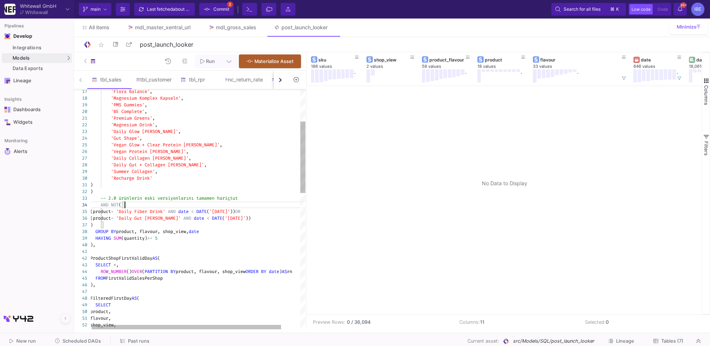
click at [230, 197] on span "-- 2.0 ürünlerin eski versiyonlarını tamamen hariç" at bounding box center [166, 198] width 130 height 6
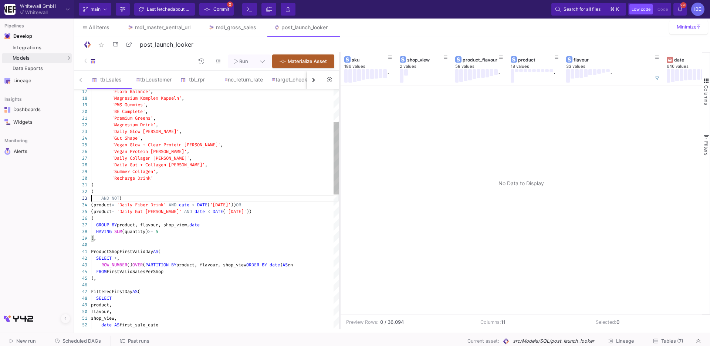
drag, startPoint x: 306, startPoint y: 188, endPoint x: 340, endPoint y: 183, distance: 33.6
click at [340, 183] on div at bounding box center [340, 190] width 2 height 277
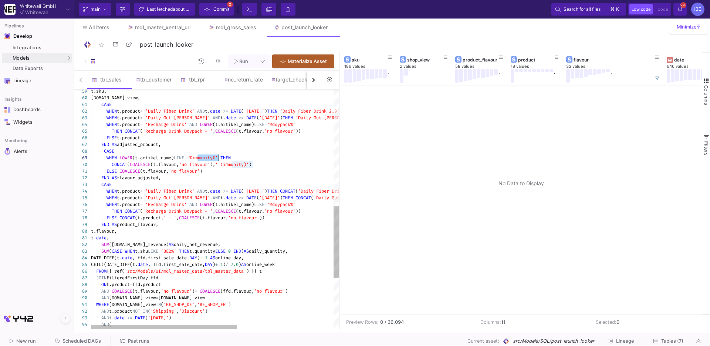
drag, startPoint x: 198, startPoint y: 158, endPoint x: 218, endPoint y: 157, distance: 20.4
paste textarea "ASE WHEN t.product = 'Daily Fiber Drink' AND t.date >= DATE('2024-11-11') THEN …"
type textarea "WITH FirstValidSalesPerShop AS ( SELECT product, COALESCE(flavour, 'no flavour'…"
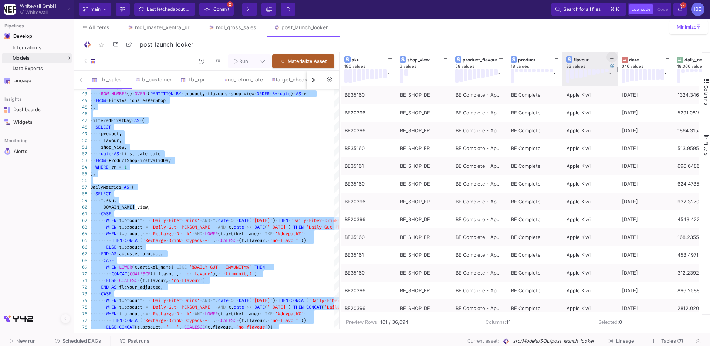
click at [610, 57] on button at bounding box center [612, 56] width 11 height 11
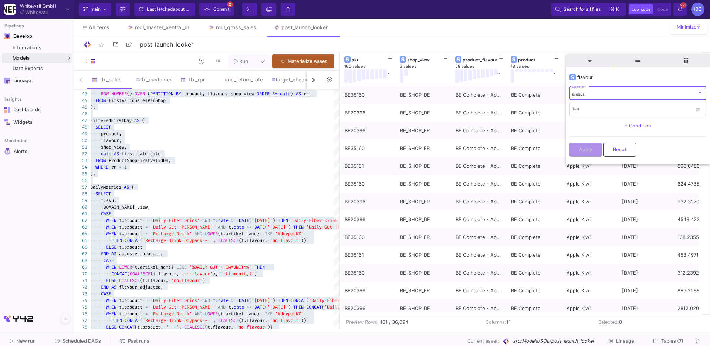
click at [596, 96] on div "is equal Operator *" at bounding box center [637, 92] width 131 height 15
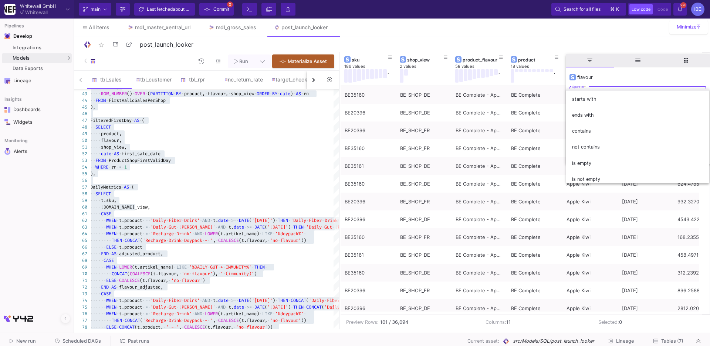
scroll to position [65, 0]
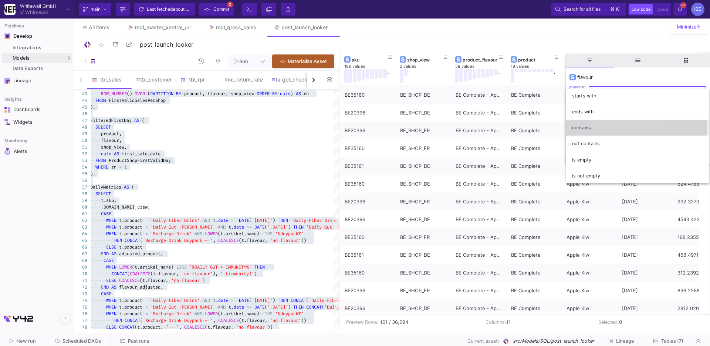
click at [595, 125] on span "contains" at bounding box center [637, 128] width 131 height 16
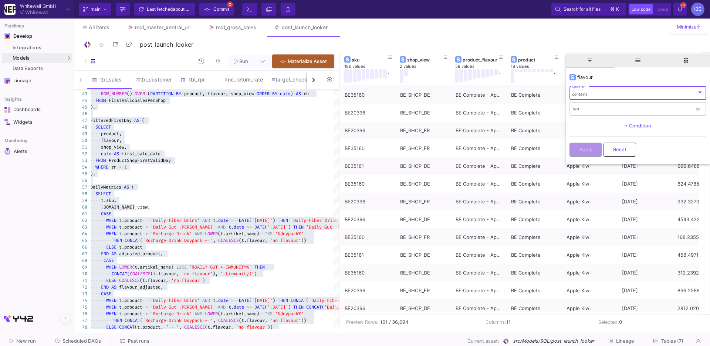
click at [601, 109] on input "Text" at bounding box center [632, 110] width 120 height 5
type input "imm"
click at [584, 149] on span "Apply" at bounding box center [585, 149] width 13 height 6
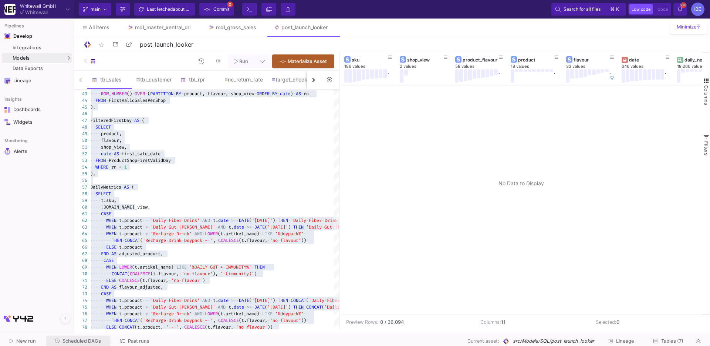
click at [84, 337] on button "Scheduled DAGs" at bounding box center [78, 340] width 64 height 11
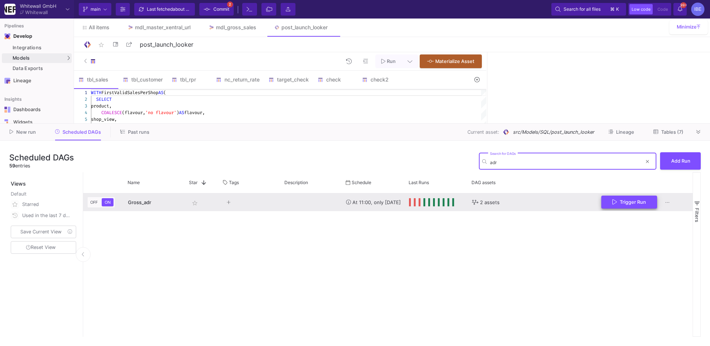
type input "adr"
click at [609, 203] on button "Trigger Run" at bounding box center [630, 201] width 56 height 13
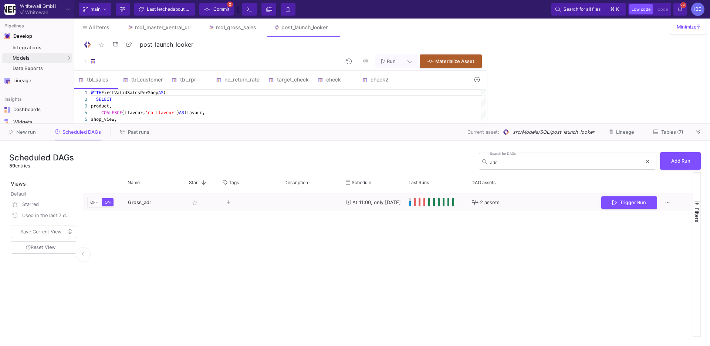
click at [212, 2] on div "Current branch main Branch Options Last fetched about 1 hour ago Commit 2 Termi…" at bounding box center [392, 9] width 636 height 19
click at [216, 10] on span "Commit" at bounding box center [222, 9] width 16 height 11
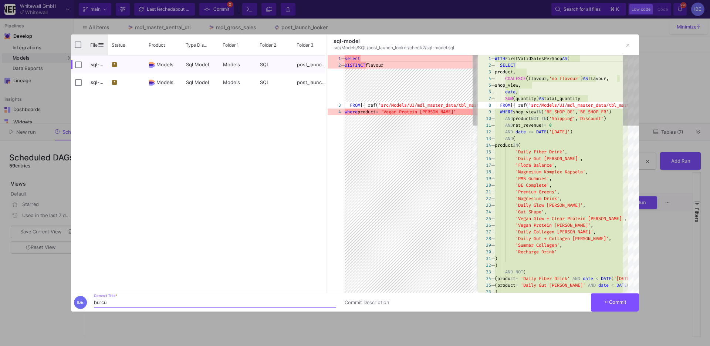
type input "burcu"
click at [78, 46] on input "Press Space to toggle all rows selection (unchecked)" at bounding box center [78, 44] width 7 height 7
checkbox input "true"
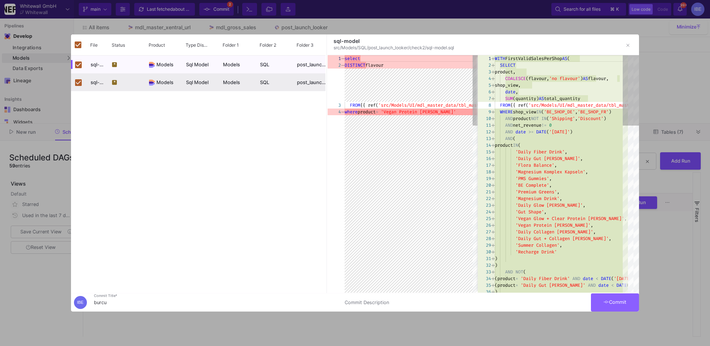
click at [624, 296] on button "Commit" at bounding box center [615, 302] width 48 height 18
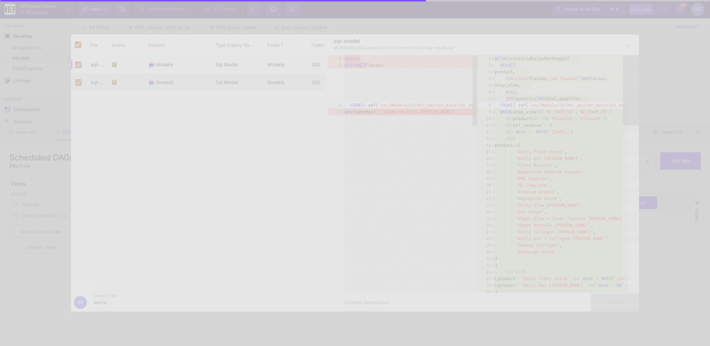
checkbox input "false"
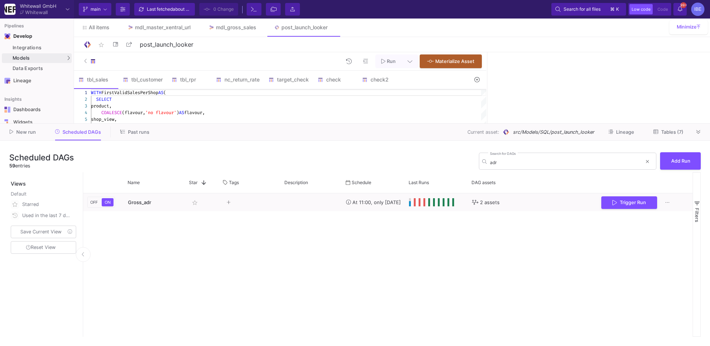
click at [161, 107] on div "product," at bounding box center [289, 105] width 396 height 7
type textarea "WITH FirstValidSalesPerShop AS ( SELECT product, COALESCE(flavour, 'no flavour'…"
paste textarea "ORDER BY dm.product_flavour, dm.date;"
type textarea "ORDER BY dm.product_flavour, dm.date;"
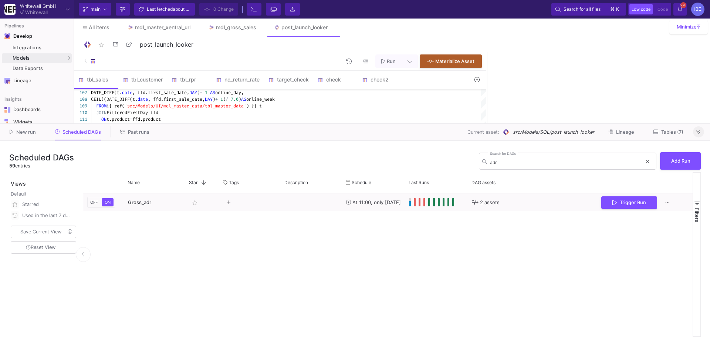
click at [702, 132] on button at bounding box center [698, 131] width 11 height 11
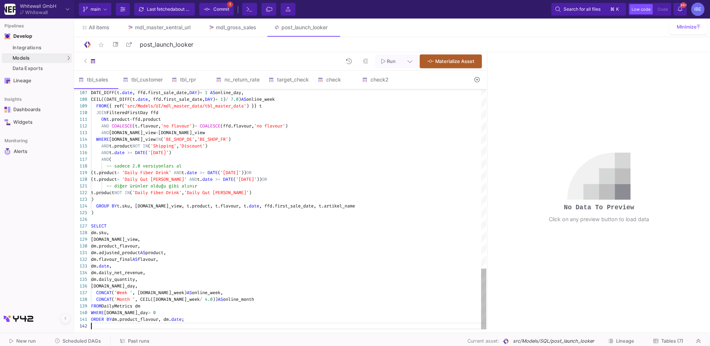
click at [235, 326] on div at bounding box center [289, 325] width 396 height 7
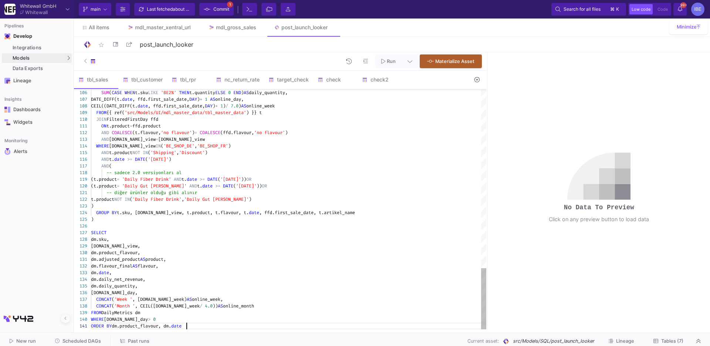
type textarea "WITH FirstValidSalesPerShop AS ( SELECT product, COALESCE(flavour, 'no flavour'…"
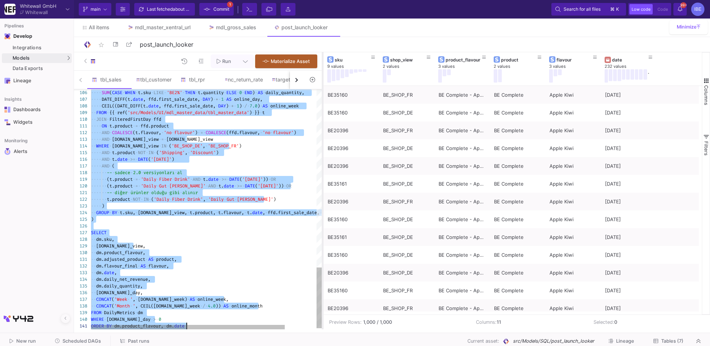
drag, startPoint x: 487, startPoint y: 122, endPoint x: 321, endPoint y: 130, distance: 166.7
click at [322, 130] on div at bounding box center [323, 190] width 2 height 277
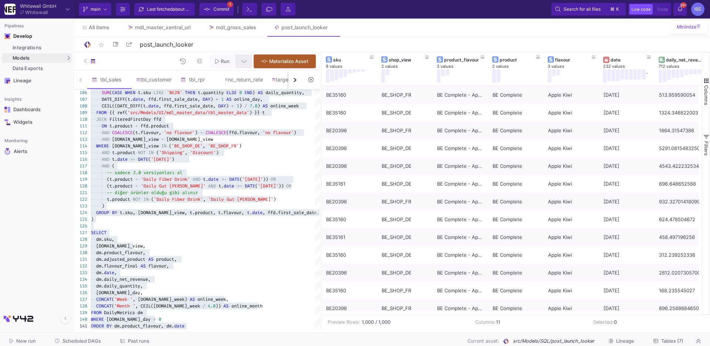
click at [239, 65] on button at bounding box center [244, 61] width 17 height 14
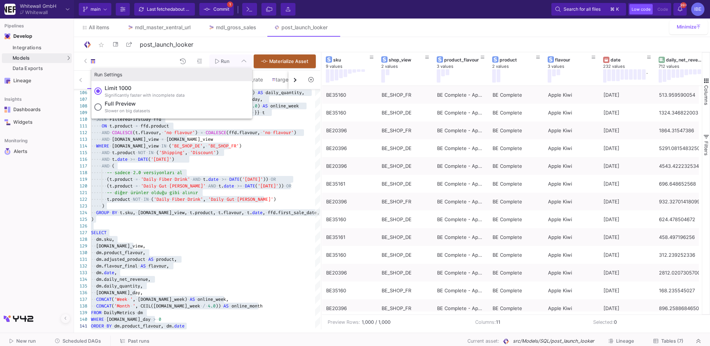
click at [136, 108] on div "Slower on big datasets" at bounding box center [128, 111] width 46 height 6
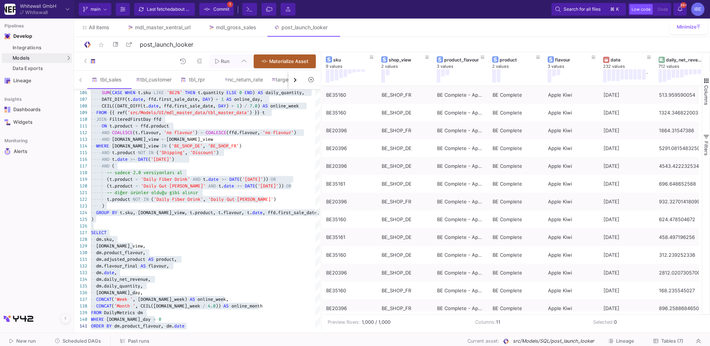
click at [102, 108] on input "Full preview Slower on big datasets" at bounding box center [97, 106] width 7 height 7
radio input "true"
click at [226, 61] on span "Run" at bounding box center [225, 61] width 9 height 6
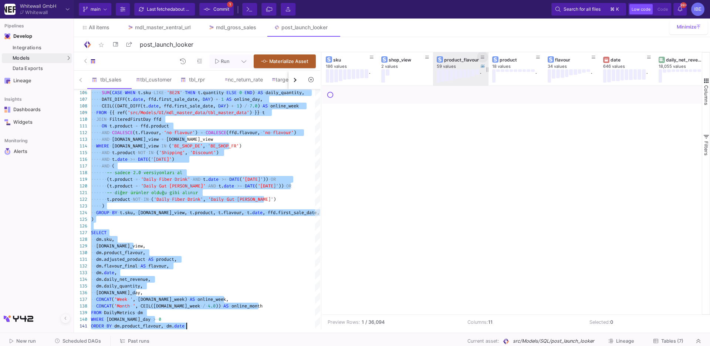
click at [483, 55] on fa-icon at bounding box center [483, 57] width 4 height 5
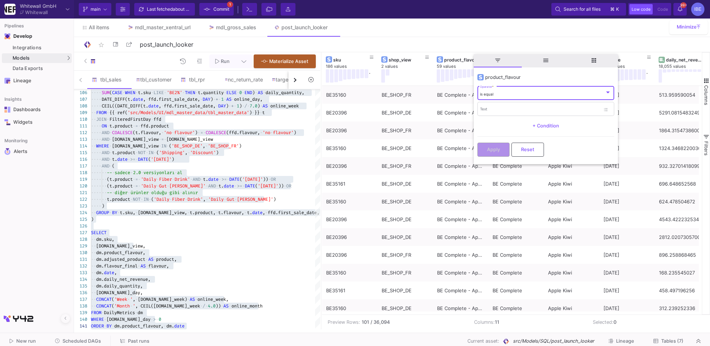
click at [496, 94] on div "is equal" at bounding box center [542, 94] width 125 height 5
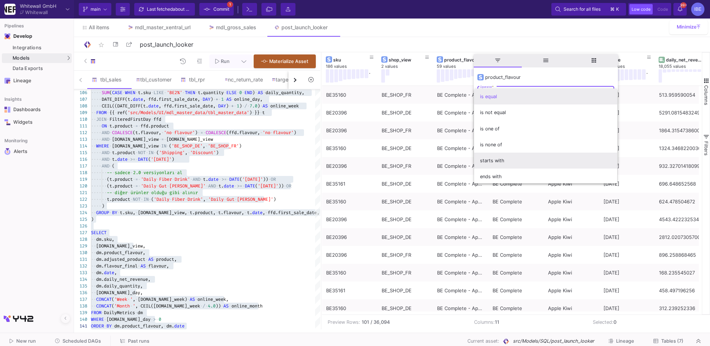
scroll to position [65, 0]
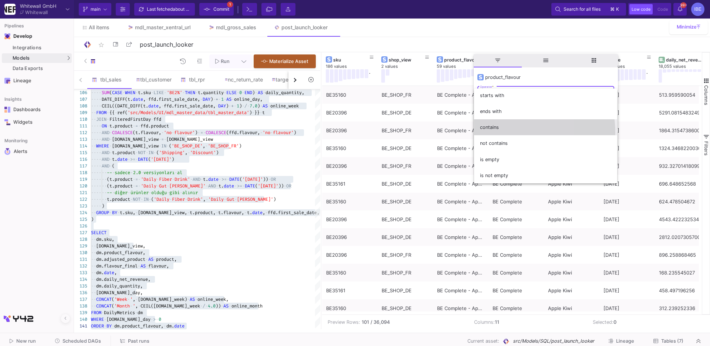
click at [501, 133] on span "contains" at bounding box center [545, 127] width 131 height 16
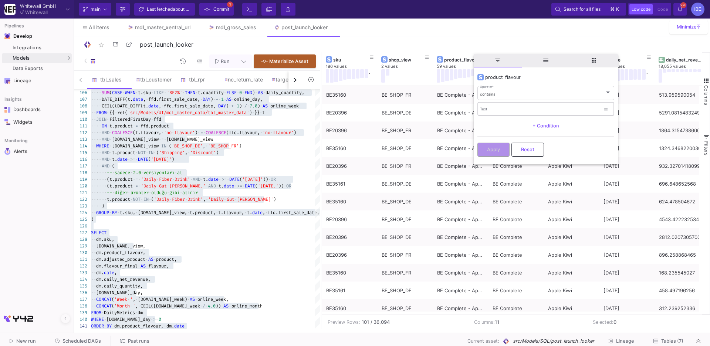
click at [495, 103] on div "Text" at bounding box center [540, 108] width 120 height 15
type input "i"
type input "Immun"
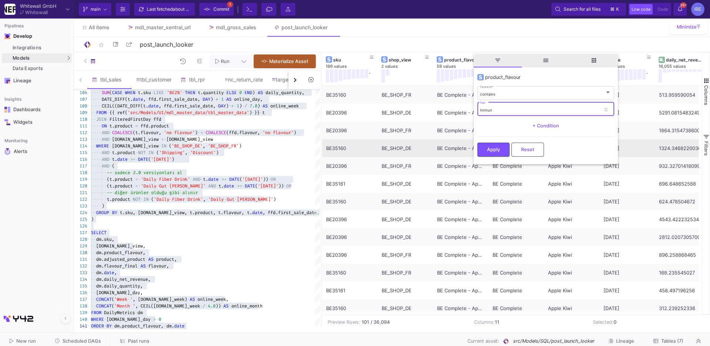
click at [496, 153] on button "Apply" at bounding box center [494, 149] width 32 height 14
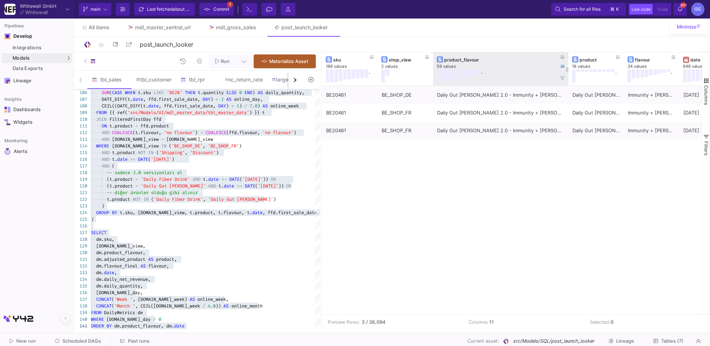
drag, startPoint x: 488, startPoint y: 65, endPoint x: 564, endPoint y: 73, distance: 76.0
click at [567, 73] on div at bounding box center [568, 68] width 3 height 33
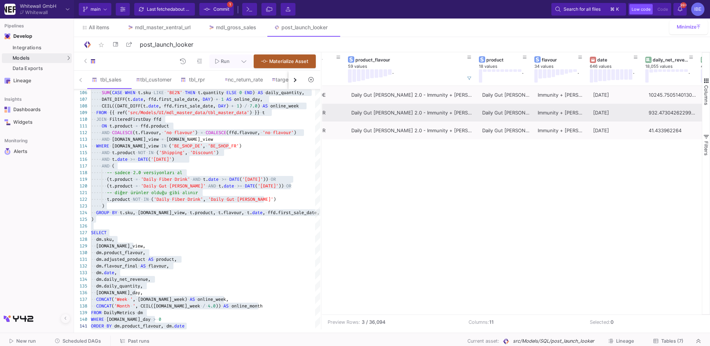
scroll to position [0, 90]
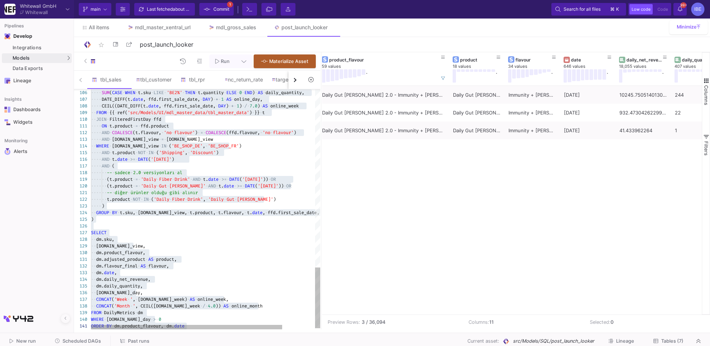
type textarea "ON t.product = ffd.product AND COALESCE(t.flavour, 'no flavour') = COALESCE(ffd…"
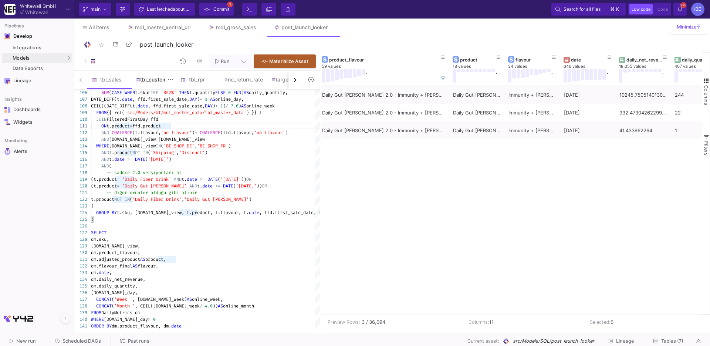
click at [154, 79] on div "tbl_customer" at bounding box center [154, 80] width 36 height 6
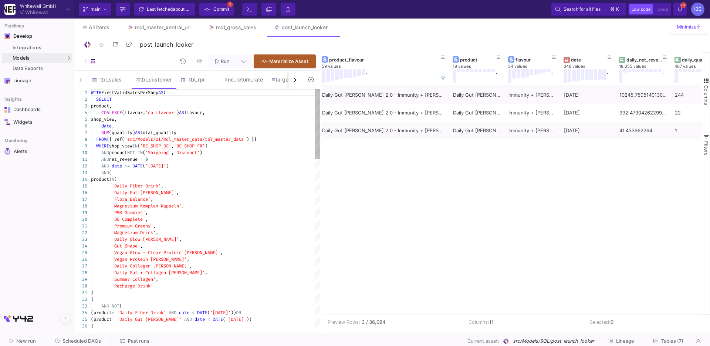
click at [201, 122] on div "shop_view," at bounding box center [205, 119] width 229 height 7
type textarea "WITH FirstValidSalesPerShop AS ( SELECT product, COALESCE(flavour, 'no flavour'…"
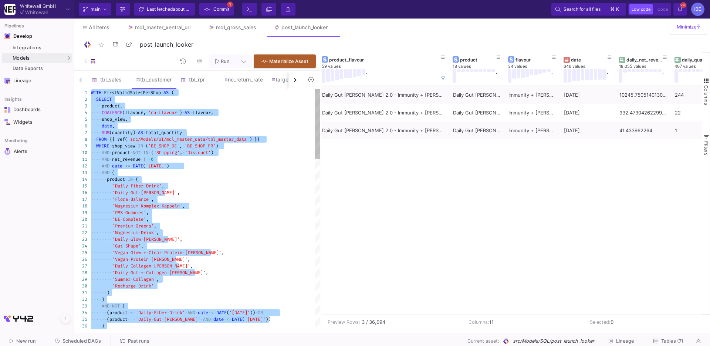
paste textarea "FROM CustomerMetrics;"
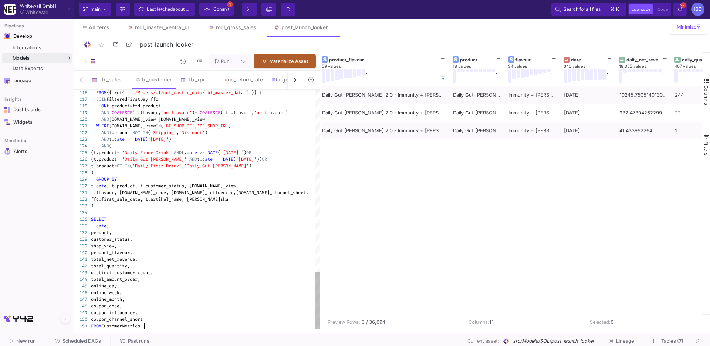
type textarea "WITH FirstValidSalesPerShop AS ( SELECT product, COALESCE(flavour, 'no flavour'…"
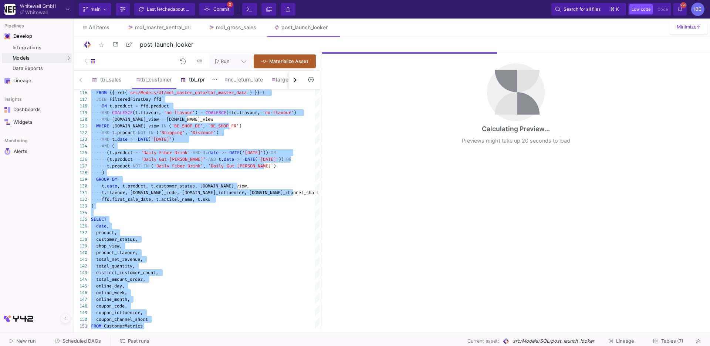
click at [196, 81] on div "tbl_rpr" at bounding box center [199, 80] width 36 height 6
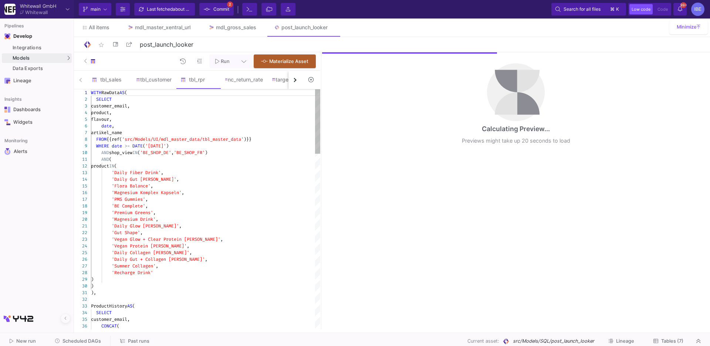
click at [212, 126] on div "date ," at bounding box center [205, 125] width 229 height 7
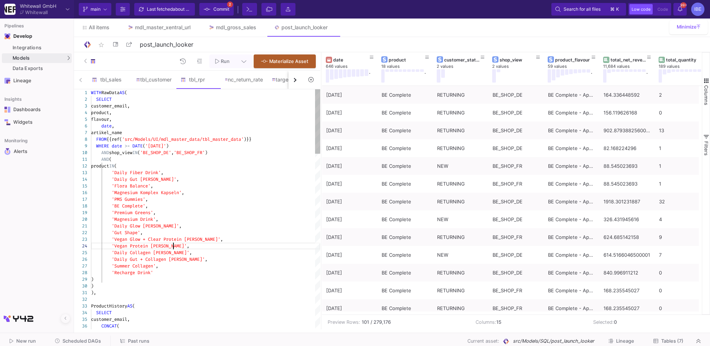
click at [197, 244] on div "'Vegan Protein Pulver' ," at bounding box center [205, 245] width 229 height 7
type textarea "WITH RawData AS ( SELECT customer_email, product, flavour, date, artikel_name F…"
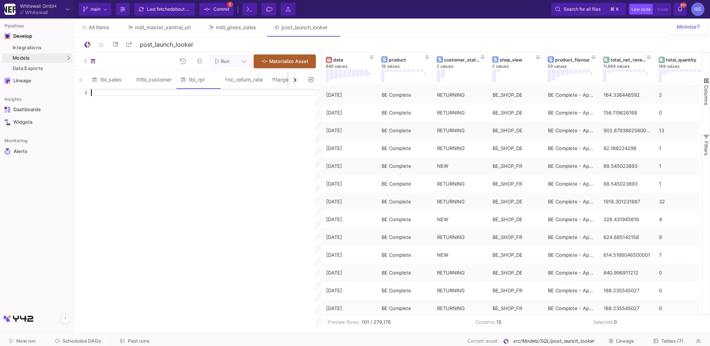
paste textarea "returning_1_month, returning_3_month, returning_6_month, ROUND(returning_1_mont…"
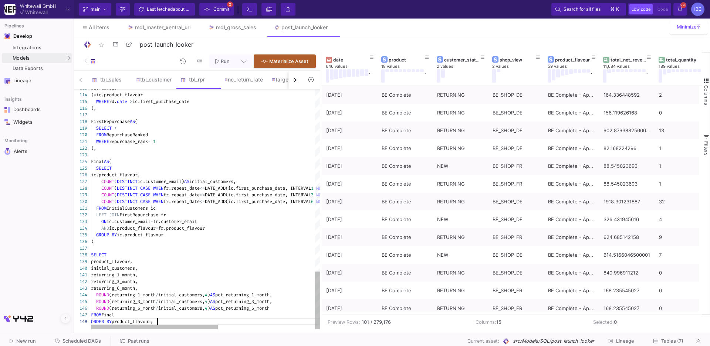
type textarea "returning_1_month, returning_3_month, returning_6_month, ROUND(returning_1_mont…"
click at [224, 51] on div "star_border post_launch_looker 18/90" at bounding box center [392, 44] width 636 height 15
click at [224, 58] on span "Run" at bounding box center [222, 61] width 14 height 6
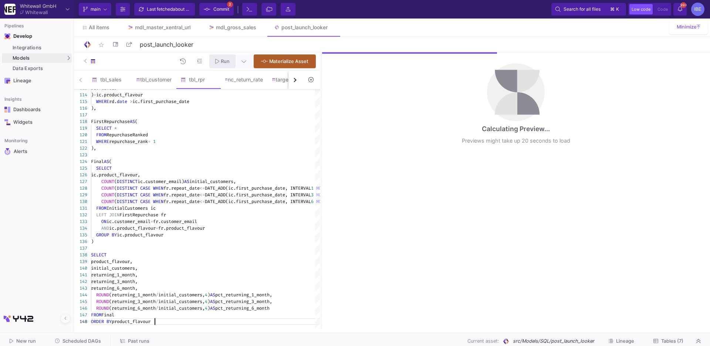
scroll to position [47, 63]
click at [235, 74] on div "nc_return_rate" at bounding box center [244, 80] width 47 height 18
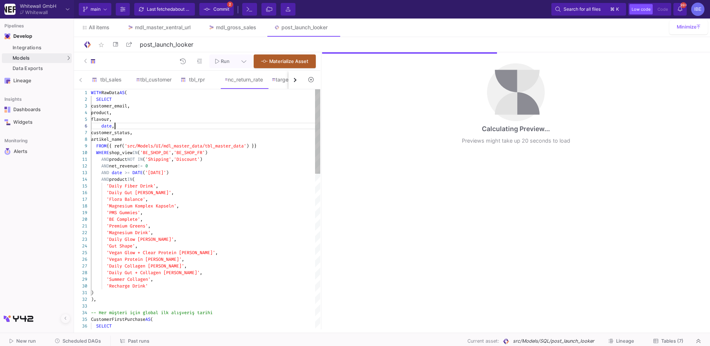
click at [229, 125] on div "date ," at bounding box center [205, 125] width 229 height 7
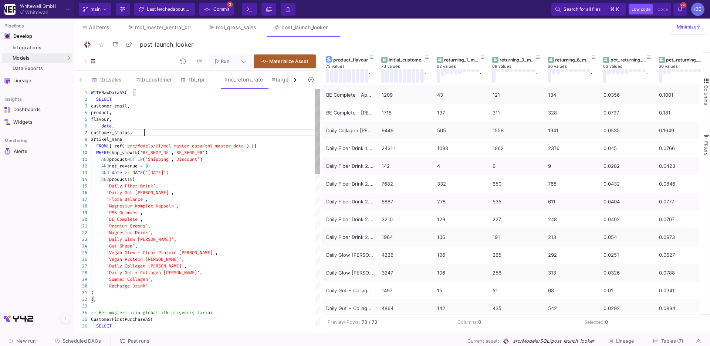
type textarea "WITH RawData AS ( SELECT customer_email, product, flavour, date, customer_statu…"
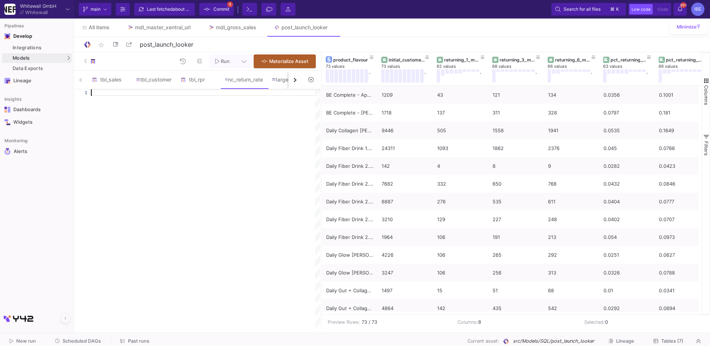
paste textarea "new_customers, new_returned_1m, ROUND(SAFE_DIVIDE(new_returned_1m, new_customer…"
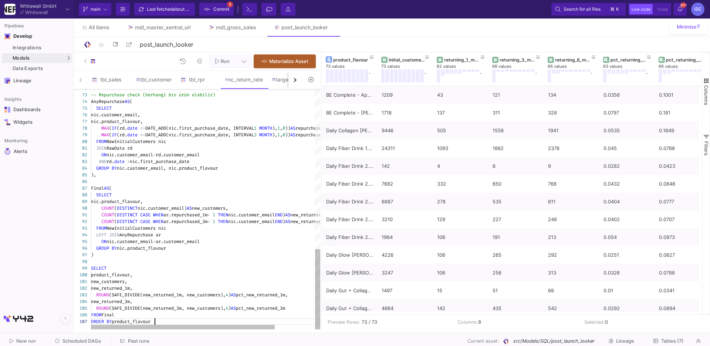
type textarea "WITH RawData AS ( SELECT customer_email, product, sku, -- flavour düzeltmeleri …"
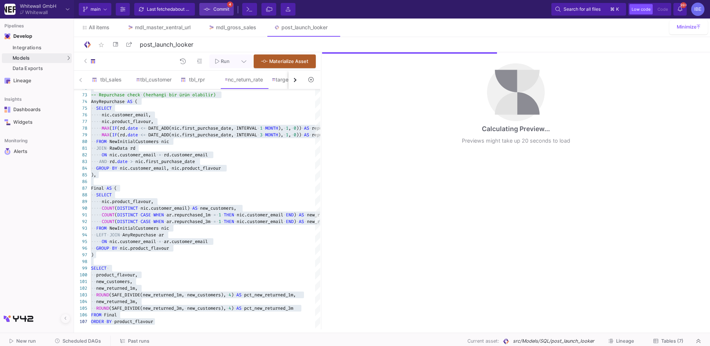
click at [228, 11] on span "Commit" at bounding box center [222, 9] width 16 height 11
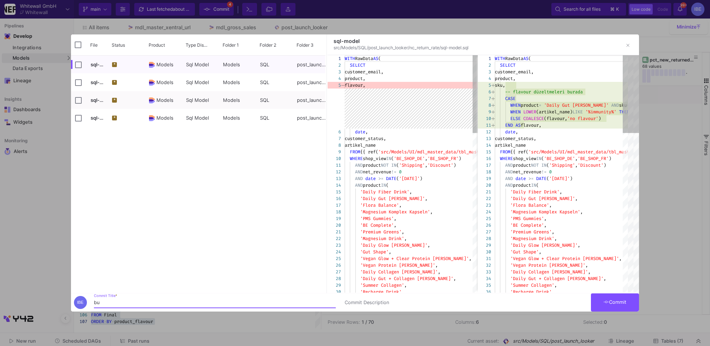
type input "b"
type input "BURCU"
click at [77, 45] on input "Press Space to toggle all rows selection (unchecked)" at bounding box center [78, 44] width 7 height 7
checkbox input "true"
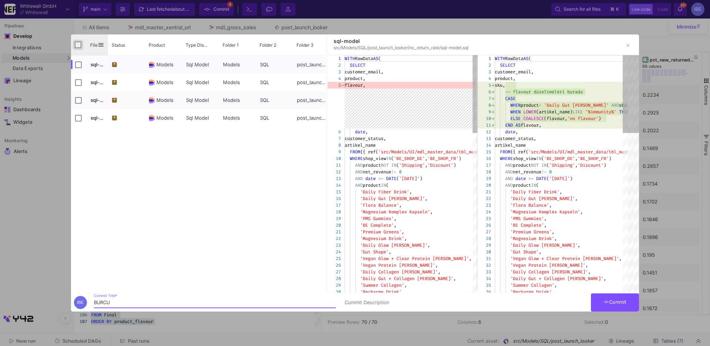
checkbox input "true"
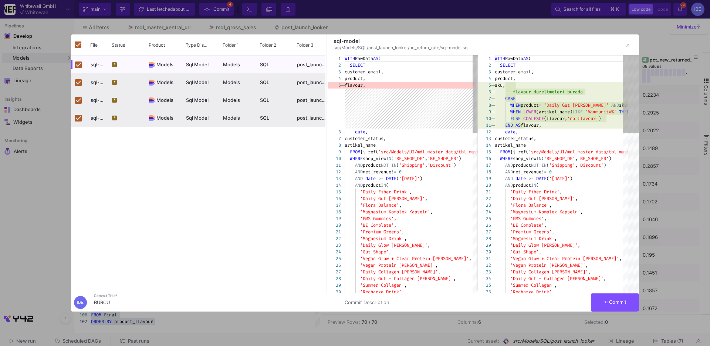
click at [622, 305] on button "Commit" at bounding box center [615, 302] width 48 height 18
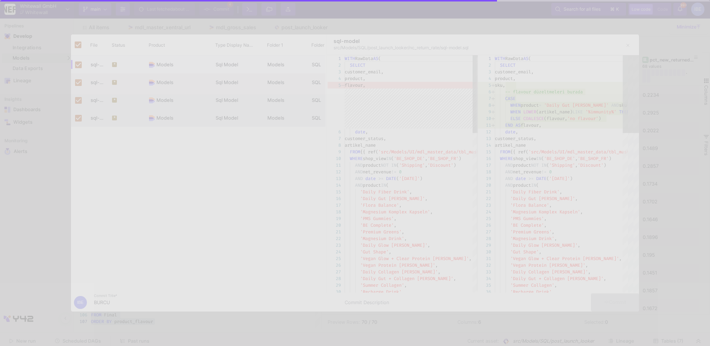
checkbox input "false"
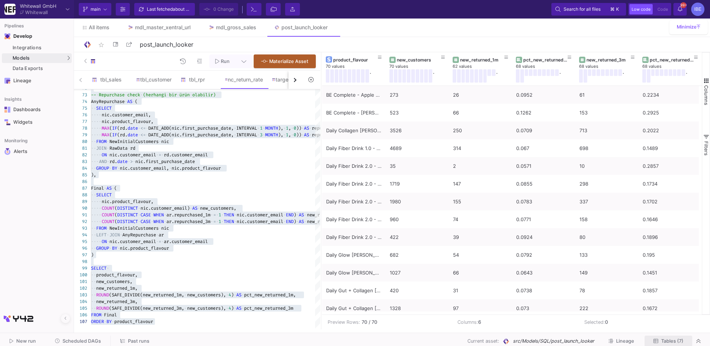
click at [672, 343] on button "Tables (7)" at bounding box center [669, 340] width 48 height 11
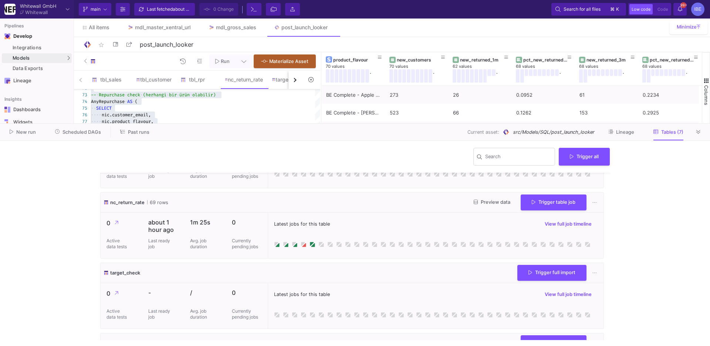
scroll to position [127, 0]
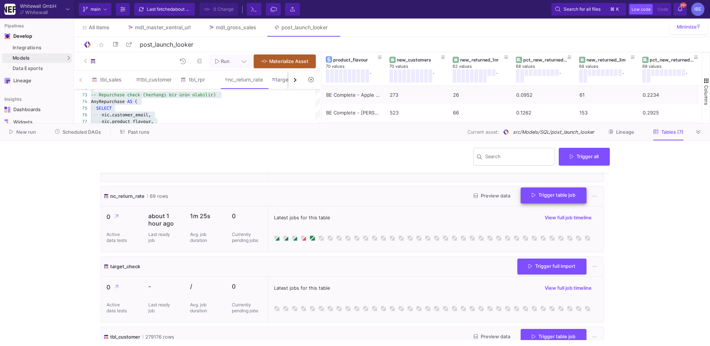
click at [541, 194] on span "Trigger table job" at bounding box center [554, 195] width 44 height 6
click at [552, 209] on button "Full import" at bounding box center [548, 214] width 62 height 18
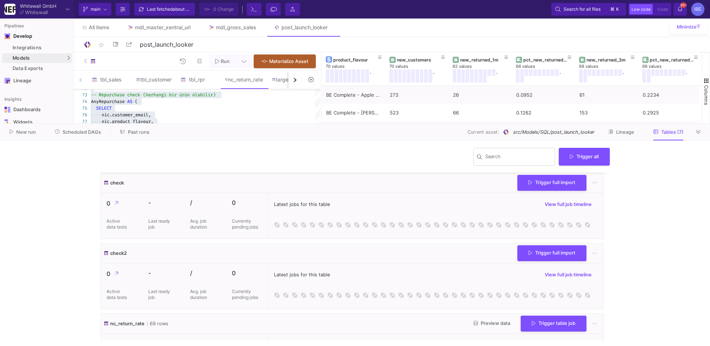
scroll to position [127, 0]
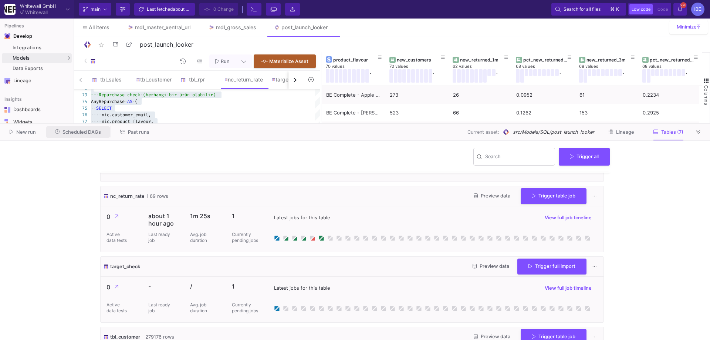
click at [97, 131] on span "Scheduled DAGs" at bounding box center [82, 132] width 38 height 6
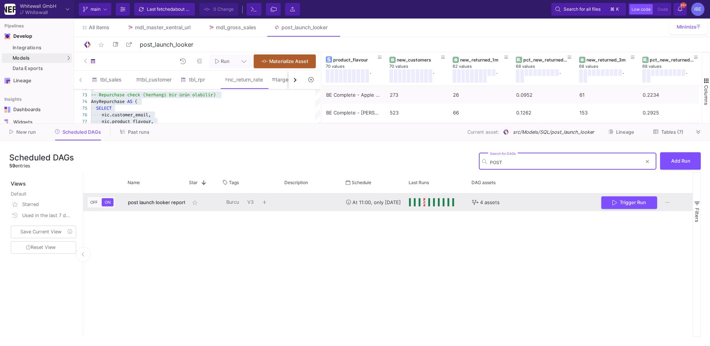
type input "POST"
click at [315, 202] on div "Press SPACE to select this row." at bounding box center [311, 202] width 61 height 18
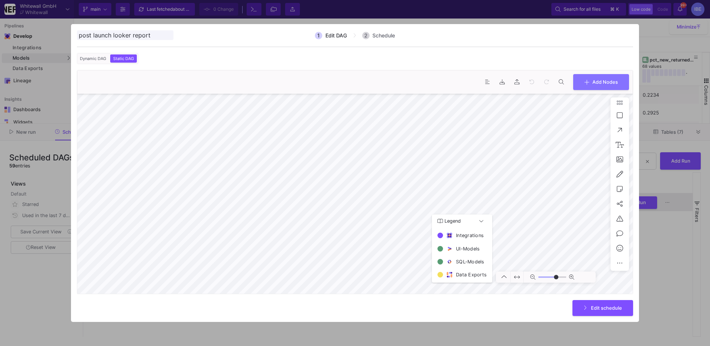
type input "0"
click at [675, 229] on div at bounding box center [355, 173] width 710 height 346
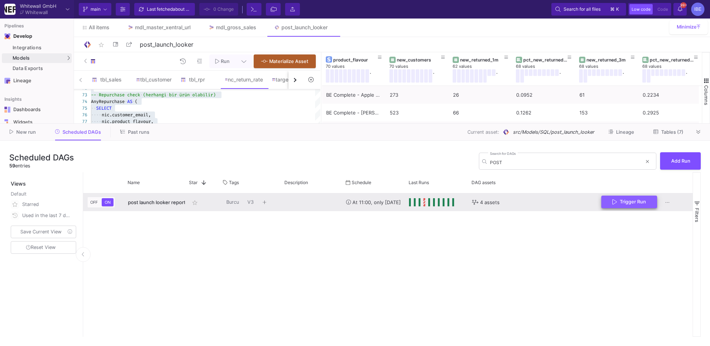
click at [651, 204] on button "Trigger Run" at bounding box center [630, 201] width 56 height 13
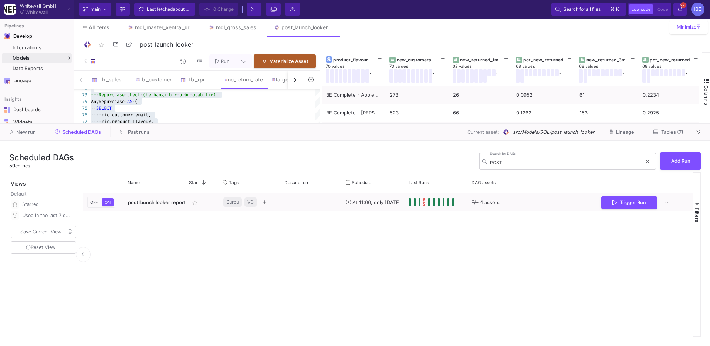
click at [510, 167] on div "POST Search for DAGs" at bounding box center [566, 160] width 152 height 18
click at [510, 163] on input "POST" at bounding box center [566, 162] width 152 height 6
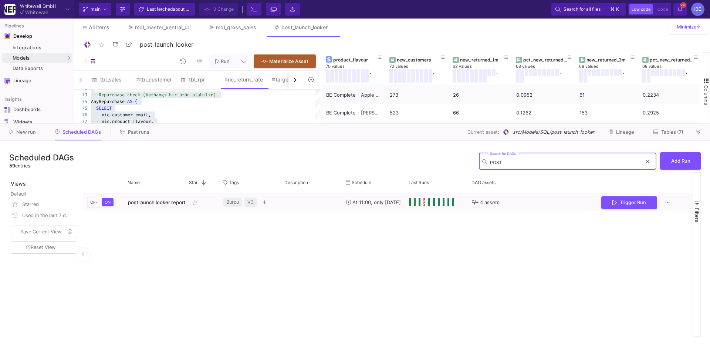
click at [510, 163] on input "POST" at bounding box center [566, 162] width 152 height 6
type input "A"
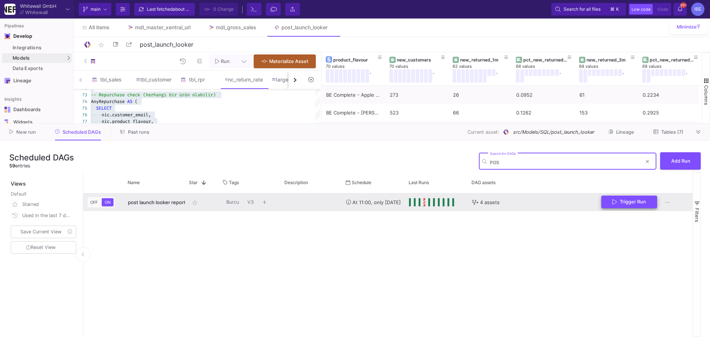
type input "POS"
click at [639, 204] on span "Trigger Run" at bounding box center [633, 202] width 26 height 6
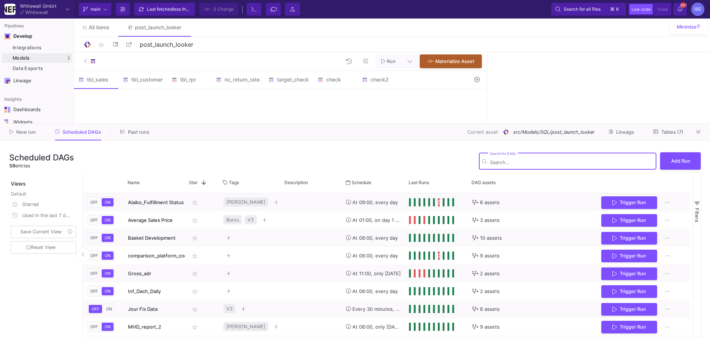
click at [562, 162] on input "Search for DAGs" at bounding box center [571, 162] width 163 height 6
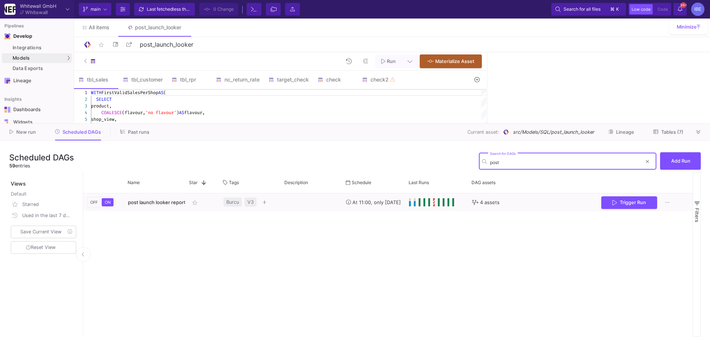
click at [507, 160] on input "post" at bounding box center [566, 162] width 152 height 6
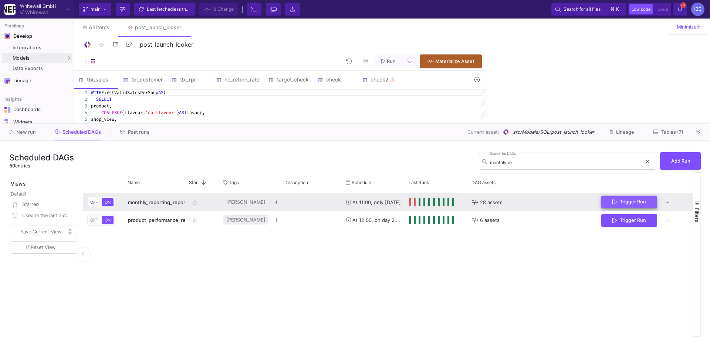
click at [614, 201] on icon "Press SPACE to select this row." at bounding box center [615, 202] width 4 height 6
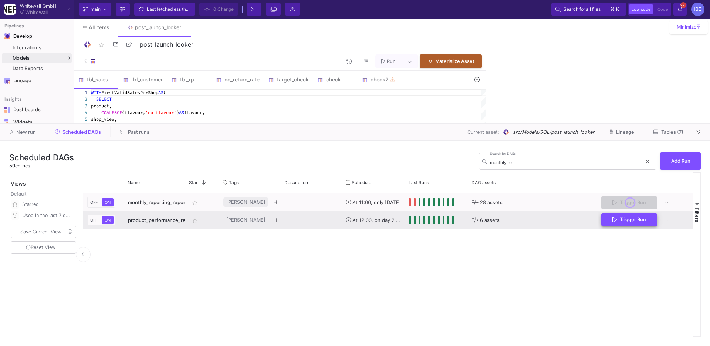
click at [619, 221] on span "Trigger Run" at bounding box center [630, 219] width 34 height 6
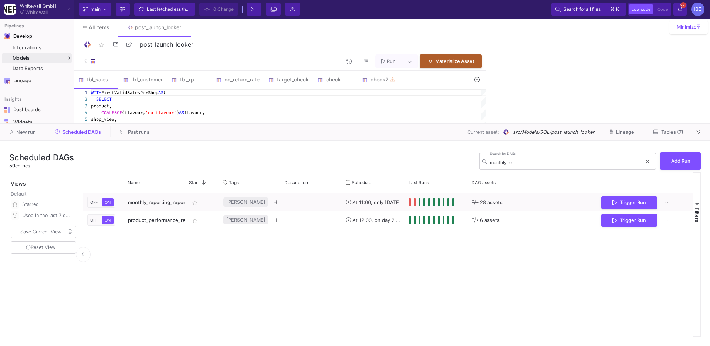
click at [509, 151] on div "monthly re Search for DAGs" at bounding box center [566, 160] width 152 height 18
click at [508, 162] on input "monthly re" at bounding box center [566, 162] width 152 height 6
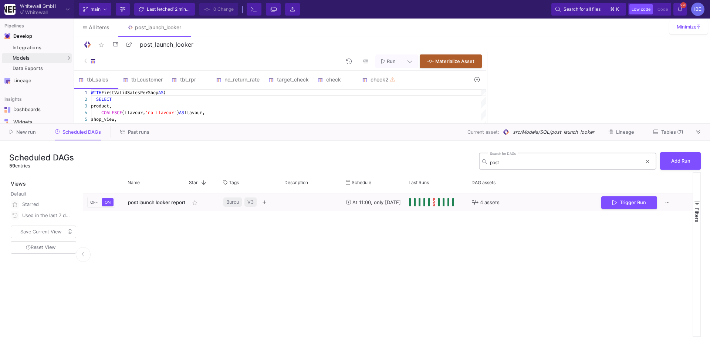
click at [500, 158] on div "post Search for DAGs" at bounding box center [566, 160] width 152 height 18
click at [501, 164] on input "post" at bounding box center [566, 162] width 152 height 6
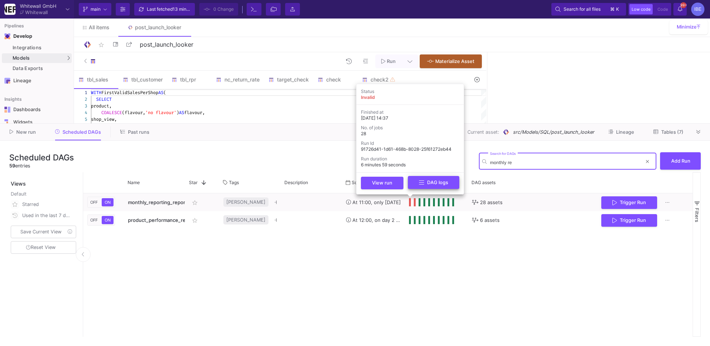
type input "monthly re"
click at [414, 185] on button "DAG logs" at bounding box center [433, 182] width 51 height 13
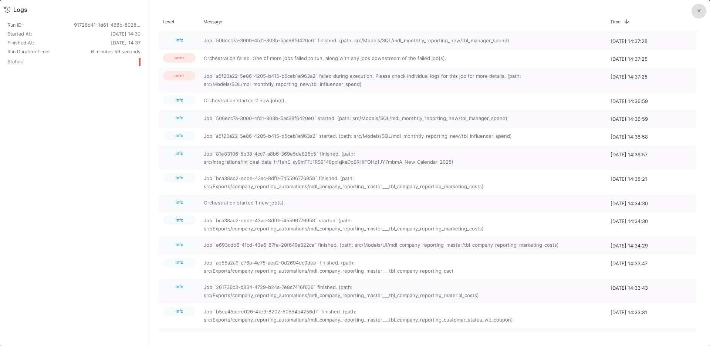
click at [701, 14] on button at bounding box center [699, 11] width 15 height 15
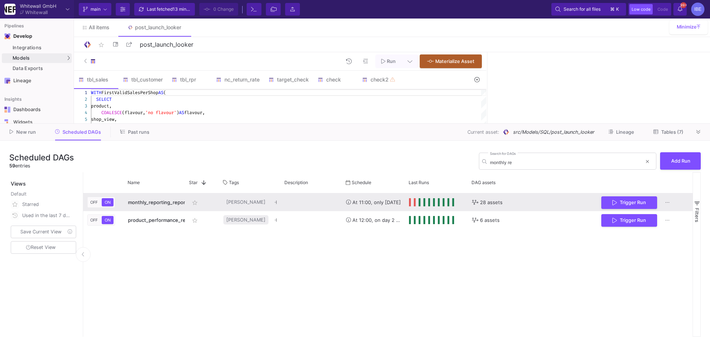
click at [280, 201] on div "Hilke close" at bounding box center [249, 202] width 61 height 18
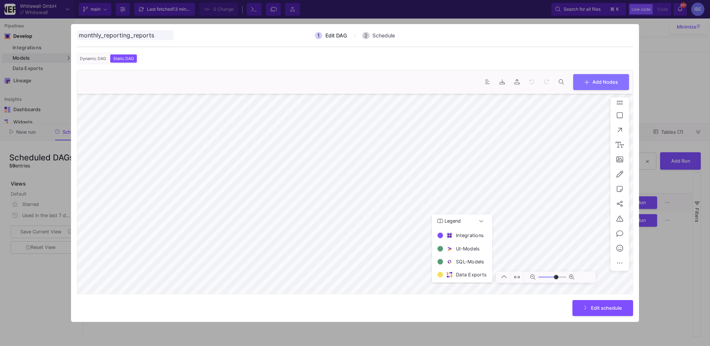
type input "0"
click at [669, 117] on div at bounding box center [355, 173] width 710 height 346
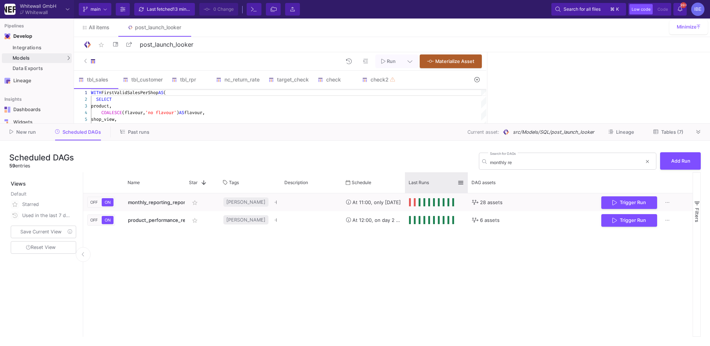
click at [416, 187] on div "Last Runs" at bounding box center [433, 182] width 49 height 17
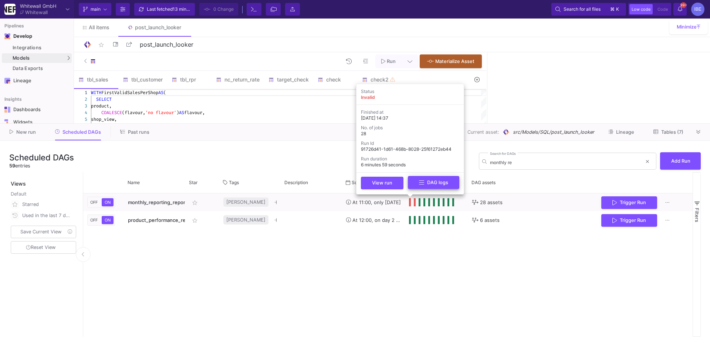
click at [416, 185] on button "DAG logs" at bounding box center [433, 182] width 51 height 13
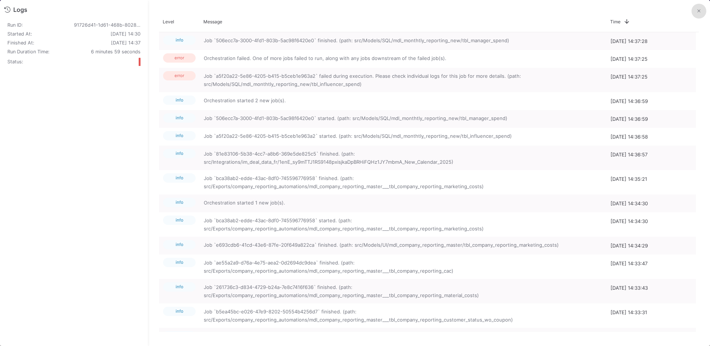
click at [697, 18] on button at bounding box center [699, 11] width 15 height 15
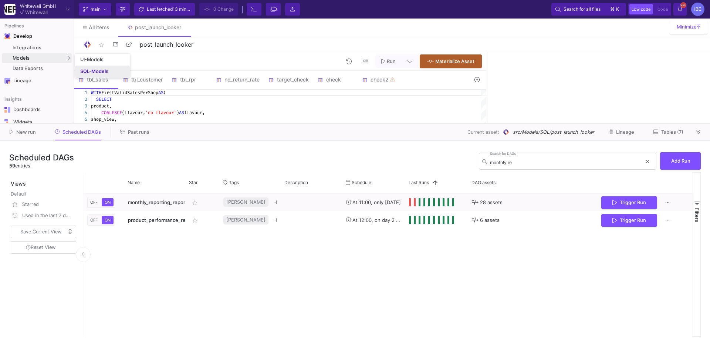
click at [84, 68] on div "SQL-Models" at bounding box center [94, 71] width 28 height 6
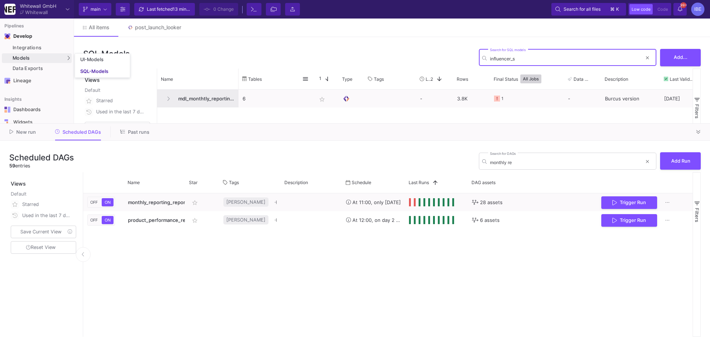
type input "influencer_s"
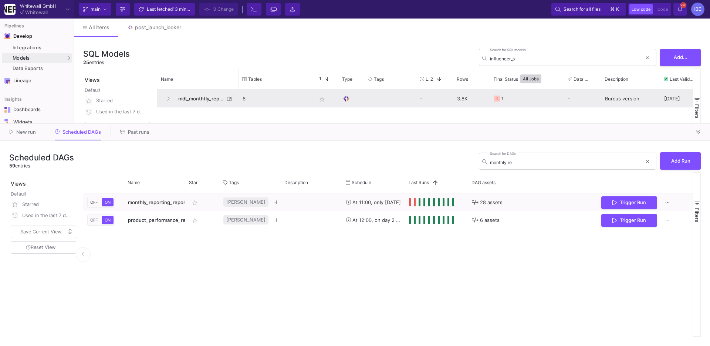
click at [205, 107] on div "mdl_monthtly_reporting_new" at bounding box center [197, 98] width 73 height 17
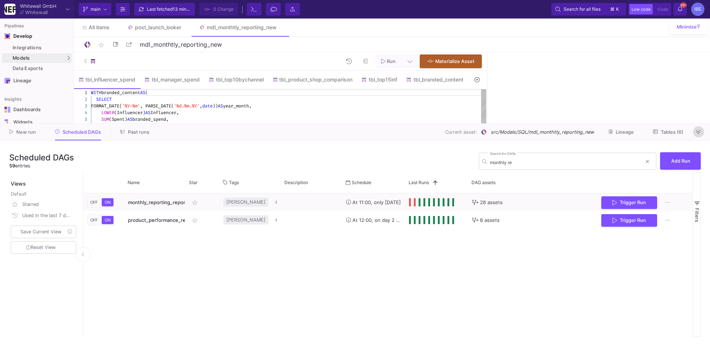
click at [695, 132] on button at bounding box center [698, 131] width 11 height 11
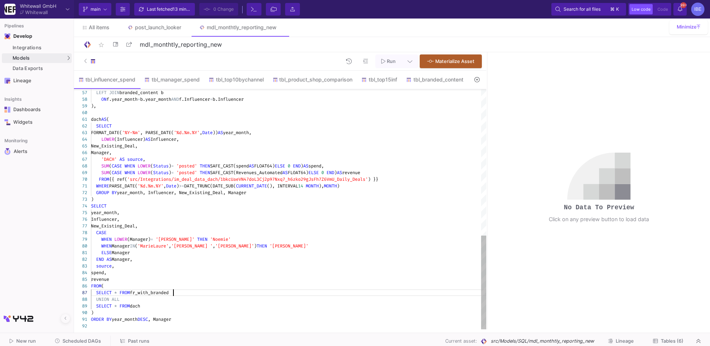
click at [280, 289] on div "SELECT * FROM fr_with_branded" at bounding box center [289, 292] width 396 height 7
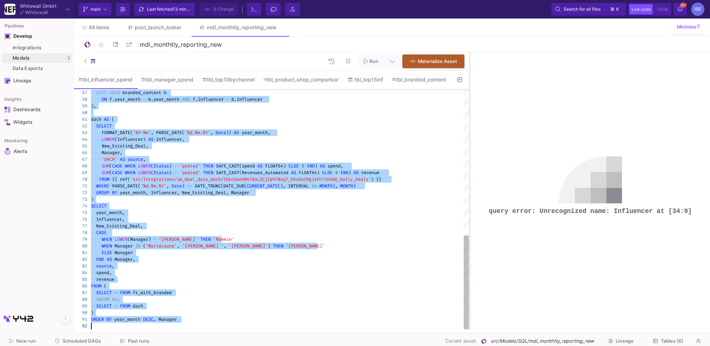
drag, startPoint x: 487, startPoint y: 187, endPoint x: 470, endPoint y: 186, distance: 17.4
click at [470, 186] on div at bounding box center [470, 190] width 2 height 277
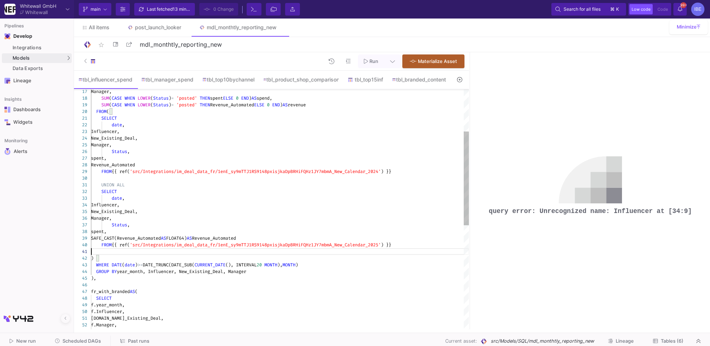
click at [179, 249] on div at bounding box center [280, 251] width 378 height 7
click at [129, 246] on span "{{ ref(" at bounding box center [121, 245] width 18 height 6
type textarea "UNION ALL SELECT date, Influencer, New_Existing_Deal, Manager, Status, spent, S…"
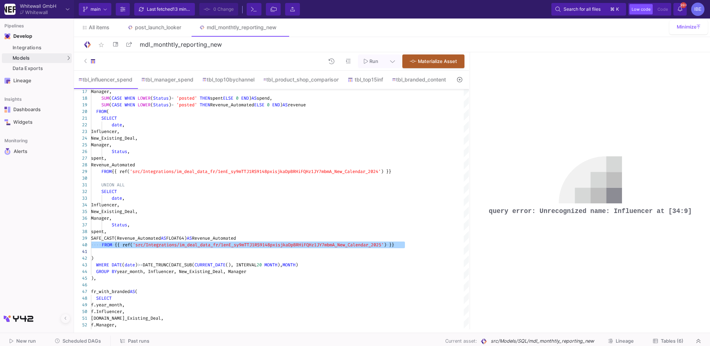
click at [461, 74] on button at bounding box center [459, 79] width 17 height 11
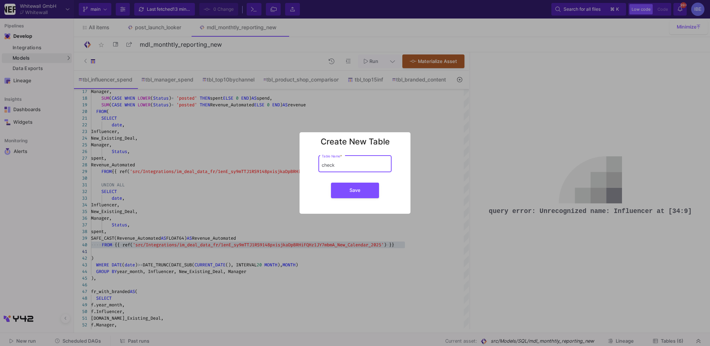
type input "check"
click at [331, 182] on button "Save" at bounding box center [355, 190] width 48 height 16
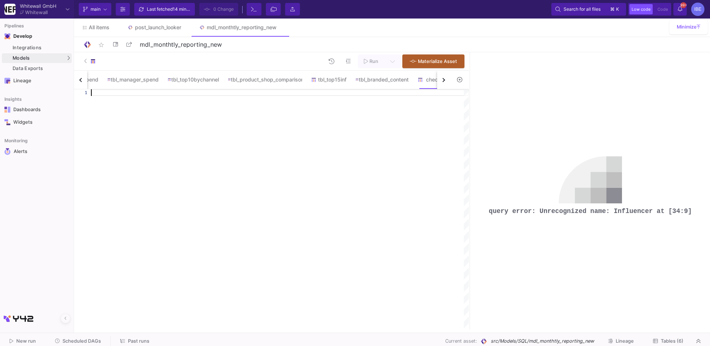
click at [317, 155] on div at bounding box center [280, 209] width 378 height 240
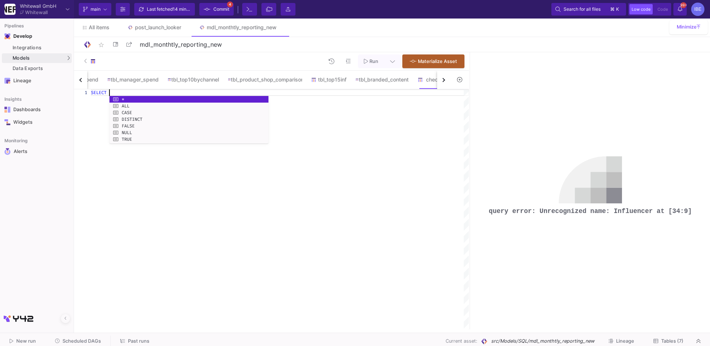
scroll to position [0, 21]
paste textarea "FROM {{ ref('src/Integrations/im_deal_data_fr/1enE_sy9mTTJ1RS9148pxisjkaDpBRHiF…"
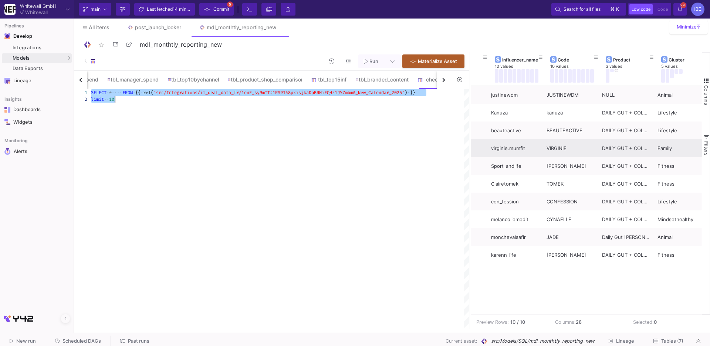
scroll to position [0, 201]
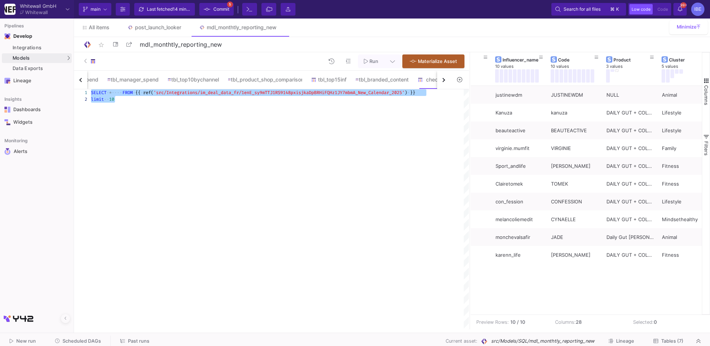
type textarea "SELECT * FROM {{ ref('src/Integrations/im_deal_data_fr/1enE_sy9mTTJ1RS9148pxisj…"
click at [84, 81] on button "button" at bounding box center [80, 80] width 13 height 18
click at [84, 81] on div "tbl_influencer_spend tbl_manager_spend tbl_top10bychannel tbl_product_shop_comp…" at bounding box center [262, 80] width 377 height 19
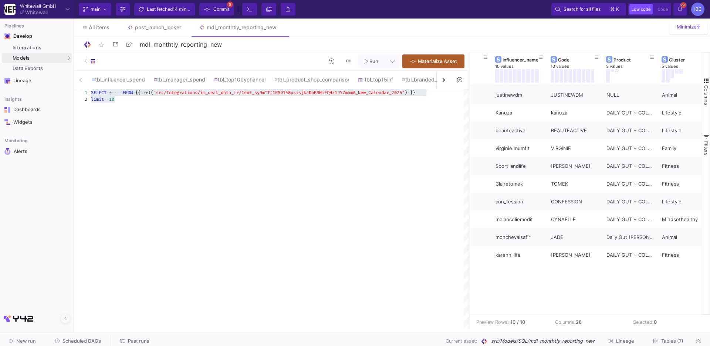
click at [84, 81] on div "tbl_influencer_spend tbl_manager_spend tbl_top10bychannel tbl_product_shop_comp…" at bounding box center [262, 80] width 377 height 19
click at [106, 81] on div "tbl_influencer_spend" at bounding box center [118, 80] width 53 height 6
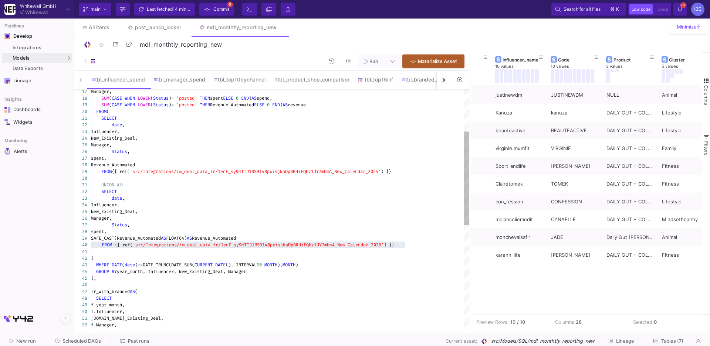
click at [247, 256] on div ")" at bounding box center [280, 258] width 378 height 7
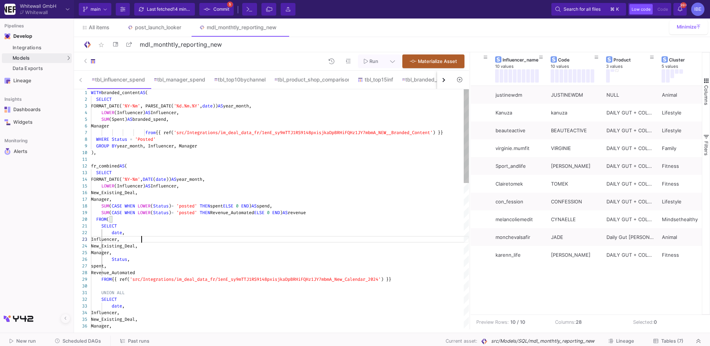
click at [120, 239] on span "Influencer," at bounding box center [105, 239] width 28 height 6
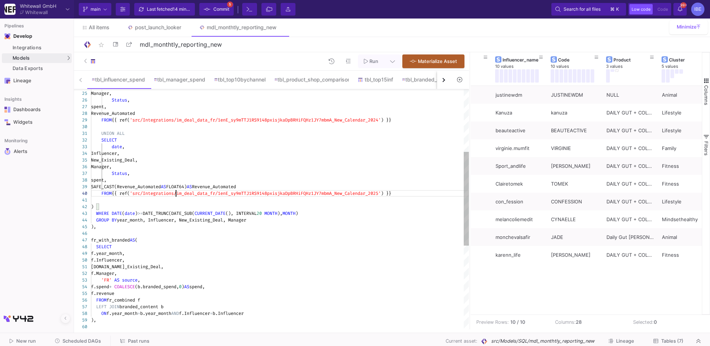
click at [177, 196] on div "FROM {{ ref( 'src/Integrations/im_deal_data_fr/1enE_sy9mTTJ1RS9 148pxisjkaDpBRH…" at bounding box center [280, 193] width 378 height 7
click at [139, 154] on div "41 42 43 44 45 46 47 48 49 50 51 52 53 54 55 56 57 58 59 60 40 39 38 37 36 35 3…" at bounding box center [271, 209] width 395 height 240
click at [203, 181] on div "spent," at bounding box center [280, 180] width 378 height 7
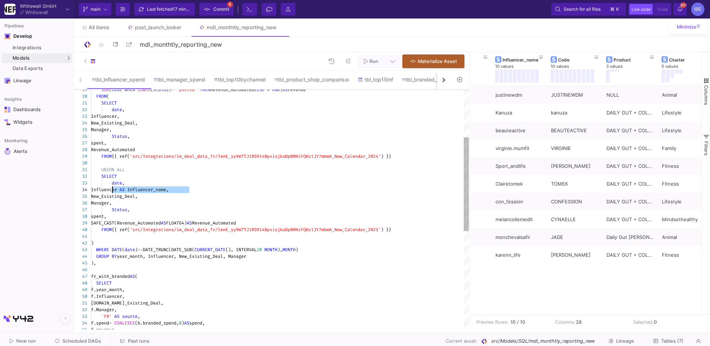
drag, startPoint x: 189, startPoint y: 189, endPoint x: 111, endPoint y: 189, distance: 78.4
paste textarea "Influencer_name AS Influencer,"
click at [116, 190] on span "Influencer_name" at bounding box center [110, 189] width 39 height 6
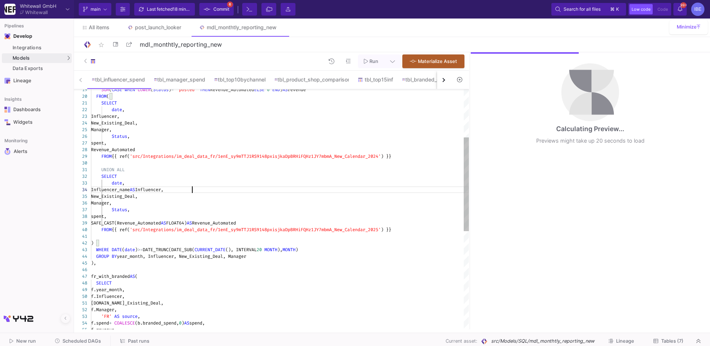
type textarea "WITH branded_content AS ( SELECT FORMAT_DATE('%Y-%m', PARSE_DATE('%d.%m.%Y', da…"
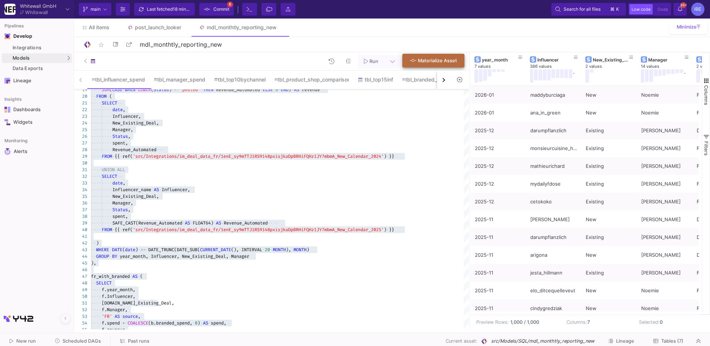
click at [440, 59] on span "Materialize Asset" at bounding box center [437, 61] width 39 height 6
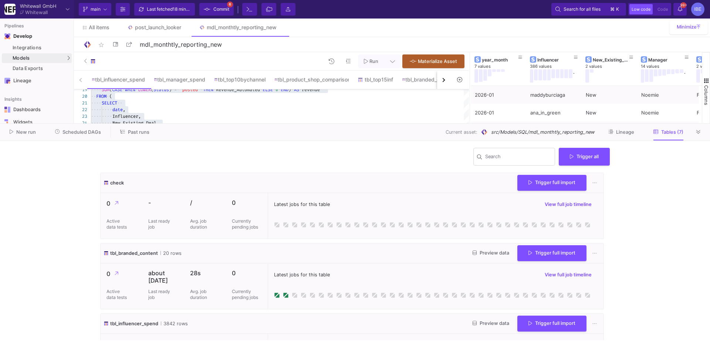
click at [222, 9] on span "Commit" at bounding box center [222, 9] width 16 height 11
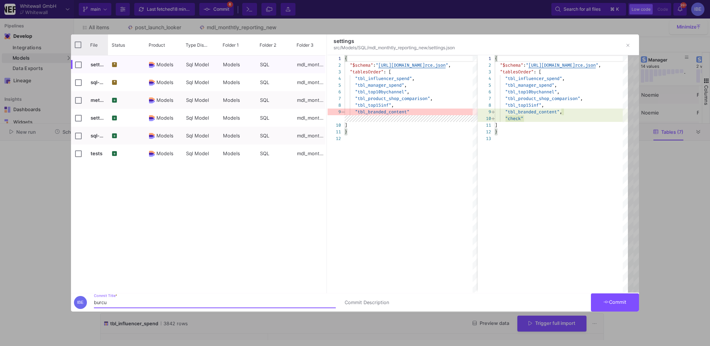
type input "burcu"
click at [77, 43] on input "Press Space to toggle all rows selection (unchecked)" at bounding box center [78, 44] width 7 height 7
checkbox input "true"
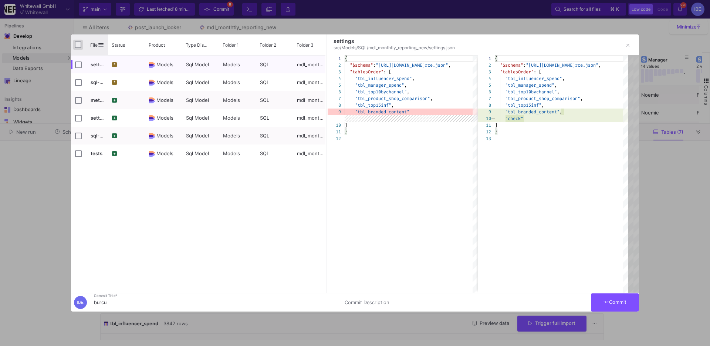
checkbox input "true"
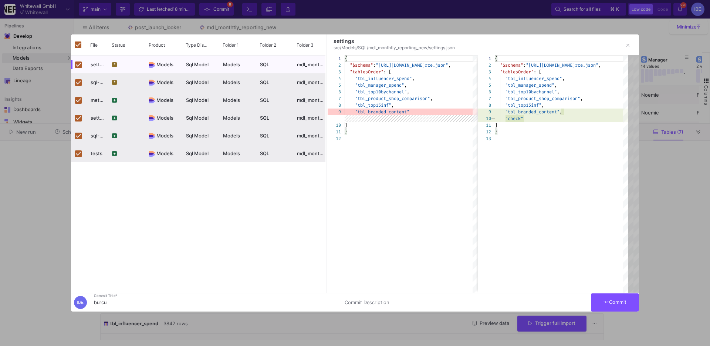
click at [606, 307] on button "Commit" at bounding box center [615, 302] width 48 height 18
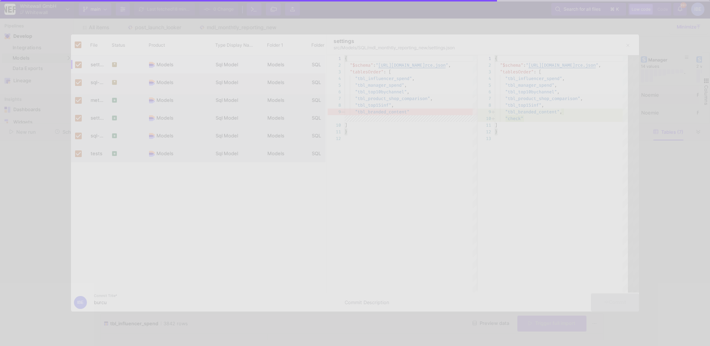
checkbox input "false"
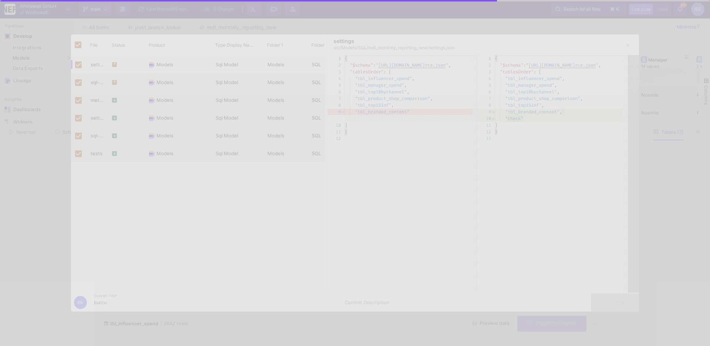
checkbox input "false"
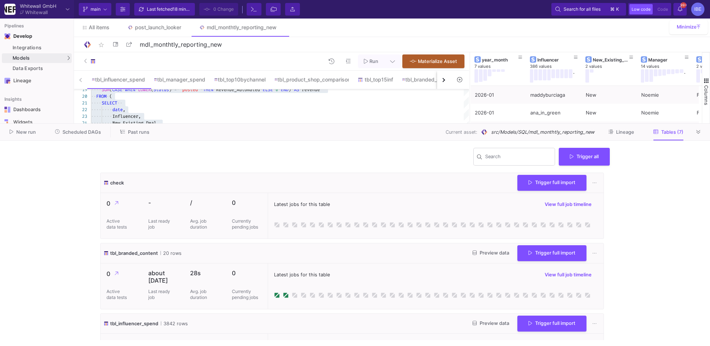
click at [86, 132] on span "Scheduled DAGs" at bounding box center [82, 132] width 38 height 6
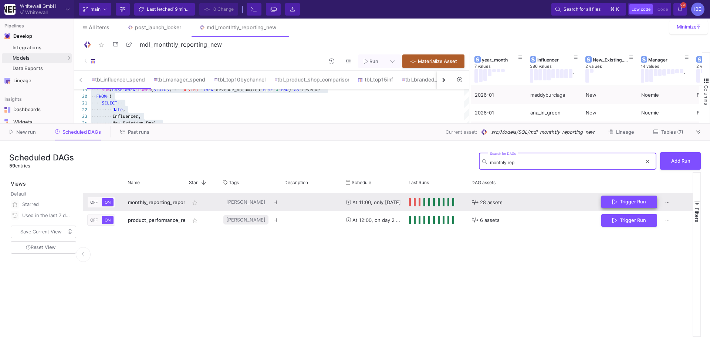
type input "monthly rep"
click at [626, 201] on span "Trigger Run" at bounding box center [633, 202] width 26 height 6
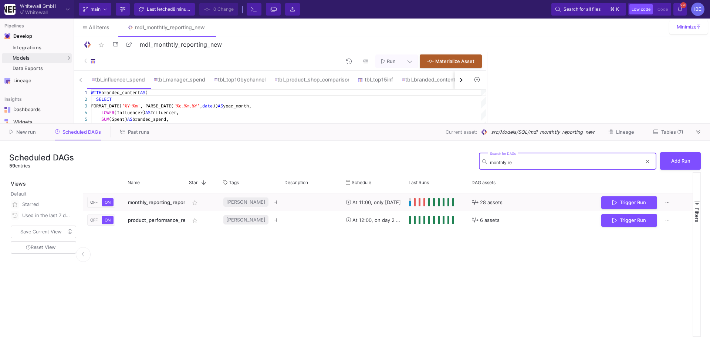
click at [506, 159] on input "monthly re" at bounding box center [566, 162] width 152 height 6
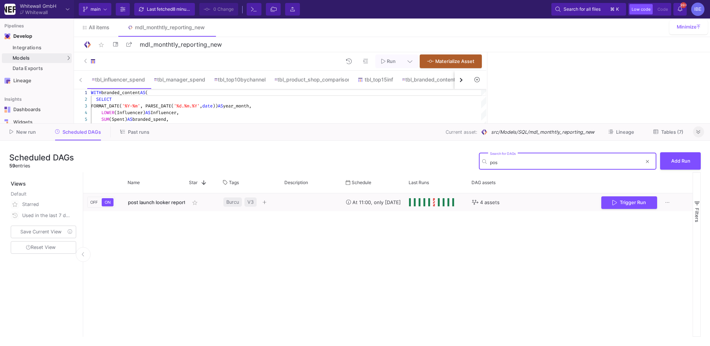
type input "pos"
click at [696, 130] on button at bounding box center [698, 131] width 11 height 11
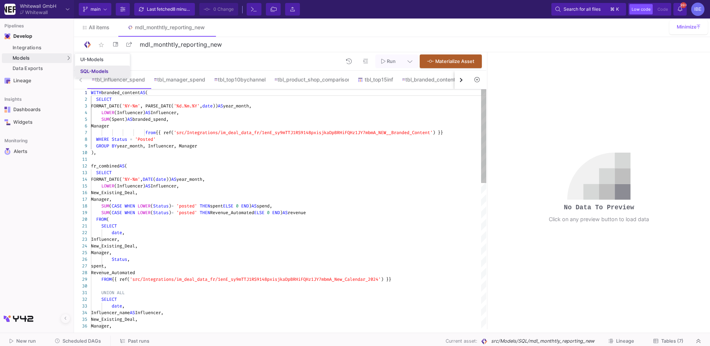
click at [89, 74] on div "SQL-Models" at bounding box center [94, 71] width 28 height 6
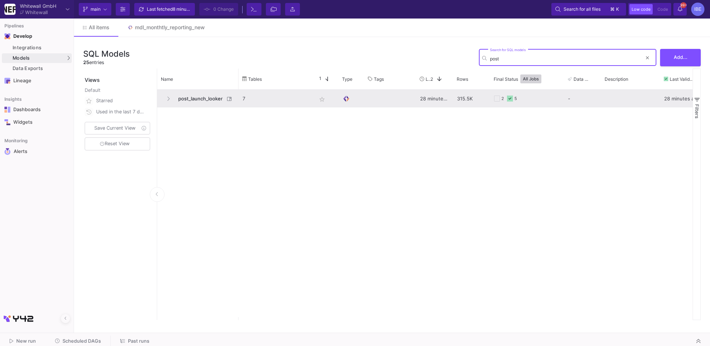
type input "post"
click at [203, 91] on span "post_launch_looker" at bounding box center [199, 98] width 51 height 17
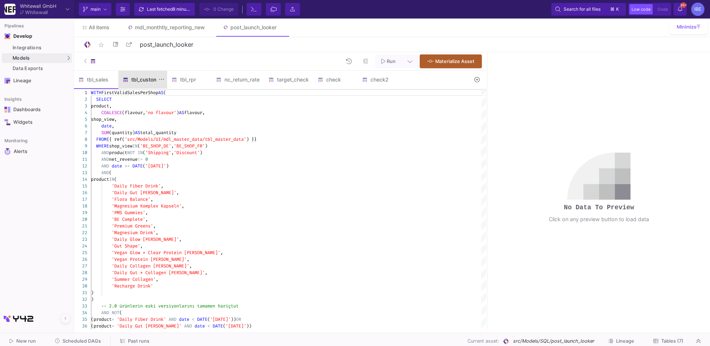
click at [155, 88] on div "tbl_customer" at bounding box center [142, 80] width 49 height 18
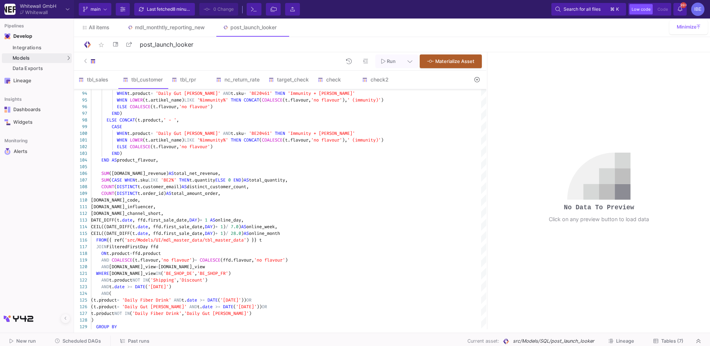
click at [413, 65] on button at bounding box center [410, 61] width 17 height 14
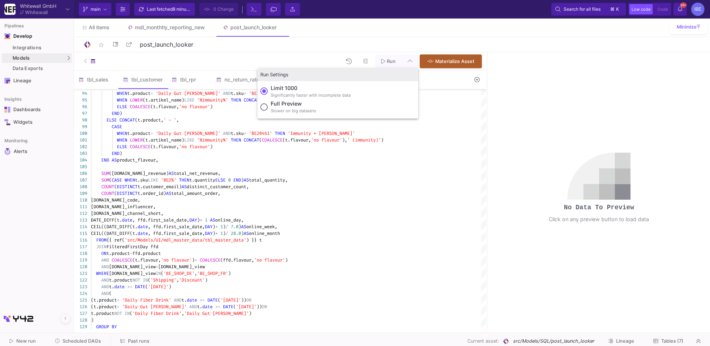
click at [301, 105] on div "Full preview" at bounding box center [294, 104] width 46 height 8
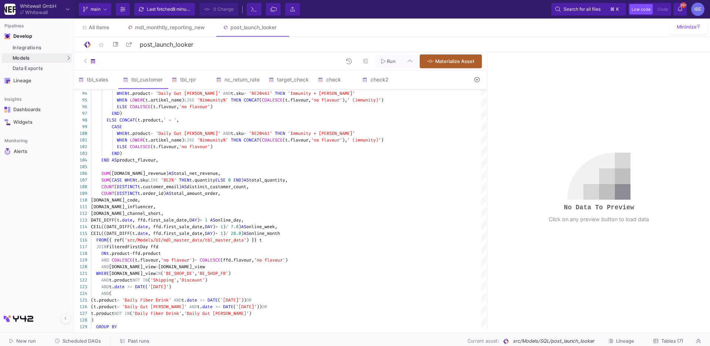
click at [268, 105] on input "Full preview Slower on big datasets" at bounding box center [264, 106] width 7 height 7
radio input "true"
click at [384, 64] on fa-icon at bounding box center [384, 61] width 4 height 6
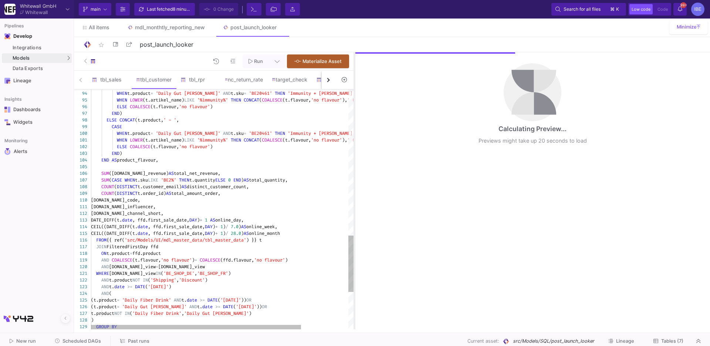
drag, startPoint x: 487, startPoint y: 122, endPoint x: 349, endPoint y: 140, distance: 138.8
click at [354, 140] on div at bounding box center [355, 190] width 2 height 277
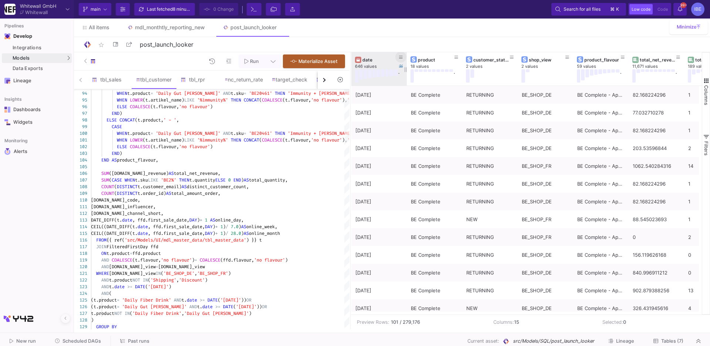
click at [403, 60] on button at bounding box center [401, 56] width 11 height 11
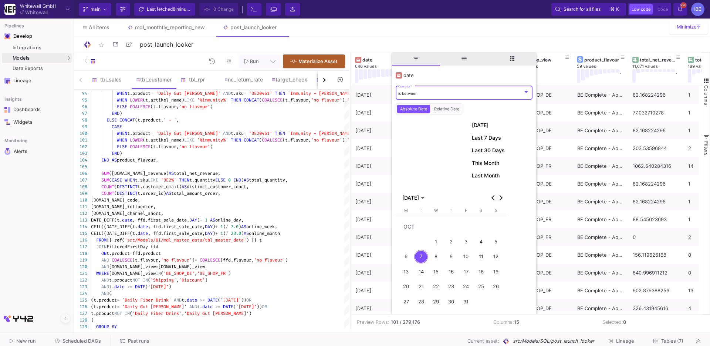
click at [422, 91] on div "is between" at bounding box center [461, 93] width 125 height 5
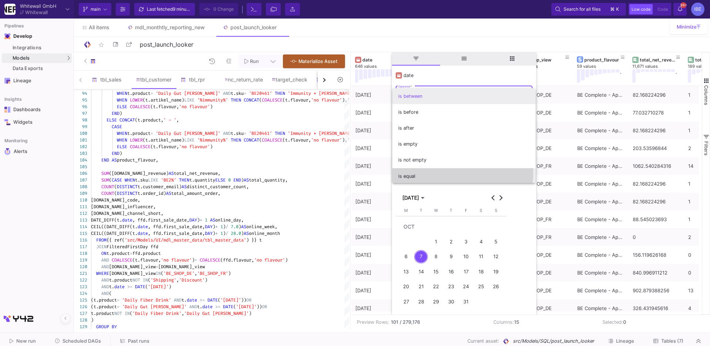
click at [430, 172] on span "is equal" at bounding box center [464, 176] width 131 height 16
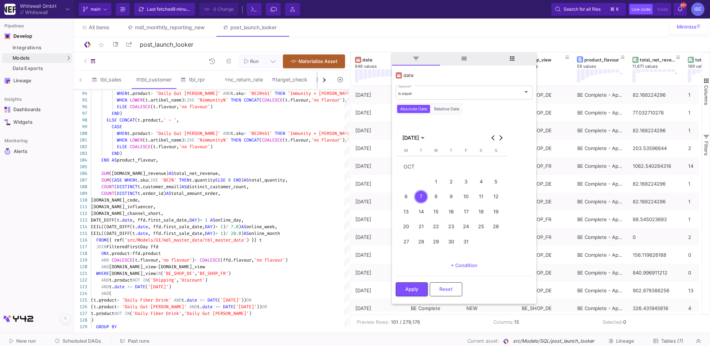
click at [409, 203] on button "6" at bounding box center [406, 196] width 15 height 15
click at [418, 287] on span "Apply" at bounding box center [412, 288] width 13 height 6
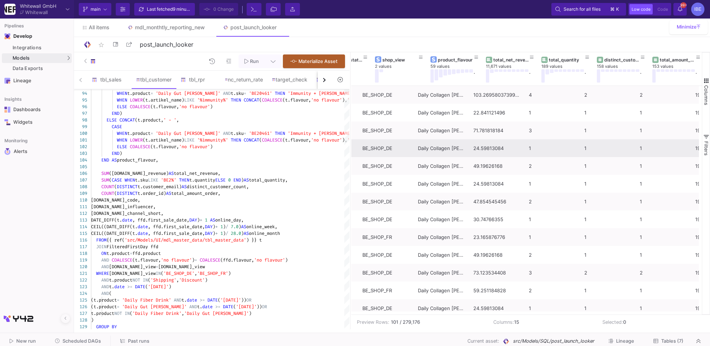
scroll to position [0, 136]
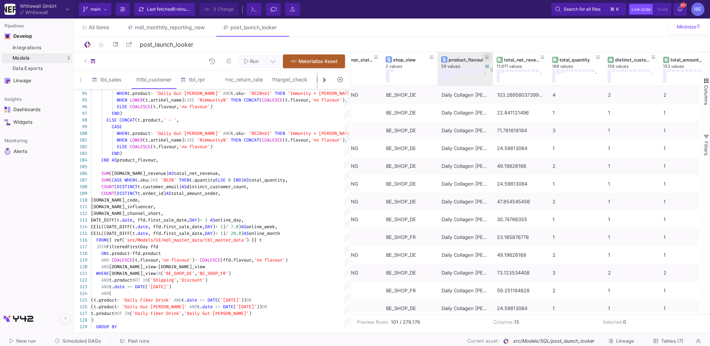
click at [485, 55] on button at bounding box center [487, 56] width 11 height 11
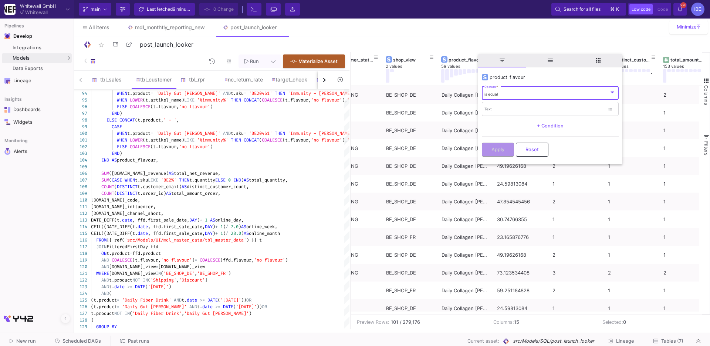
click at [504, 94] on div "is equal" at bounding box center [547, 94] width 125 height 5
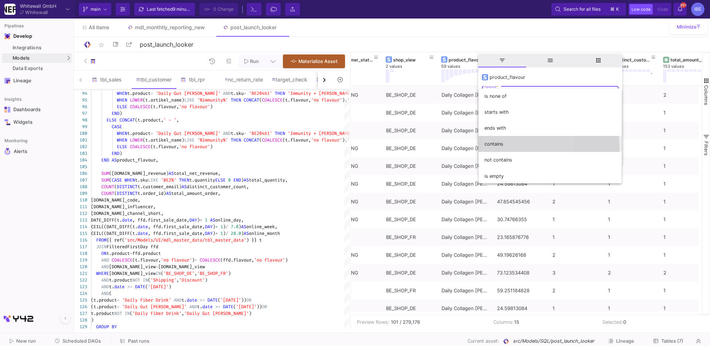
click at [504, 148] on span "contains" at bounding box center [550, 144] width 131 height 16
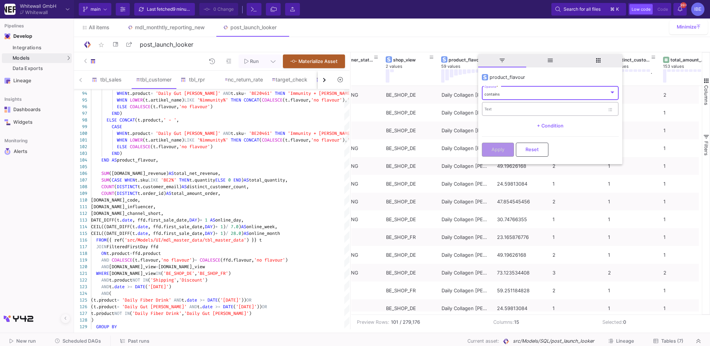
click at [500, 108] on input "Text" at bounding box center [545, 110] width 120 height 5
type input "Immun"
click at [489, 137] on div "Apply Reset" at bounding box center [550, 147] width 137 height 23
click at [492, 142] on button "Apply" at bounding box center [498, 149] width 32 height 14
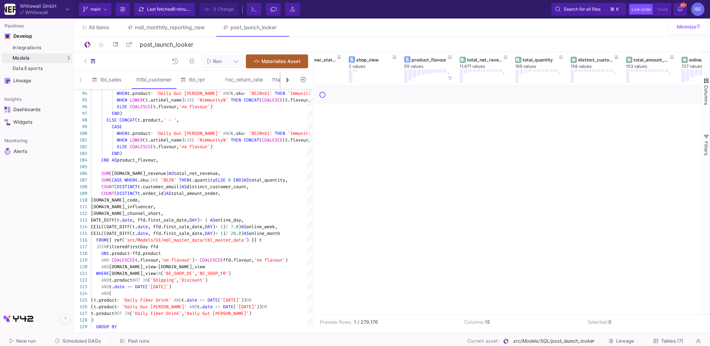
drag, startPoint x: 350, startPoint y: 144, endPoint x: 310, endPoint y: 142, distance: 39.2
click at [313, 142] on div at bounding box center [314, 190] width 2 height 277
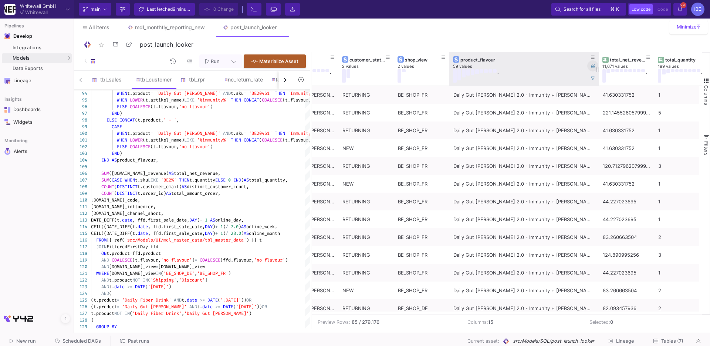
drag, startPoint x: 504, startPoint y: 66, endPoint x: 595, endPoint y: 69, distance: 91.5
click at [598, 69] on div at bounding box center [599, 68] width 3 height 33
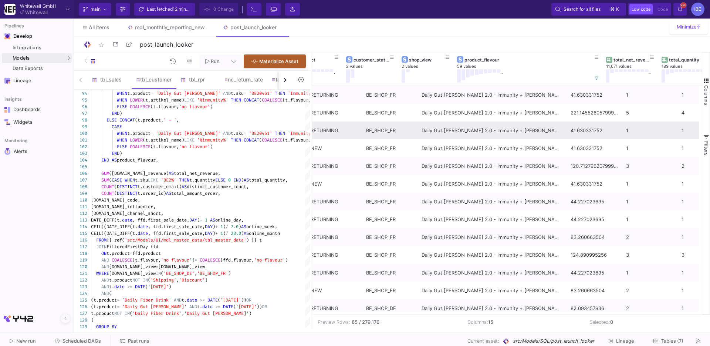
scroll to position [0, 67]
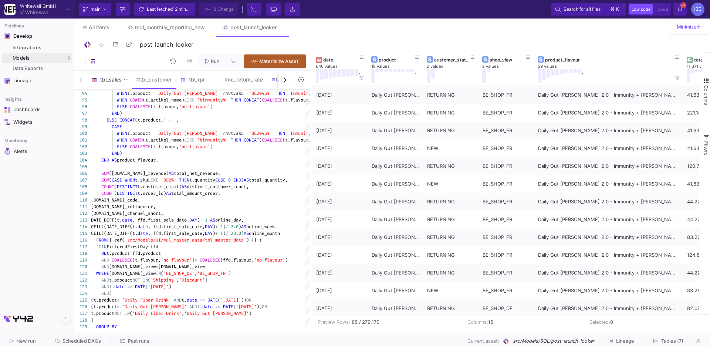
click at [117, 80] on div "tbl_sales" at bounding box center [110, 80] width 36 height 6
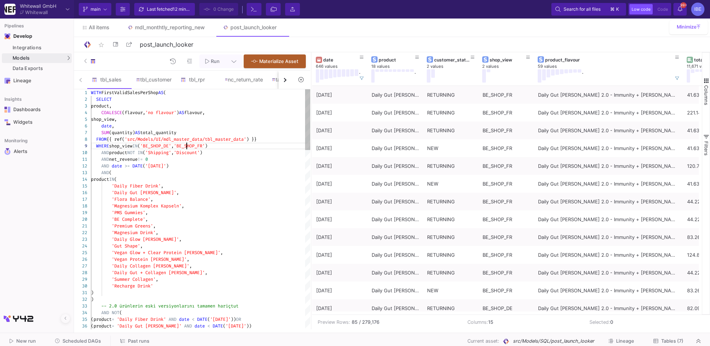
click at [187, 142] on div "1 2 3 4 5 6 7 8 9 10 11 12 13 14 15 16 17 18 19 20 21 22 23 24 25 26 27 28 29 3…" at bounding box center [192, 209] width 236 height 240
click at [187, 142] on textarea "WITH FirstValidSalesPerShop AS ( SELECT product, COALESCE(flavour, 'no flavour'…" at bounding box center [187, 145] width 0 height 7
type textarea "WITH FirstValidSalesPerShop AS ( SELECT product, COALESCE(flavour, 'no flavour'…"
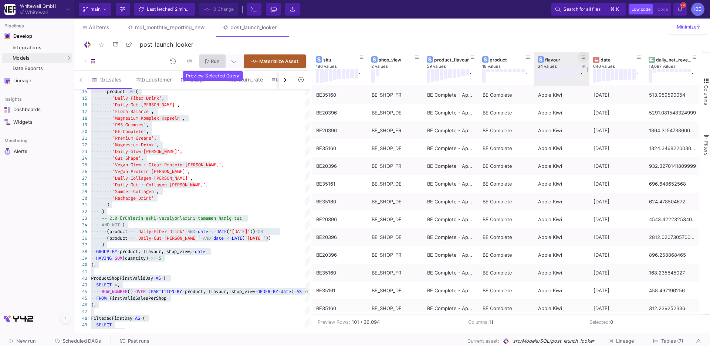
click at [585, 59] on fa-icon at bounding box center [584, 57] width 4 height 5
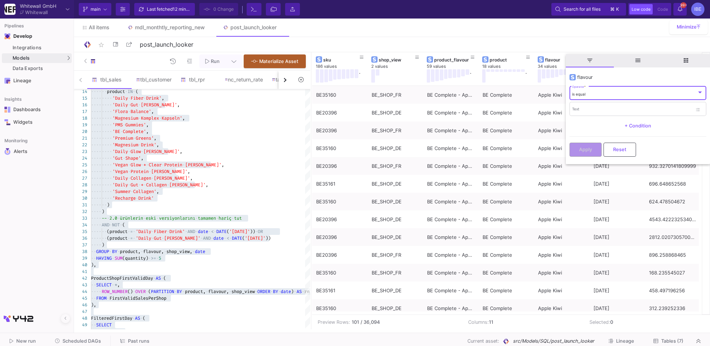
click at [586, 99] on div "is equal Operator *" at bounding box center [637, 92] width 131 height 15
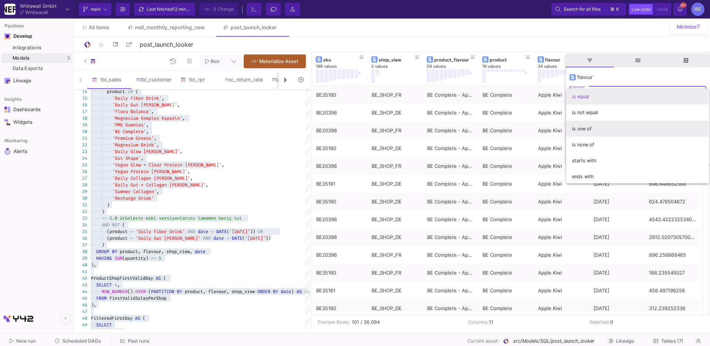
scroll to position [65, 0]
click at [578, 129] on span "contains" at bounding box center [637, 127] width 131 height 16
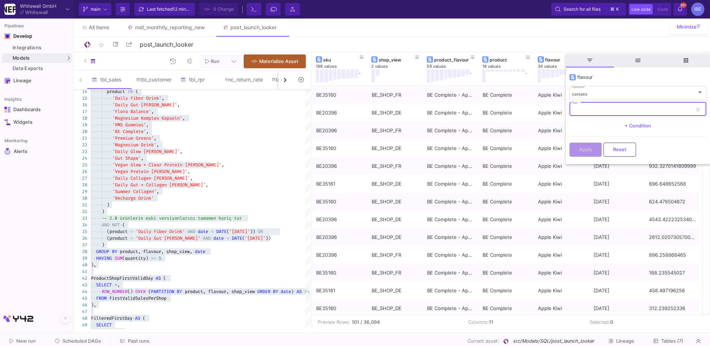
click at [582, 109] on input "Text" at bounding box center [632, 110] width 120 height 5
type input "Immun"
click at [581, 154] on button "Apply" at bounding box center [586, 149] width 32 height 14
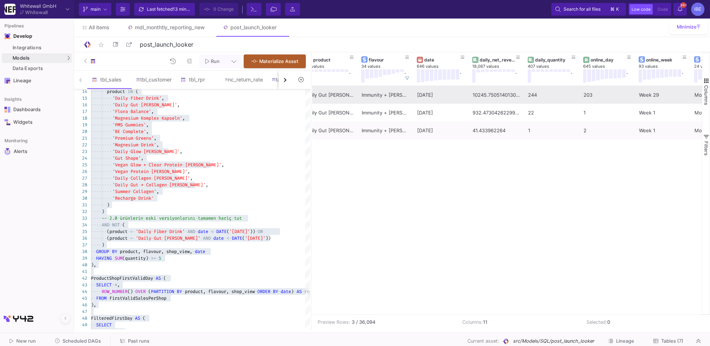
scroll to position [0, 186]
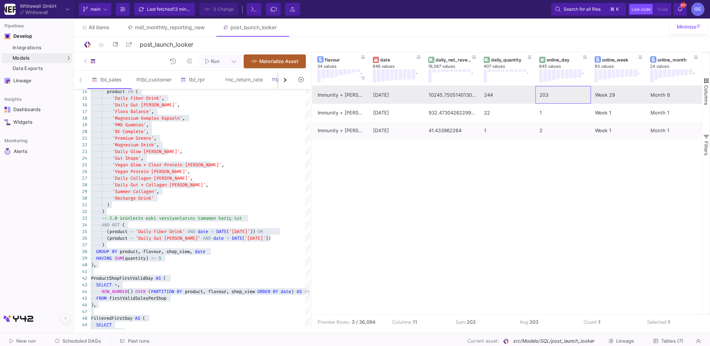
click at [548, 99] on div "203" at bounding box center [563, 94] width 47 height 17
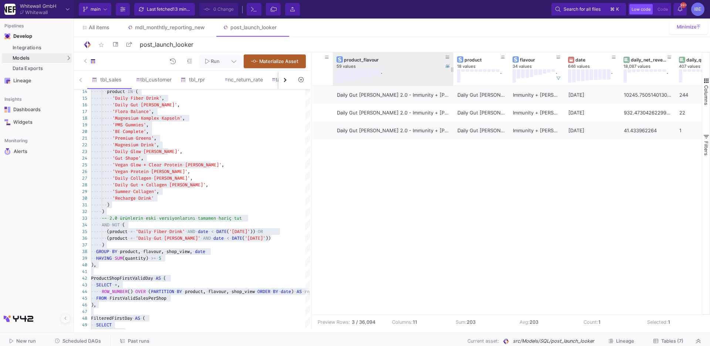
drag, startPoint x: 387, startPoint y: 66, endPoint x: 453, endPoint y: 61, distance: 65.3
click at [453, 61] on div at bounding box center [453, 68] width 3 height 33
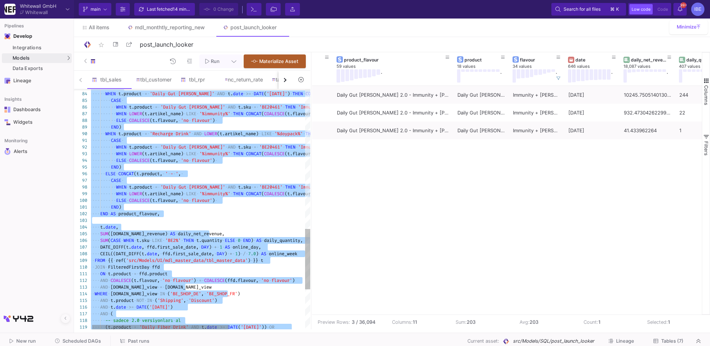
click at [257, 150] on div "···· ···· ·· WHEN · LOWER (t.artikel_name) · LIKE · '%immunity%' · THEN · CONCA…" at bounding box center [261, 153] width 343 height 7
type textarea "CASE WHEN t.product = 'Daily Gut Pulver' AND t.sku = 'BE20461' THEN 'Immunity +…"
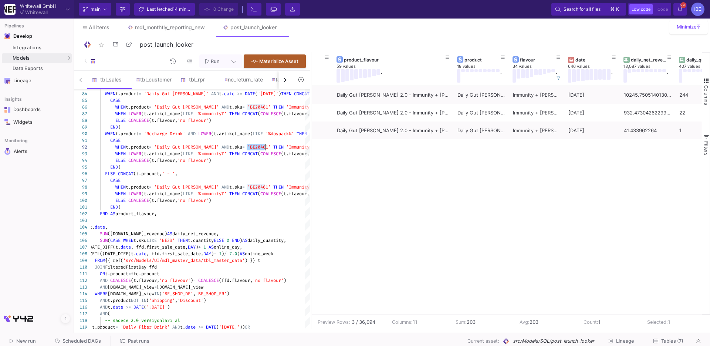
click at [91, 341] on span "Scheduled DAGs" at bounding box center [82, 341] width 38 height 6
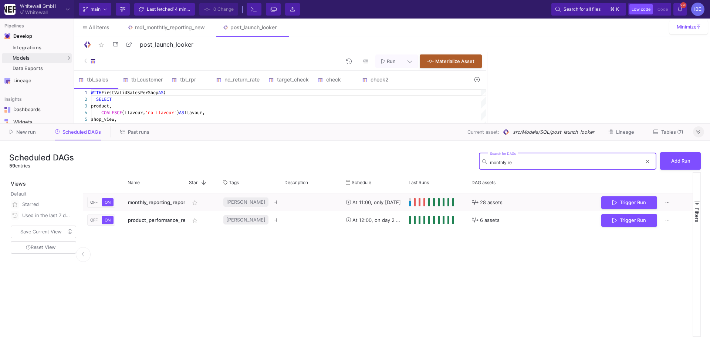
type input "monthly re"
click at [698, 131] on icon at bounding box center [699, 132] width 4 height 5
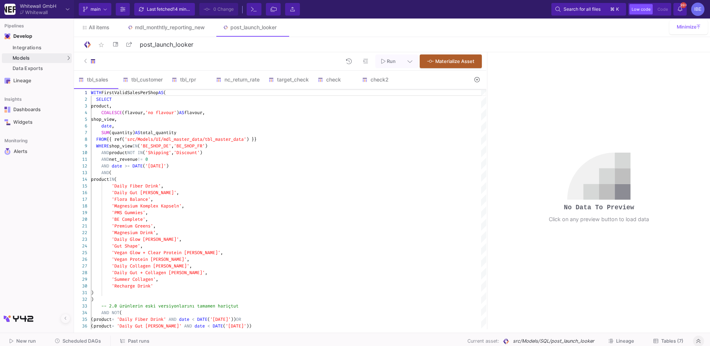
click at [199, 252] on span "'Vegan Glow + Clear Protein [PERSON_NAME]'" at bounding box center [166, 252] width 109 height 6
type textarea "WITH FirstValidSalesPerShop AS ( SELECT product, COALESCE(flavour, 'no flavour'…"
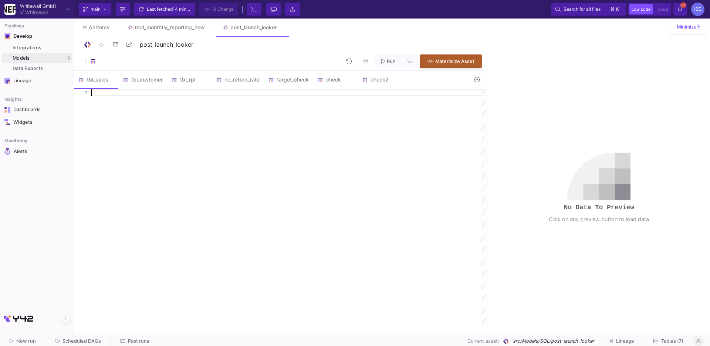
paste textarea "FROM DailyMetrics dm WHERE dm.online_day > 0 ORDER BY dm.product_flavour, dm.da…"
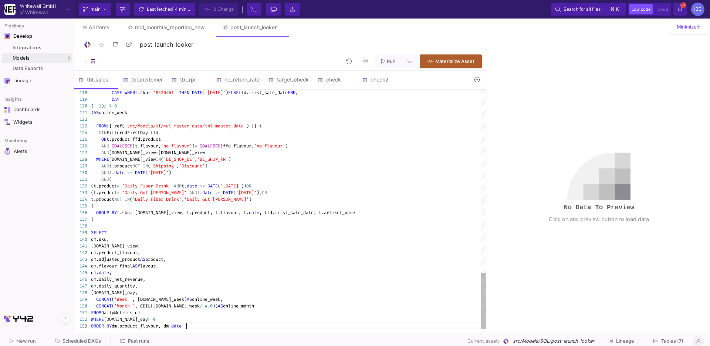
type textarea "WITH FirstValidSalesPerShop AS ( SELECT product, COALESCE(flavour, 'no flavour'…"
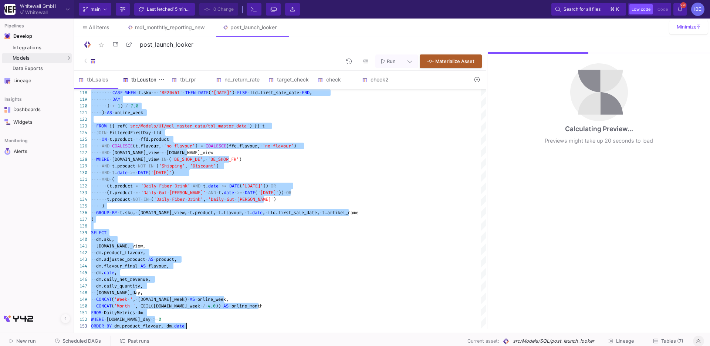
click at [148, 80] on div "tbl_customer" at bounding box center [143, 80] width 40 height 6
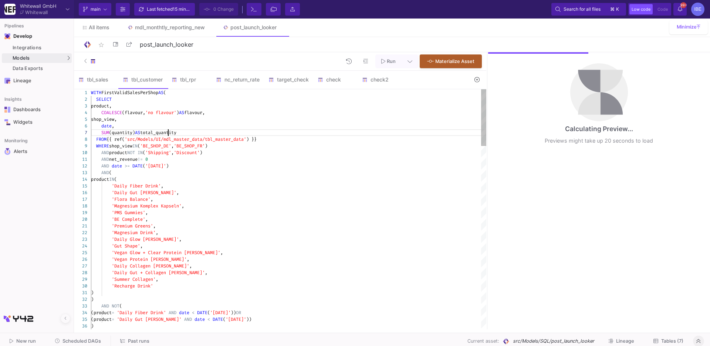
type textarea "WITH FirstValidSalesPerShop AS ( SELECT product, COALESCE(flavour, 'no flavour'…"
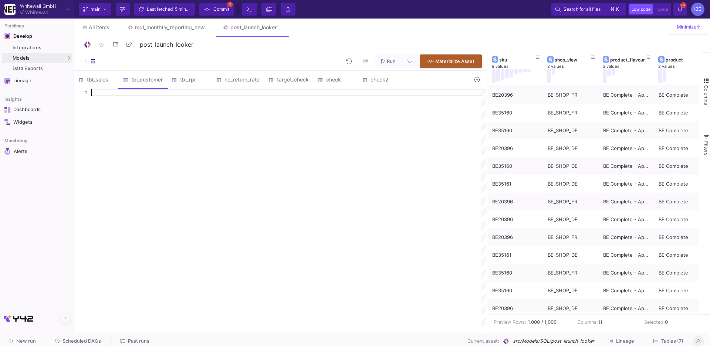
paste textarea "DATE_DIFF( t.date, CASE WHEN t.sku = 'BE20461' THEN DATE('2025-10-06') ELSE ffd…"
type textarea "DATE_DIFF( t.date, CASE WHEN t.sku = 'BE20461' THEN DATE('2025-10-06') ELSE ffd…"
paste textarea "FROM CustomerMetrics;"
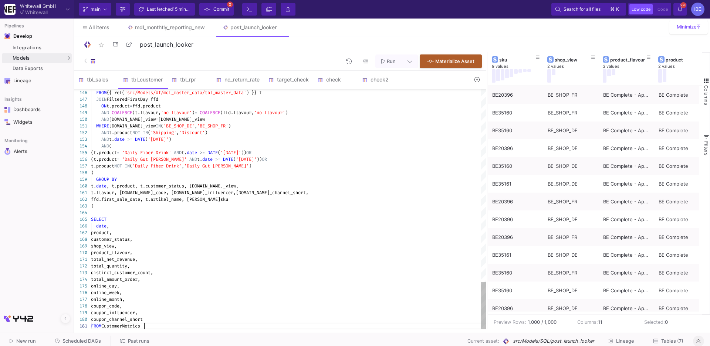
type textarea "WITH FirstValidSalesPerShop AS ( SELECT product, COALESCE(flavour, 'no flavour'…"
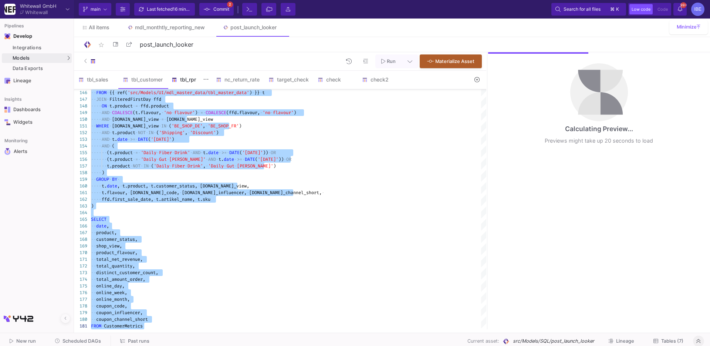
click at [184, 73] on div "tbl_rpr" at bounding box center [189, 80] width 44 height 18
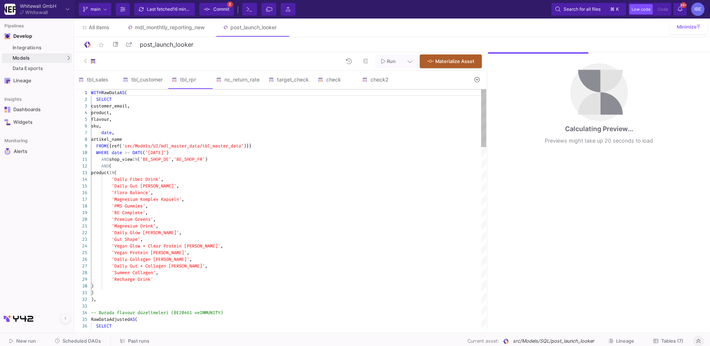
click at [196, 133] on div "date ," at bounding box center [289, 132] width 396 height 7
type textarea "WITH RawData AS ( SELECT customer_email, product, flavour, sku, date, artikel_n…"
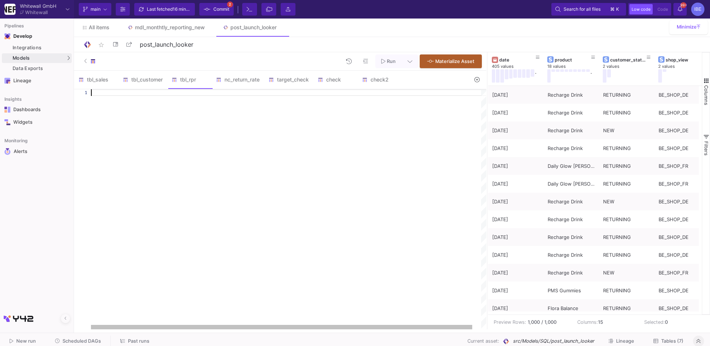
paste textarea "ROUND(SAFE_DIVIDE(returning_1_month, initial_customers), 4) AS pct_returning_1_…"
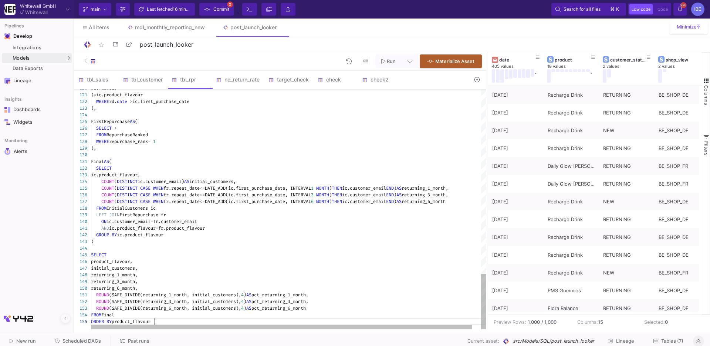
type textarea "WITH RawData AS ( SELECT customer_email, product, flavour, sku, date, artikel_n…"
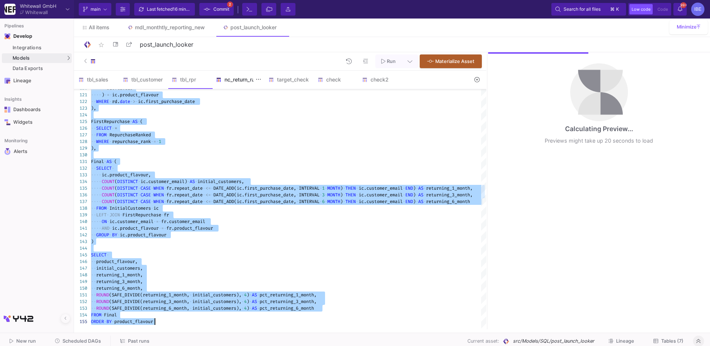
click at [243, 76] on div "nc_return_rate" at bounding box center [238, 80] width 53 height 18
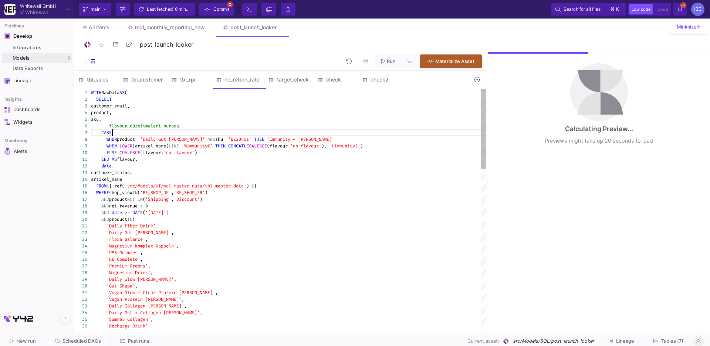
click at [244, 132] on div "CASE" at bounding box center [289, 132] width 396 height 7
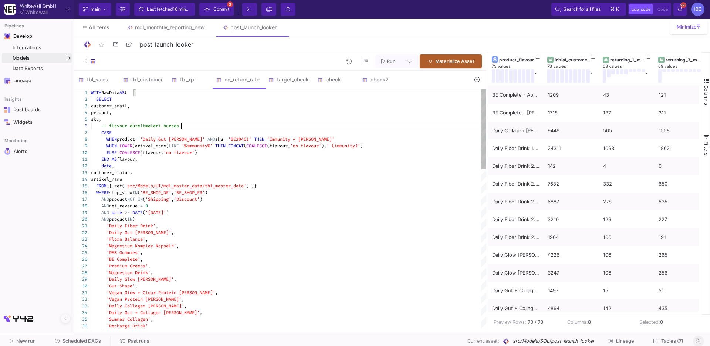
type textarea "WITH RawData AS ( SELECT customer_email, product, sku, -- flavour düzeltmeleri …"
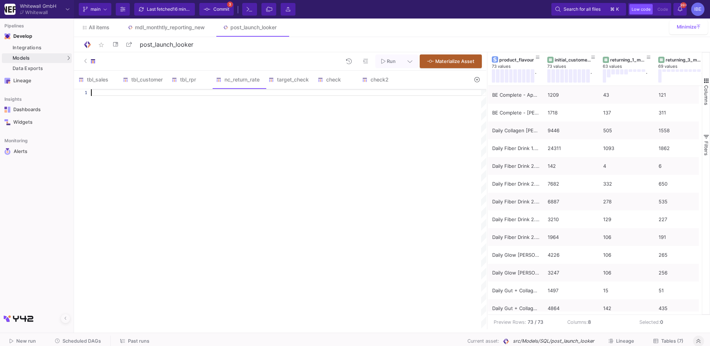
paste textarea "ORDER BY product_flavour;"
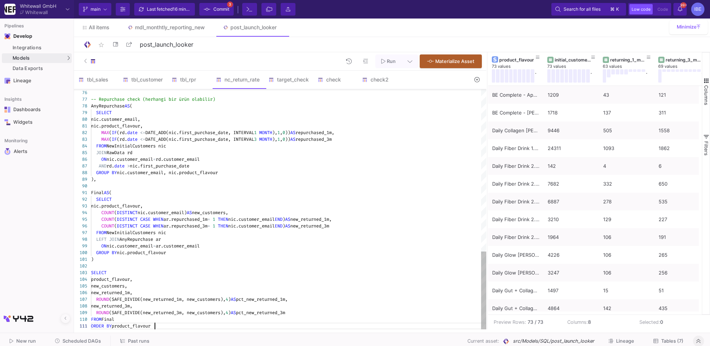
type textarea "WITH RawData AS ( SELECT customer_email, product, sku, -- flavour düzeltmeleri …"
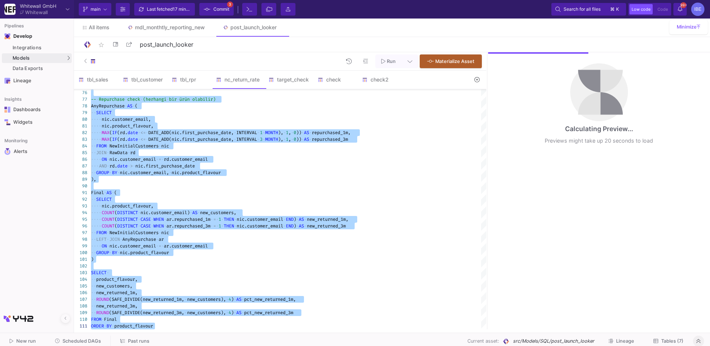
click at [231, 12] on button "Commit 3" at bounding box center [216, 9] width 34 height 13
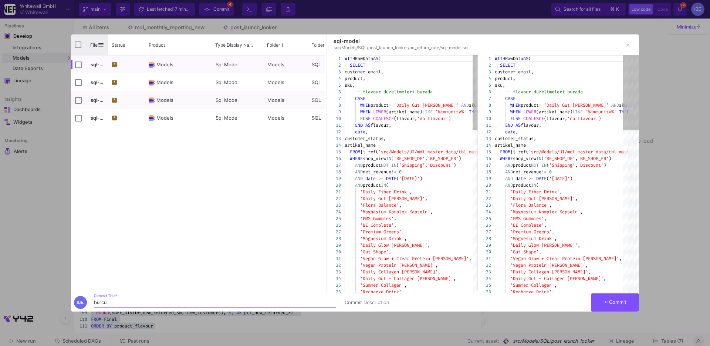
type input "burcu"
click at [76, 46] on input "Press Space to toggle all rows selection (unchecked)" at bounding box center [78, 44] width 7 height 7
checkbox input "true"
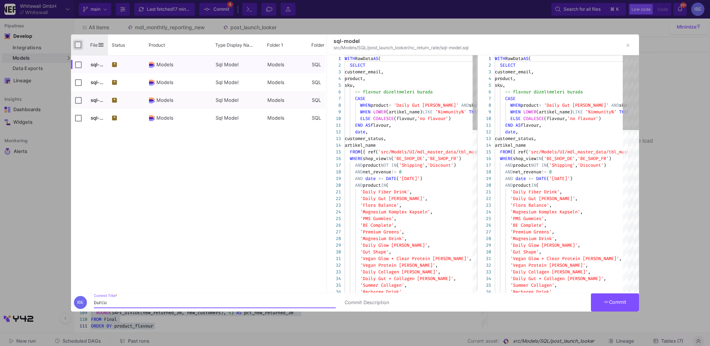
checkbox input "true"
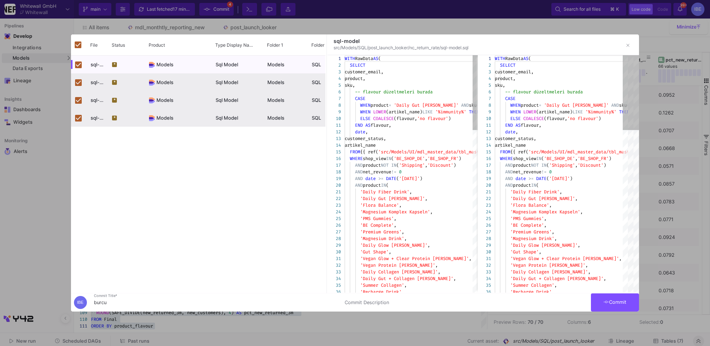
click at [604, 303] on icon at bounding box center [607, 301] width 6 height 5
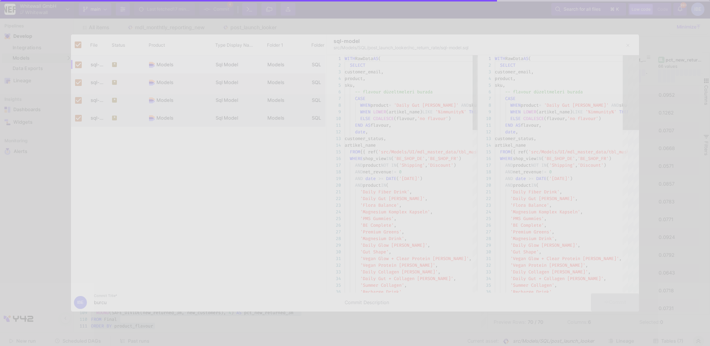
checkbox input "false"
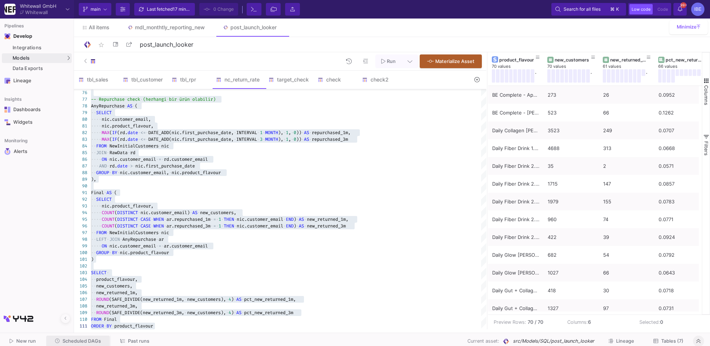
click at [78, 339] on span "Scheduled DAGs" at bounding box center [82, 341] width 38 height 6
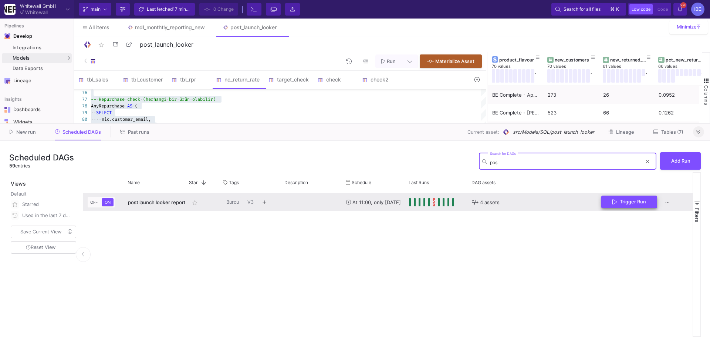
click at [645, 206] on button "Trigger Run" at bounding box center [630, 201] width 56 height 13
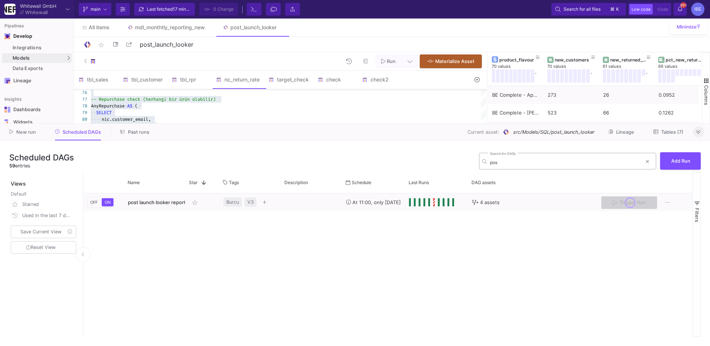
click at [530, 154] on div "pos Search for DAGs" at bounding box center [566, 160] width 152 height 18
click at [528, 160] on input "pos" at bounding box center [566, 162] width 152 height 6
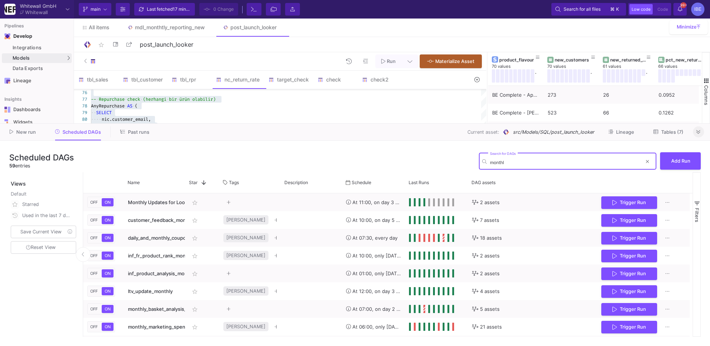
type input "month"
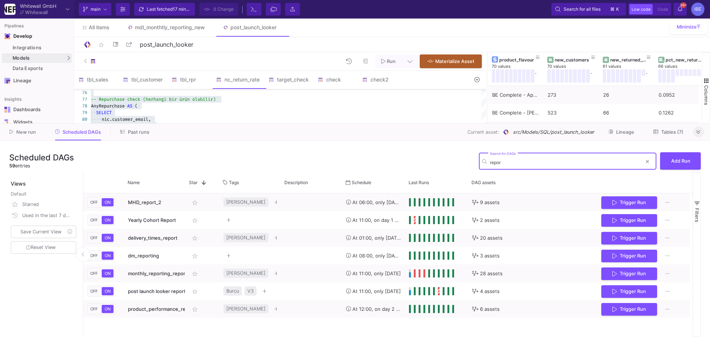
type input "report"
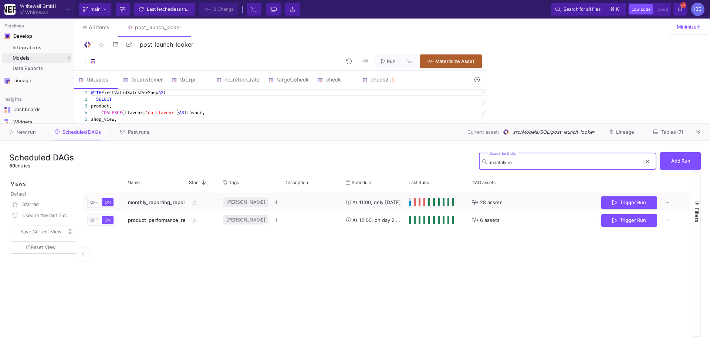
type input "monthly rep"
type input "monthly re"
